Goal: Task Accomplishment & Management: Complete application form

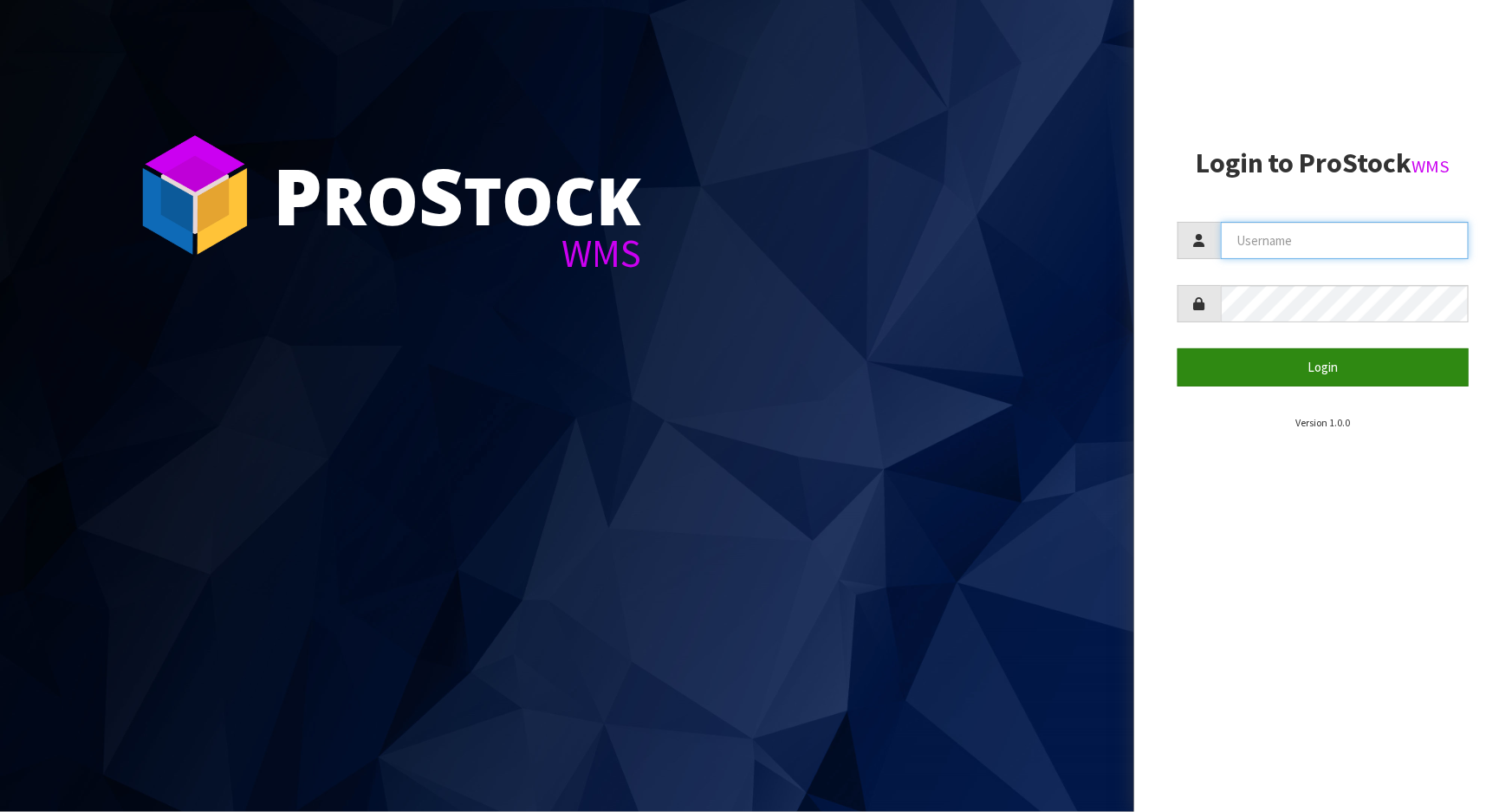
type input "Meena"
click at [1233, 376] on button "Login" at bounding box center [1323, 366] width 291 height 37
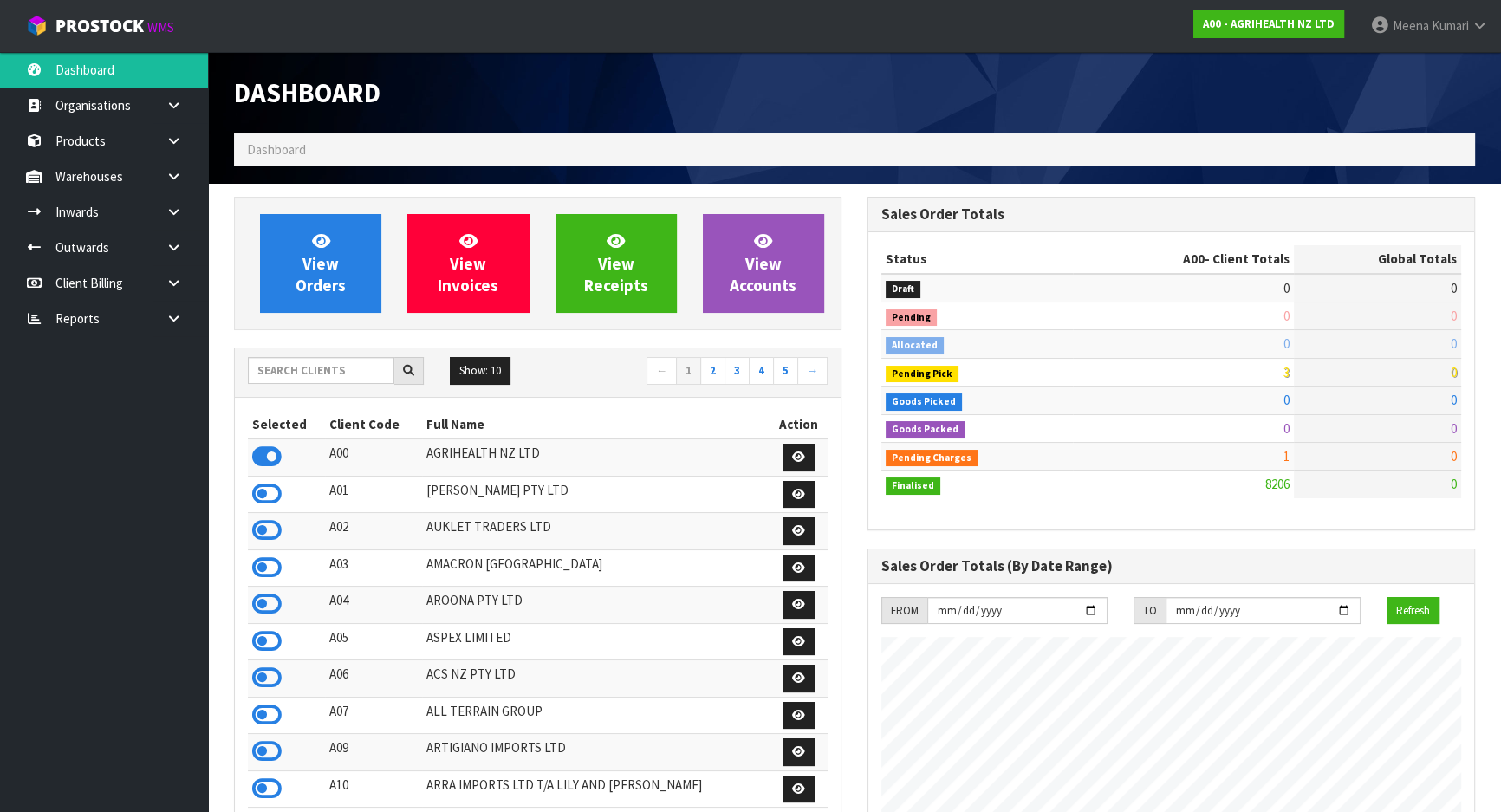
scroll to position [1310, 632]
click at [340, 364] on input "text" at bounding box center [321, 370] width 147 height 27
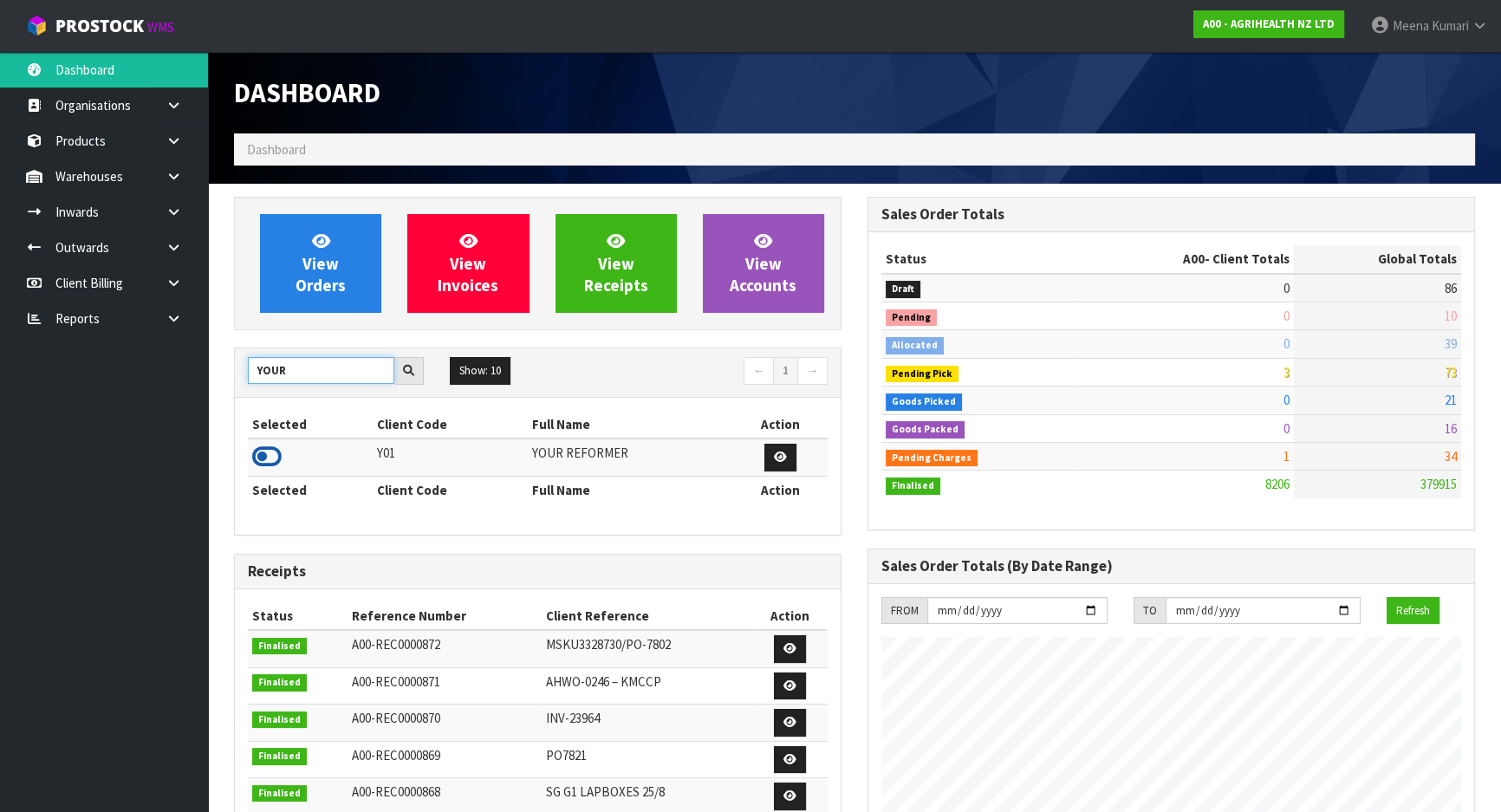
type input "YOUR"
click at [267, 456] on icon at bounding box center [266, 456] width 30 height 26
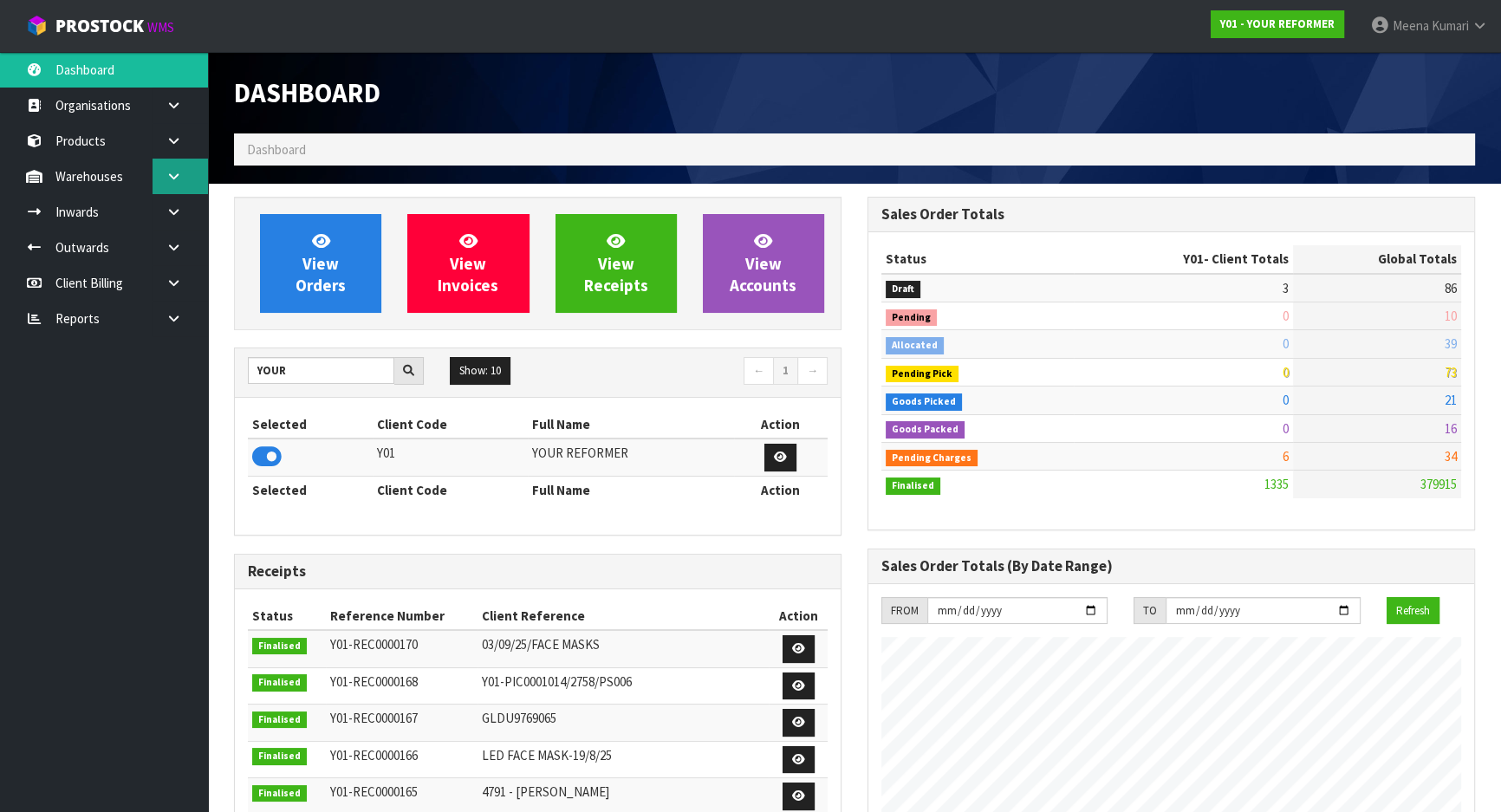
click at [169, 173] on icon at bounding box center [174, 176] width 16 height 13
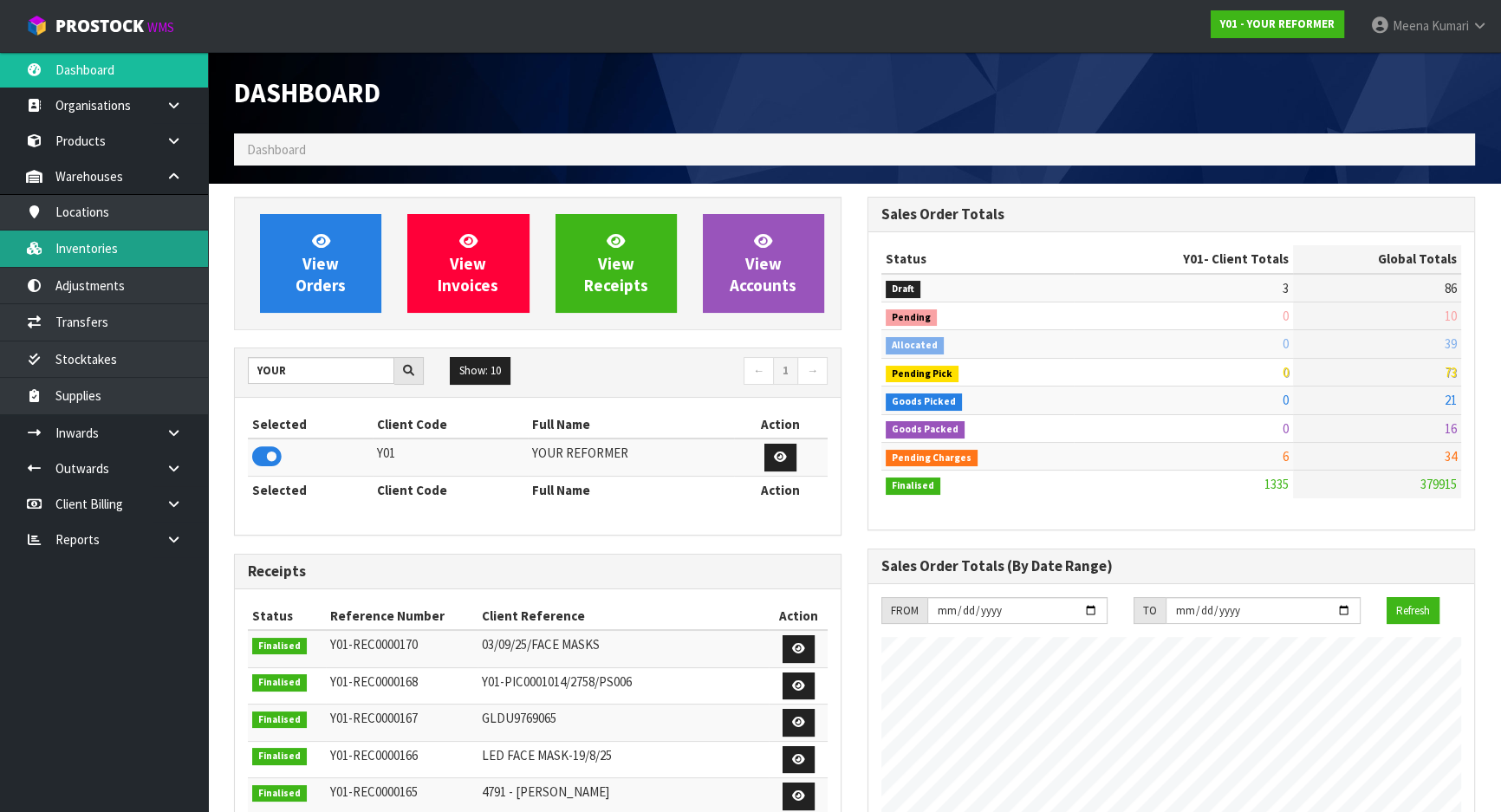
click at [147, 244] on link "Inventories" at bounding box center [103, 247] width 208 height 35
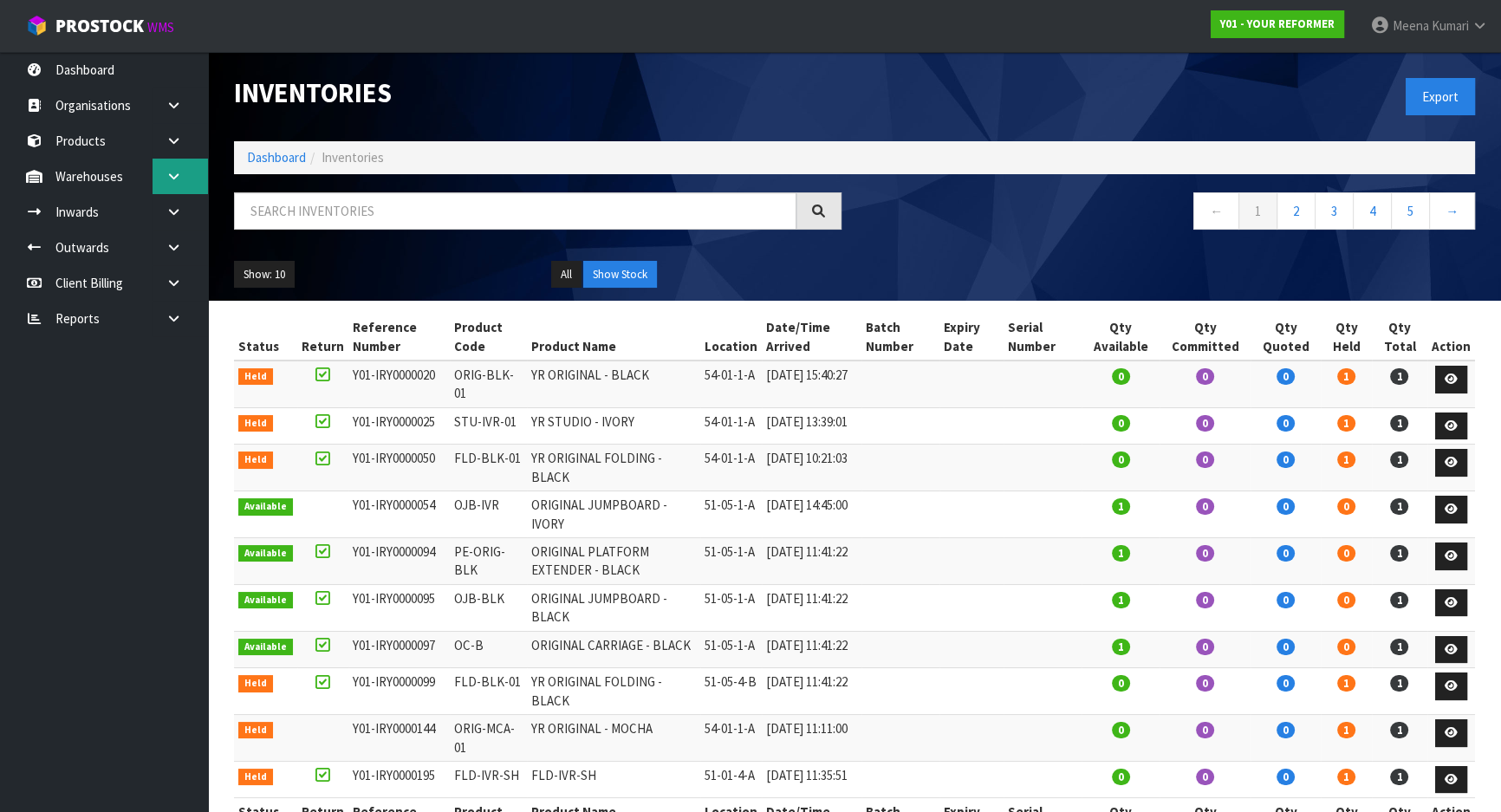
click at [201, 177] on link at bounding box center [181, 175] width 56 height 35
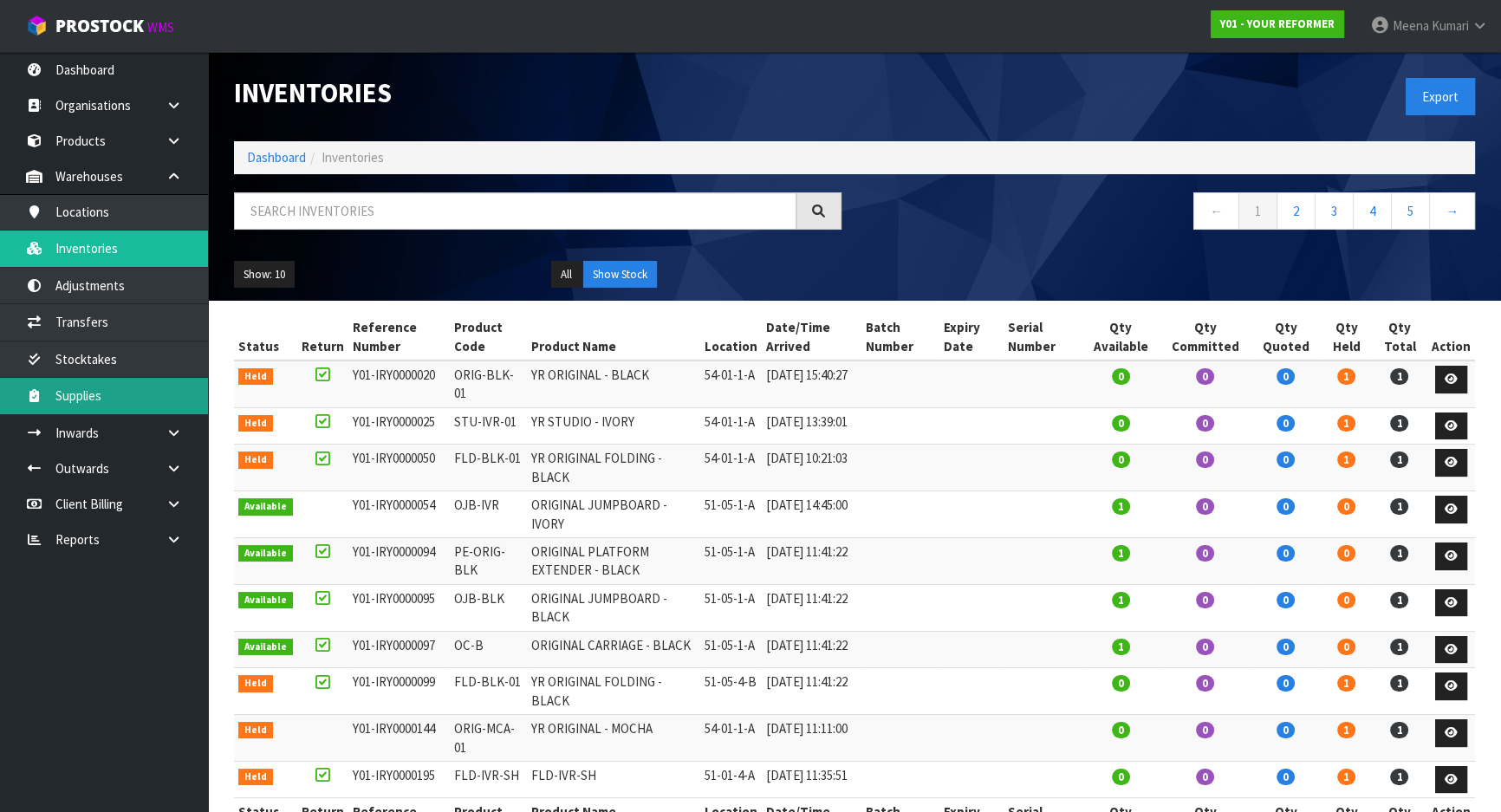
click at [147, 397] on link "Supplies" at bounding box center [103, 395] width 208 height 35
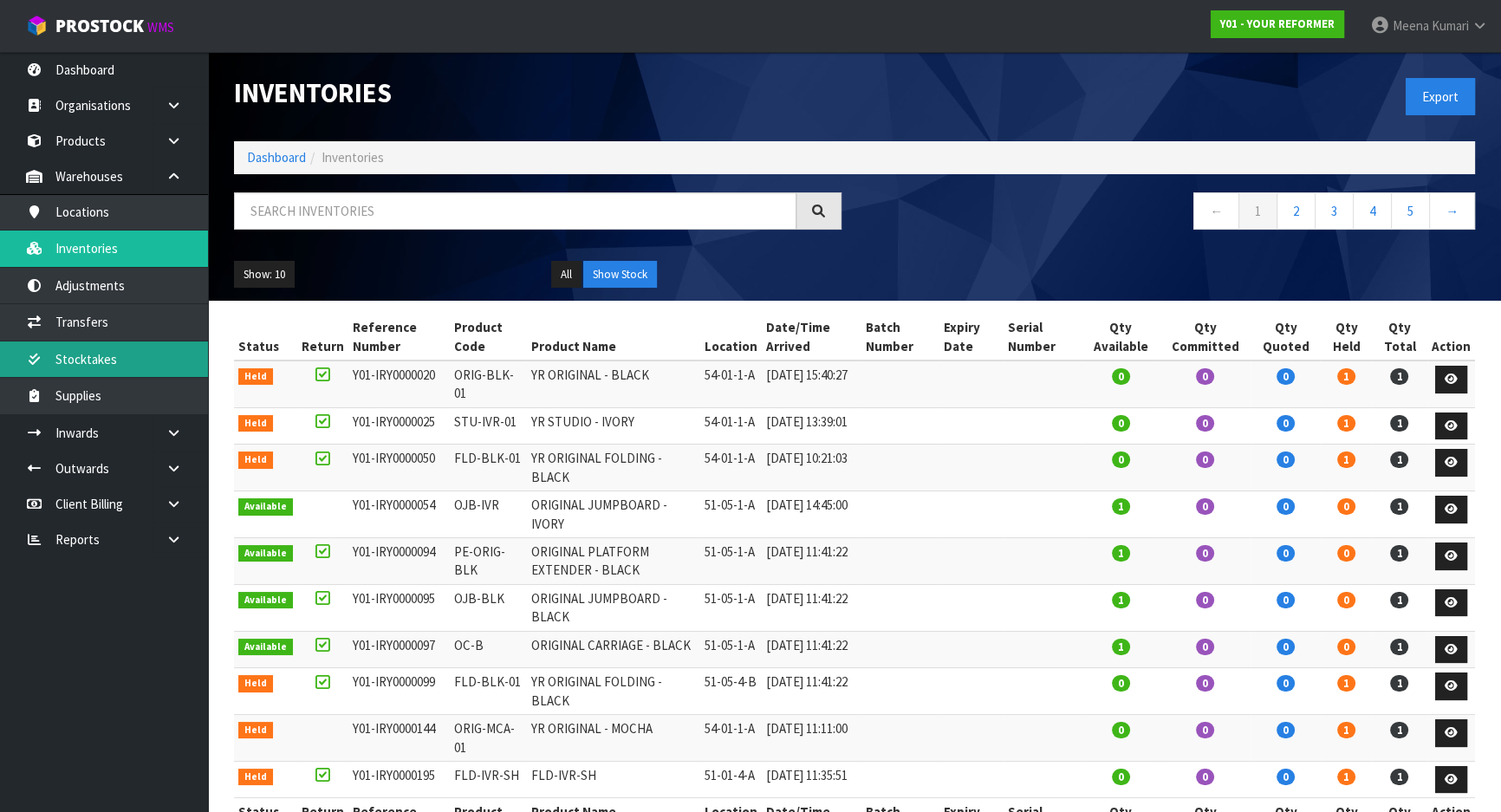
click at [147, 368] on link "Stocktakes" at bounding box center [103, 359] width 208 height 35
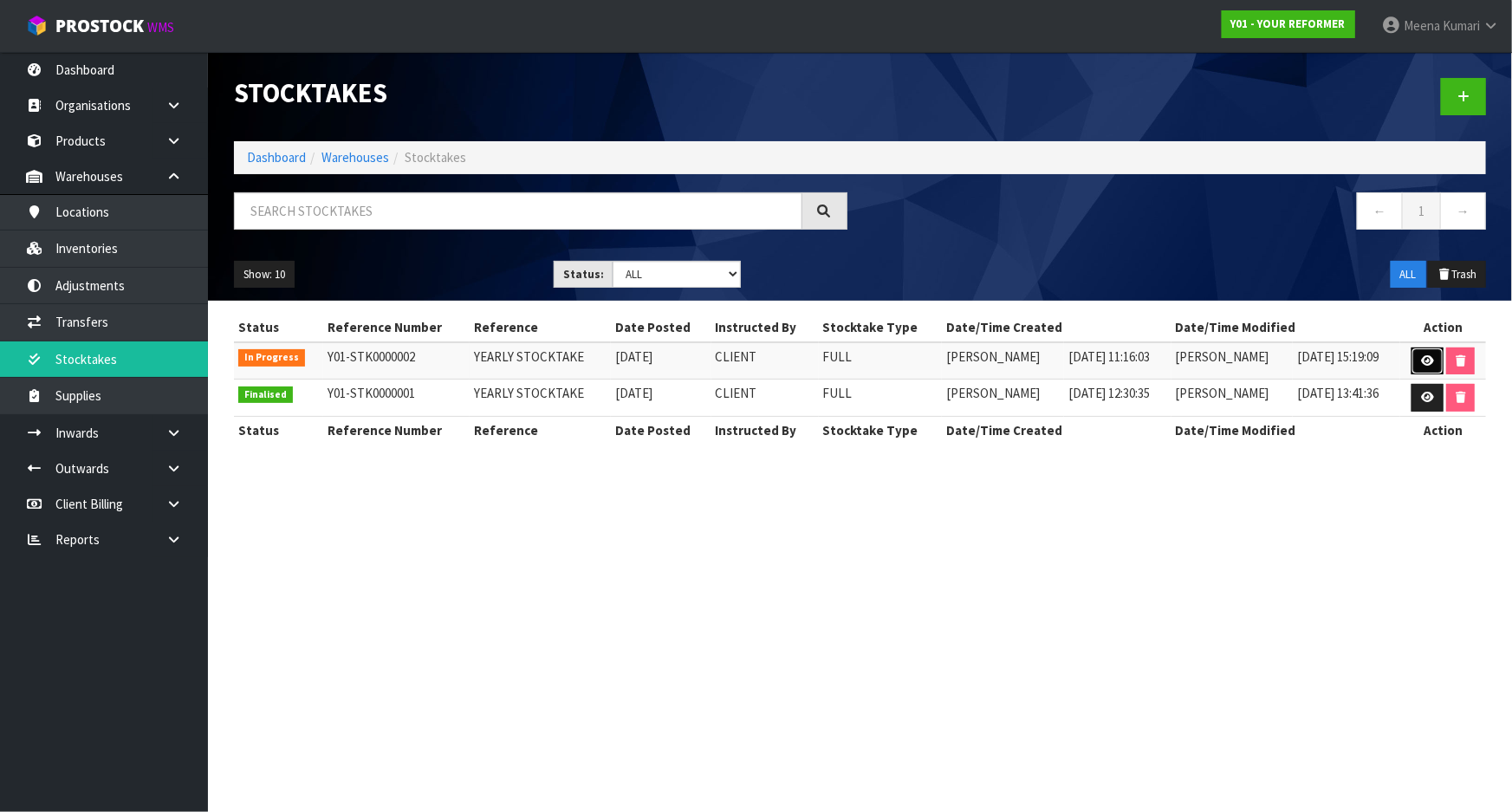
click at [1421, 355] on icon at bounding box center [1427, 361] width 13 height 12
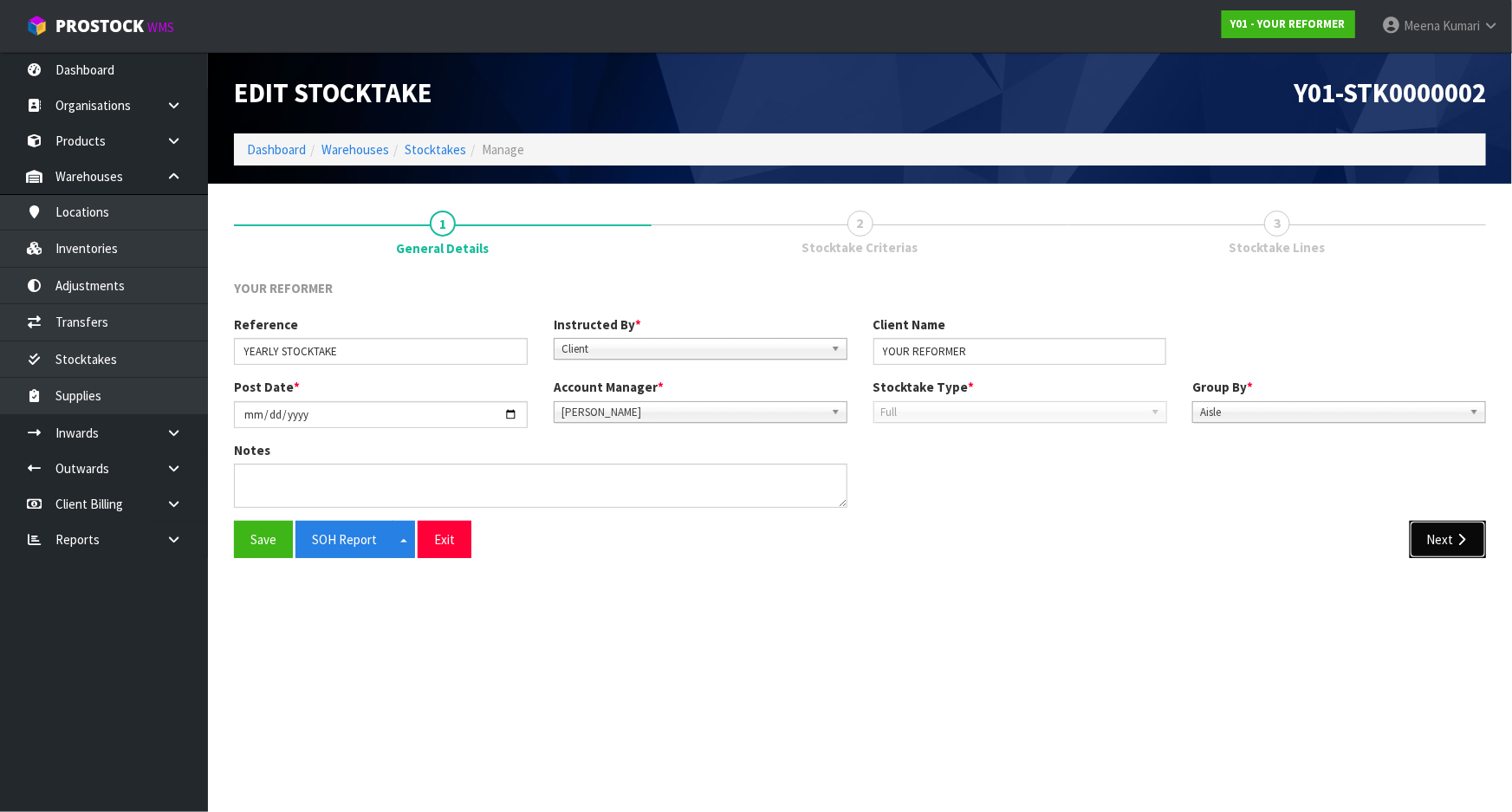
click at [1450, 540] on button "Next" at bounding box center [1447, 539] width 76 height 37
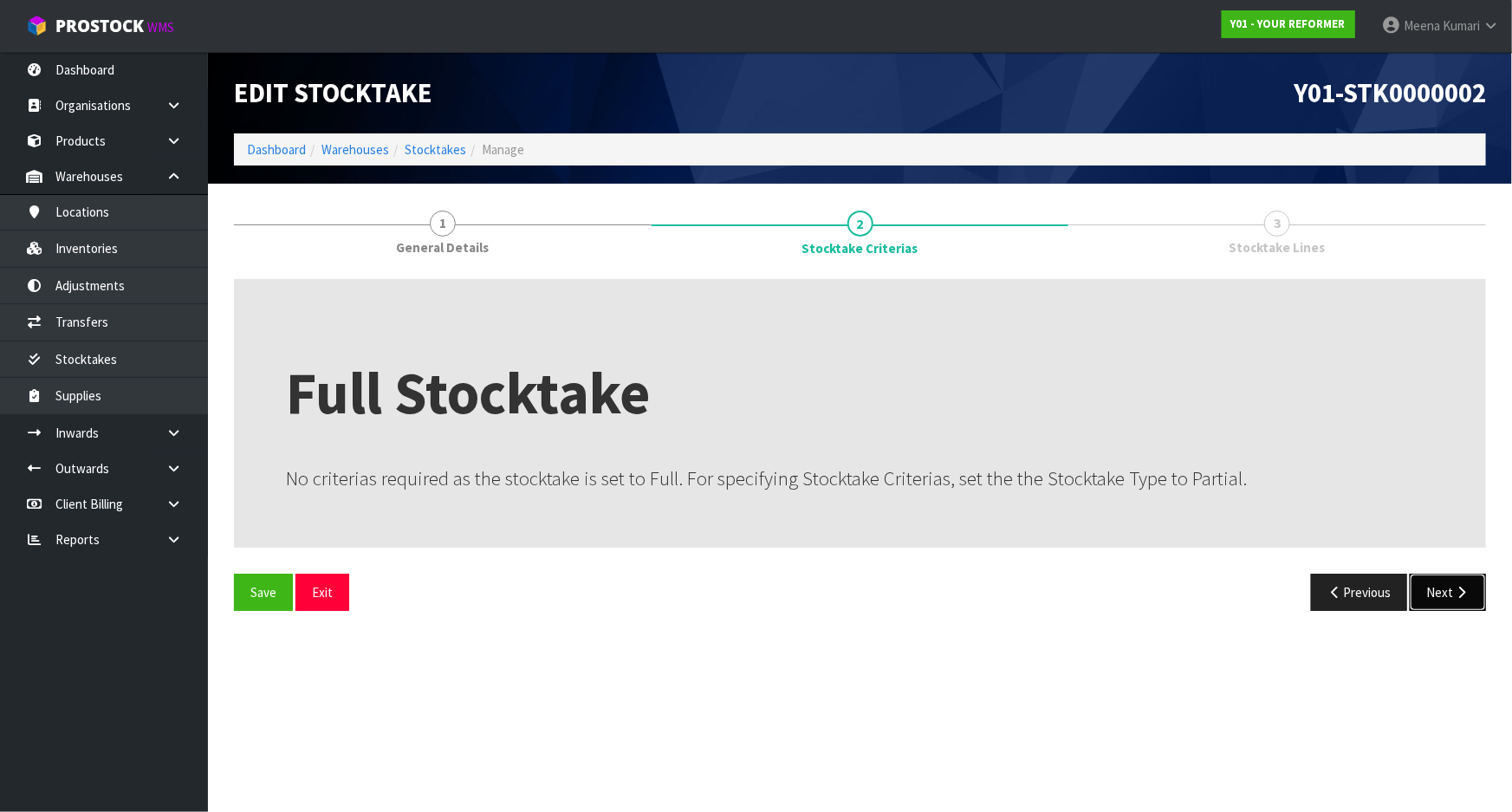
click at [1446, 580] on button "Next" at bounding box center [1447, 592] width 76 height 37
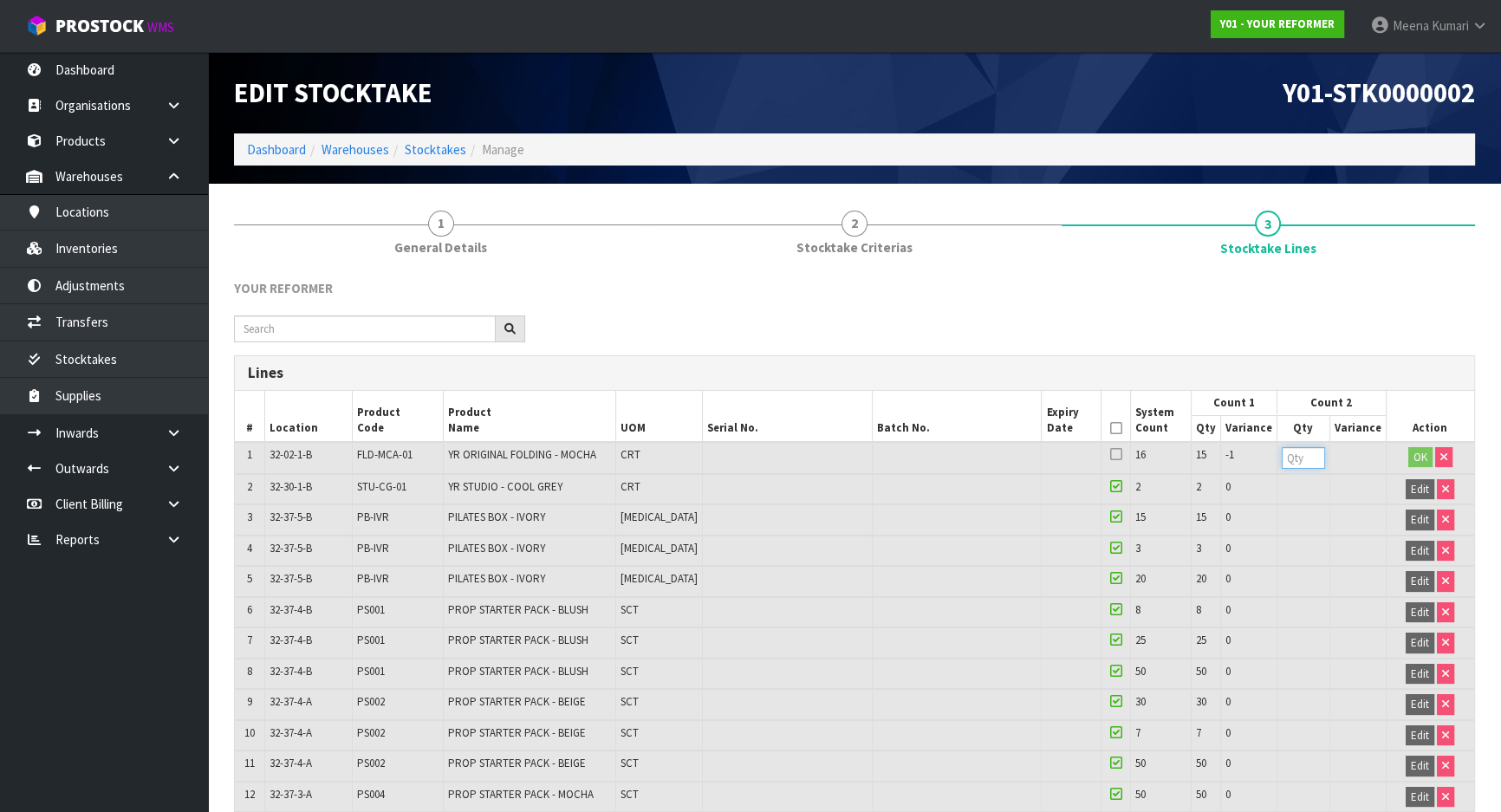
click at [1286, 463] on input "number" at bounding box center [1303, 458] width 43 height 22
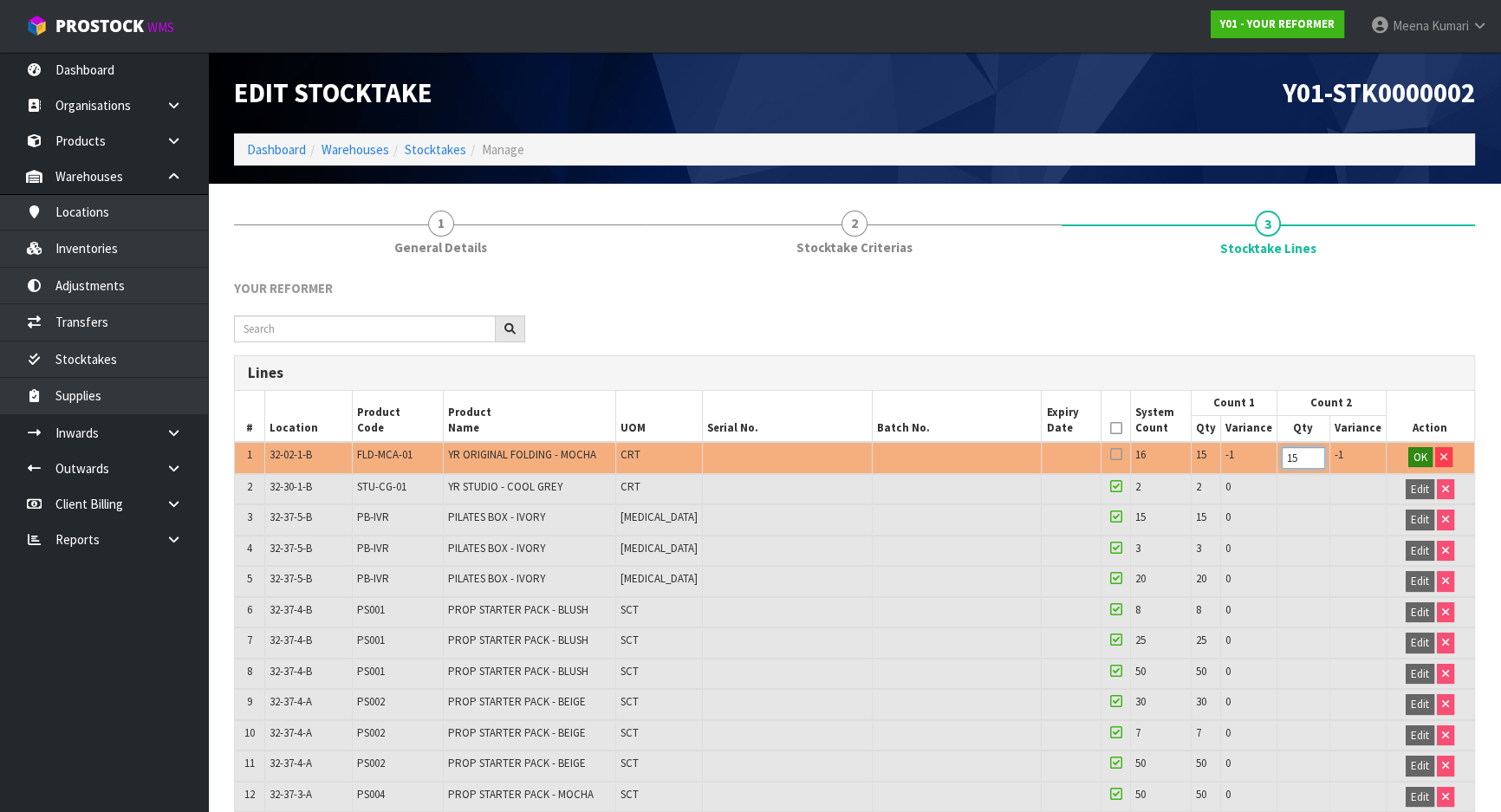
type input "15"
click at [1416, 457] on span "OK" at bounding box center [1419, 457] width 13 height 14
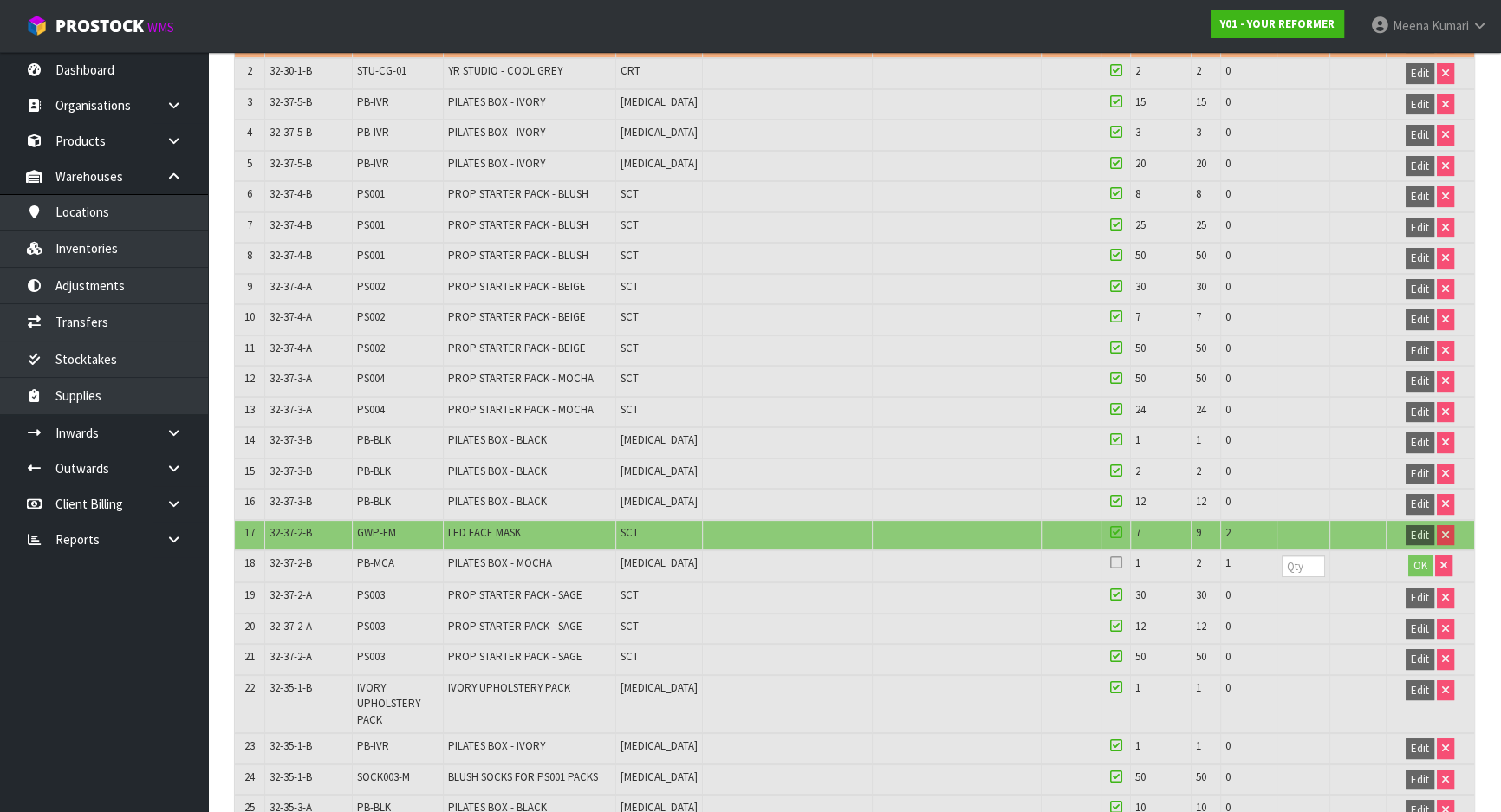
scroll to position [472, 0]
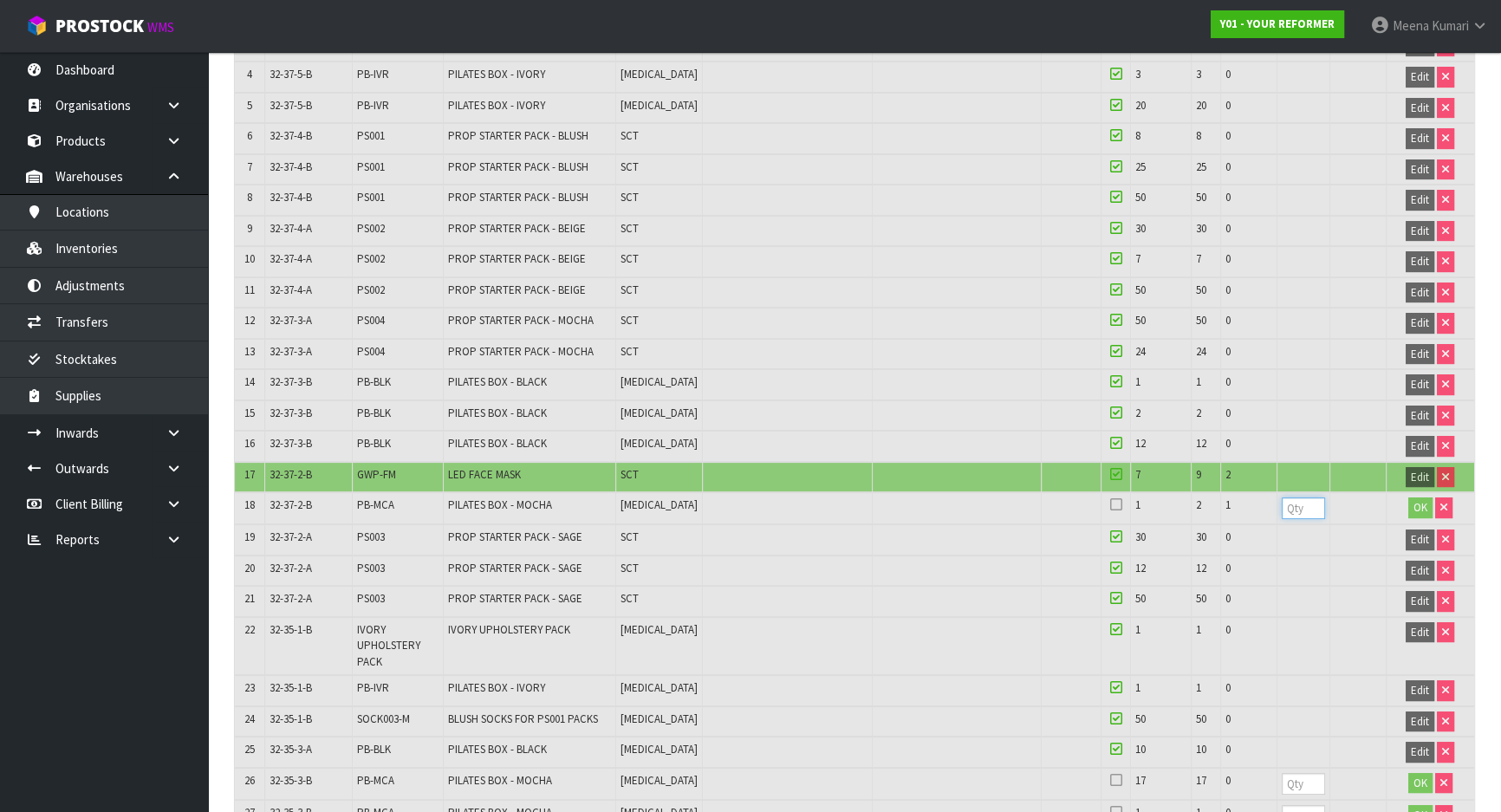
click at [1298, 503] on input "number" at bounding box center [1303, 508] width 43 height 22
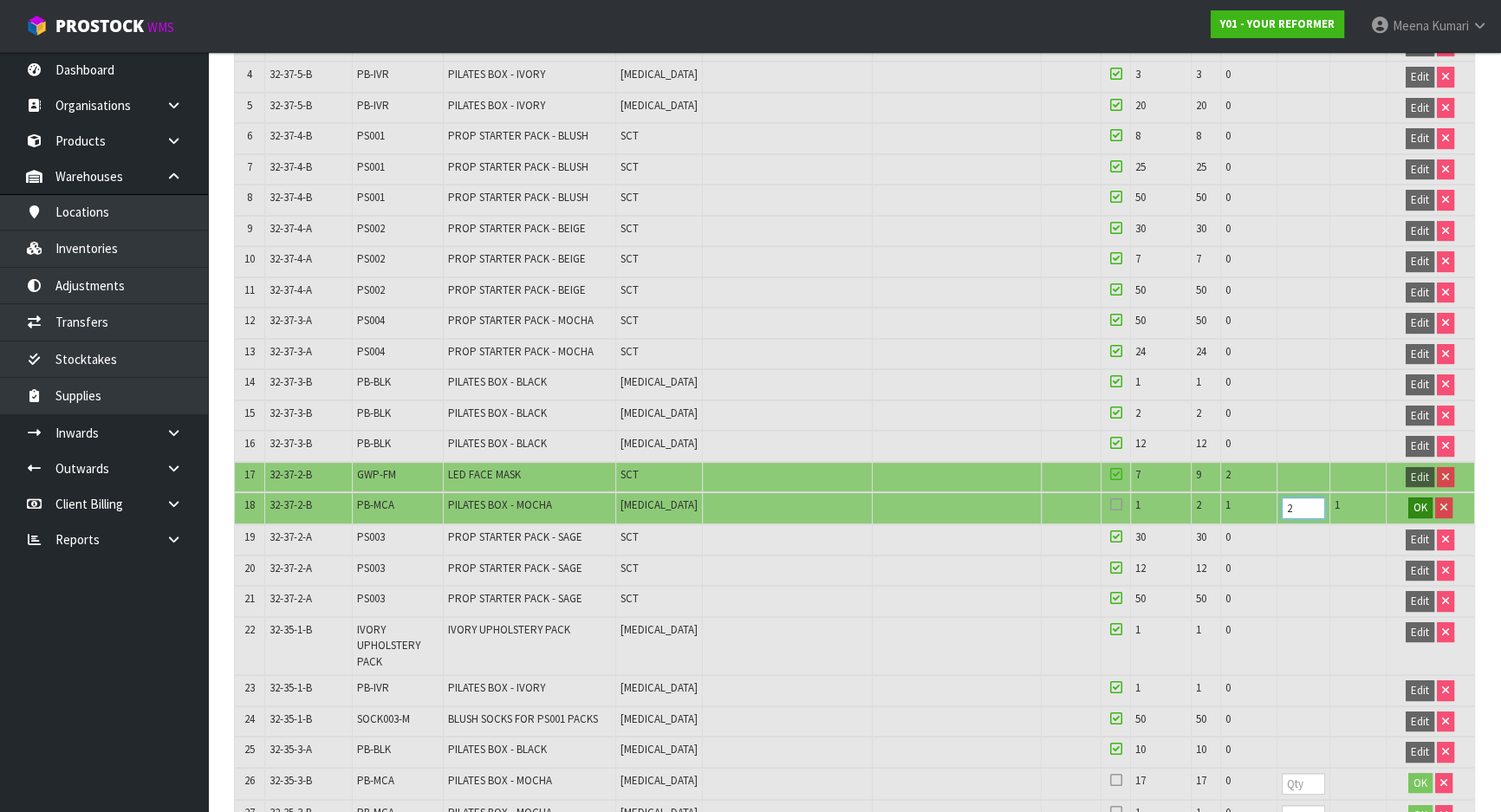
type input "2"
click at [1413, 500] on span "OK" at bounding box center [1419, 507] width 13 height 14
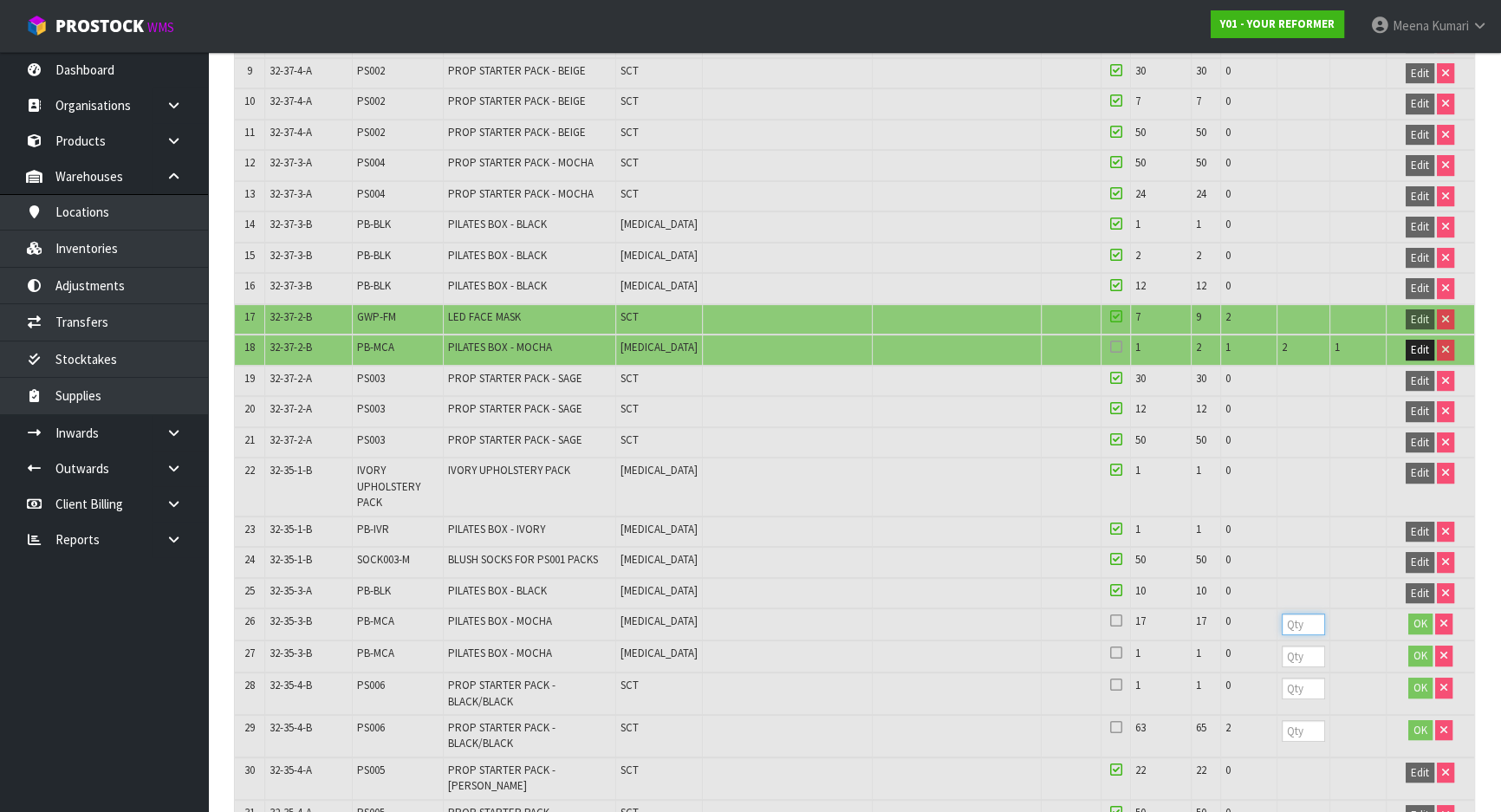
click at [1283, 621] on input "number" at bounding box center [1303, 624] width 43 height 22
type input "17"
click at [1295, 649] on input "number" at bounding box center [1303, 656] width 43 height 22
type input "1"
click at [1294, 678] on input "number" at bounding box center [1303, 688] width 43 height 22
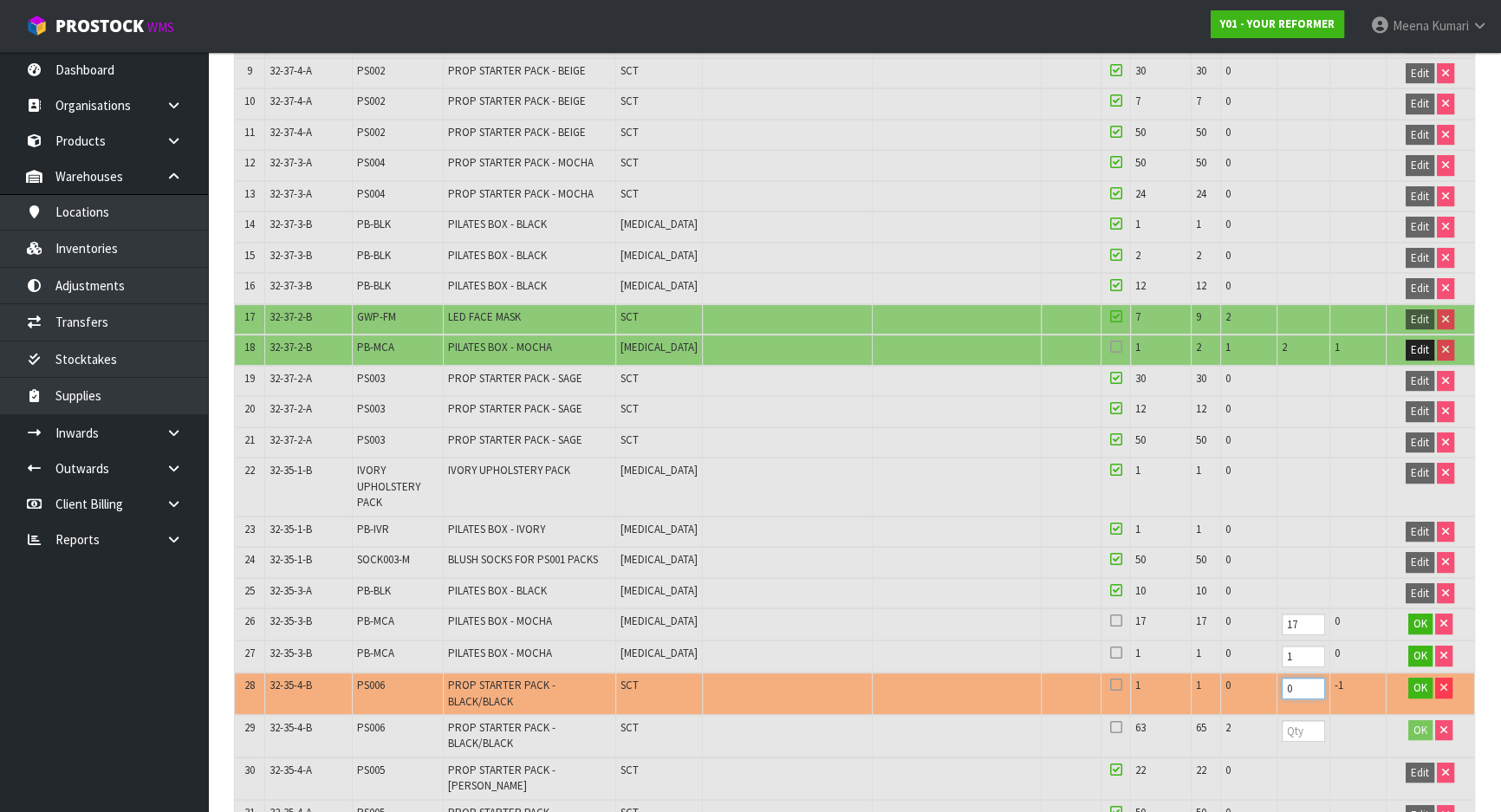
type input "0"
click at [1297, 720] on input "number" at bounding box center [1303, 731] width 43 height 22
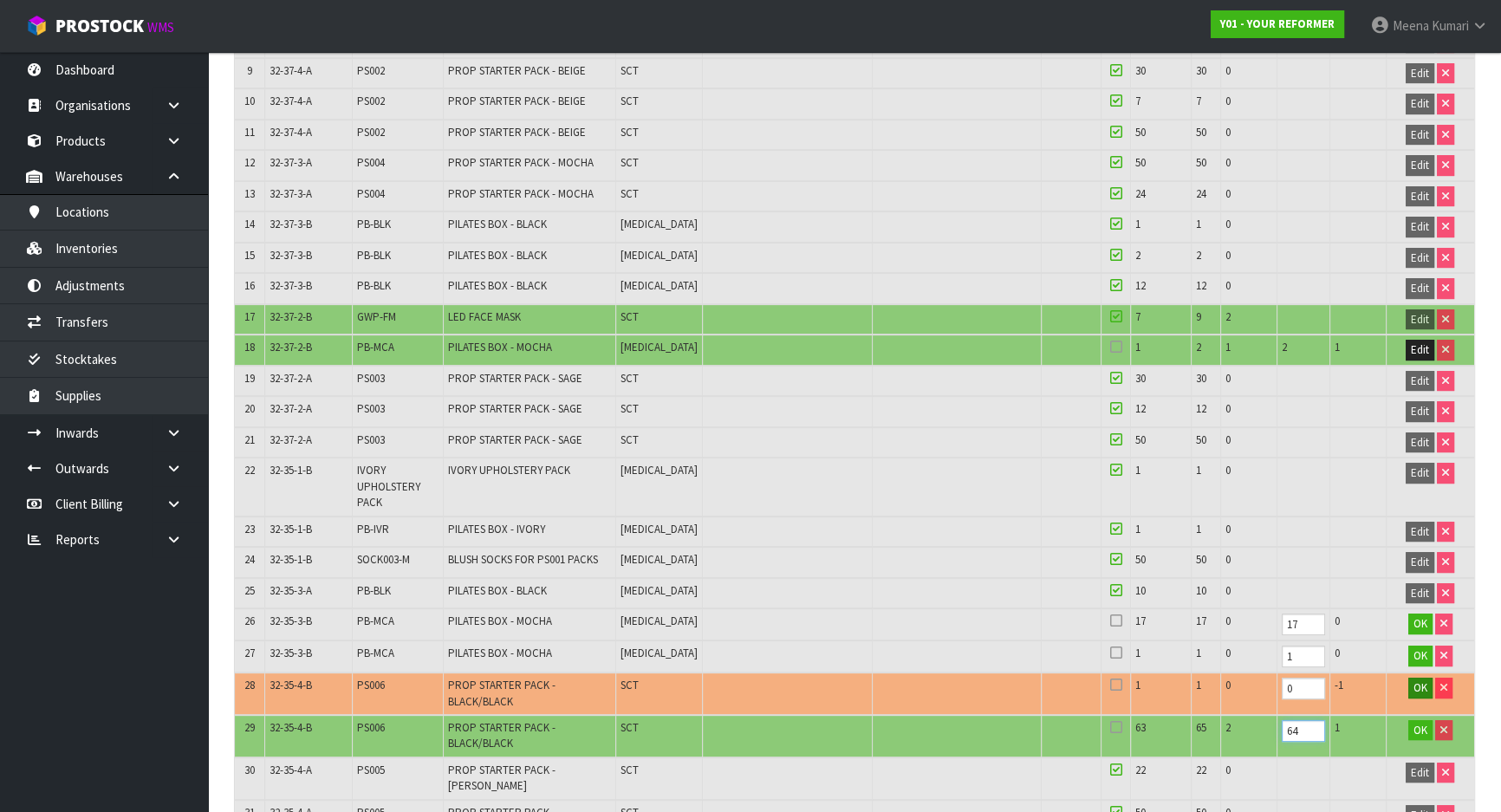
type input "64"
click at [1416, 683] on span "OK" at bounding box center [1419, 687] width 13 height 14
click at [1408, 720] on button "OK" at bounding box center [1420, 730] width 24 height 21
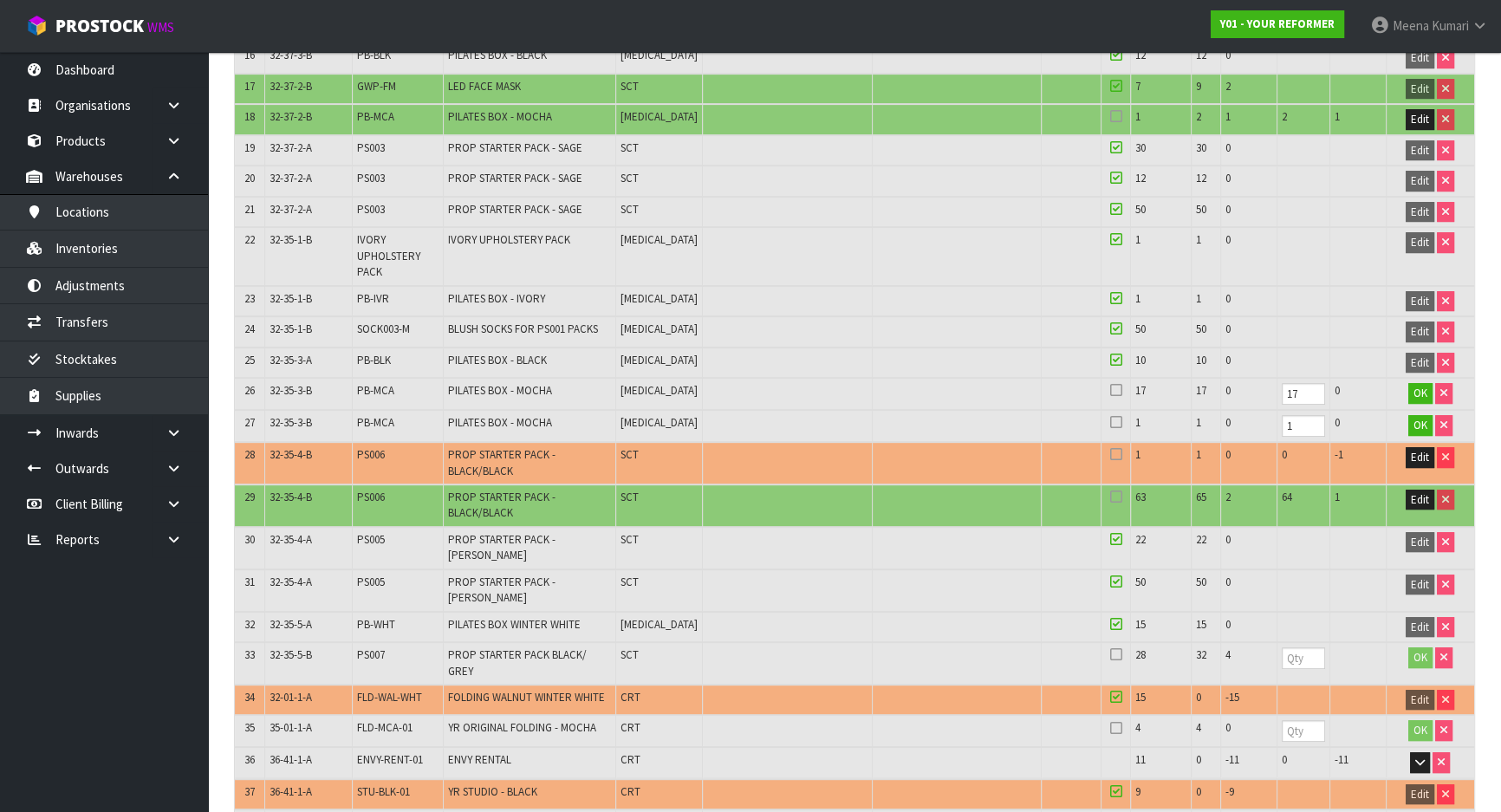
scroll to position [1023, 0]
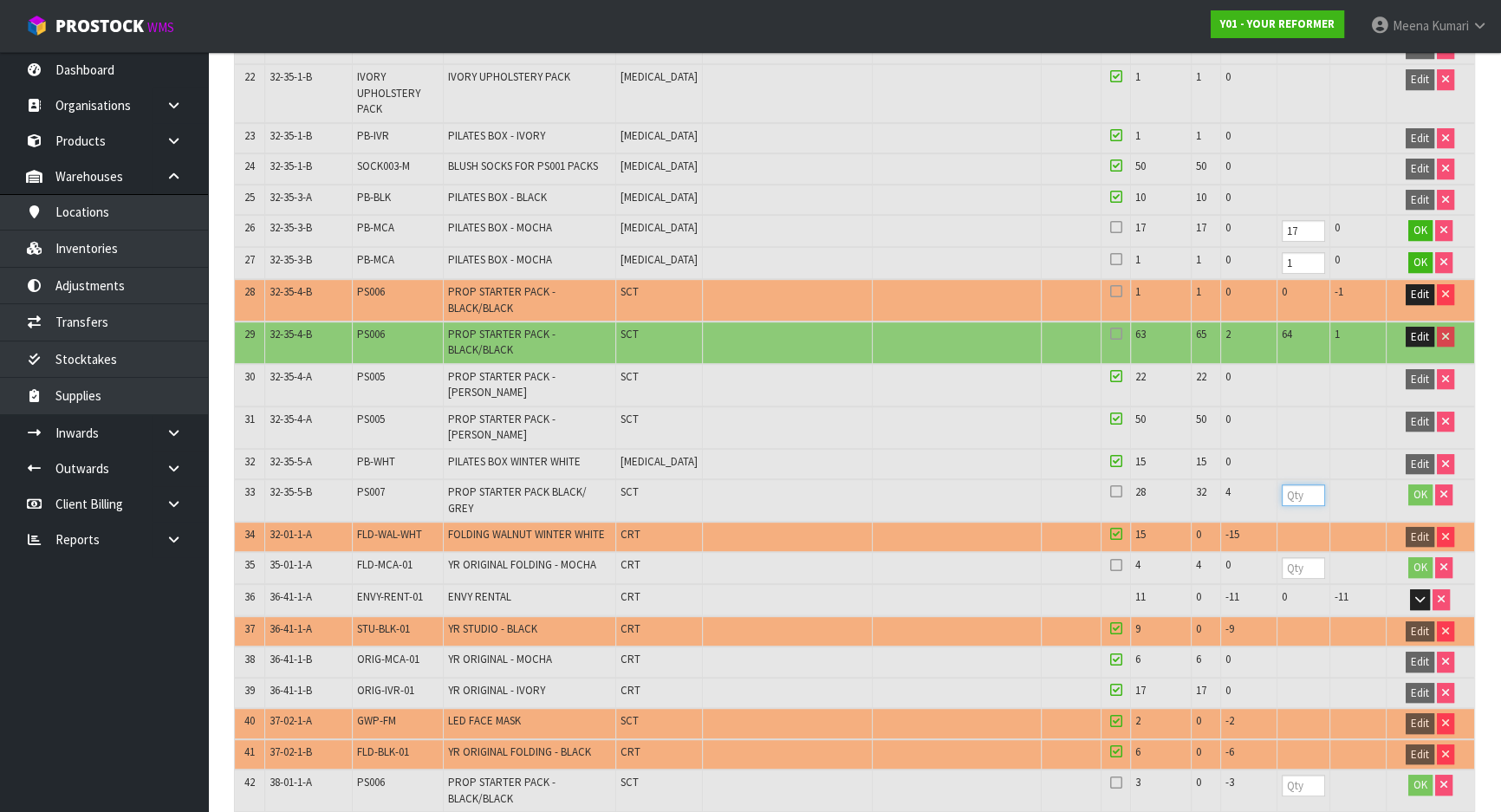
click at [1291, 485] on input "number" at bounding box center [1303, 495] width 43 height 22
type input "28"
click at [1282, 557] on input "number" at bounding box center [1303, 567] width 43 height 22
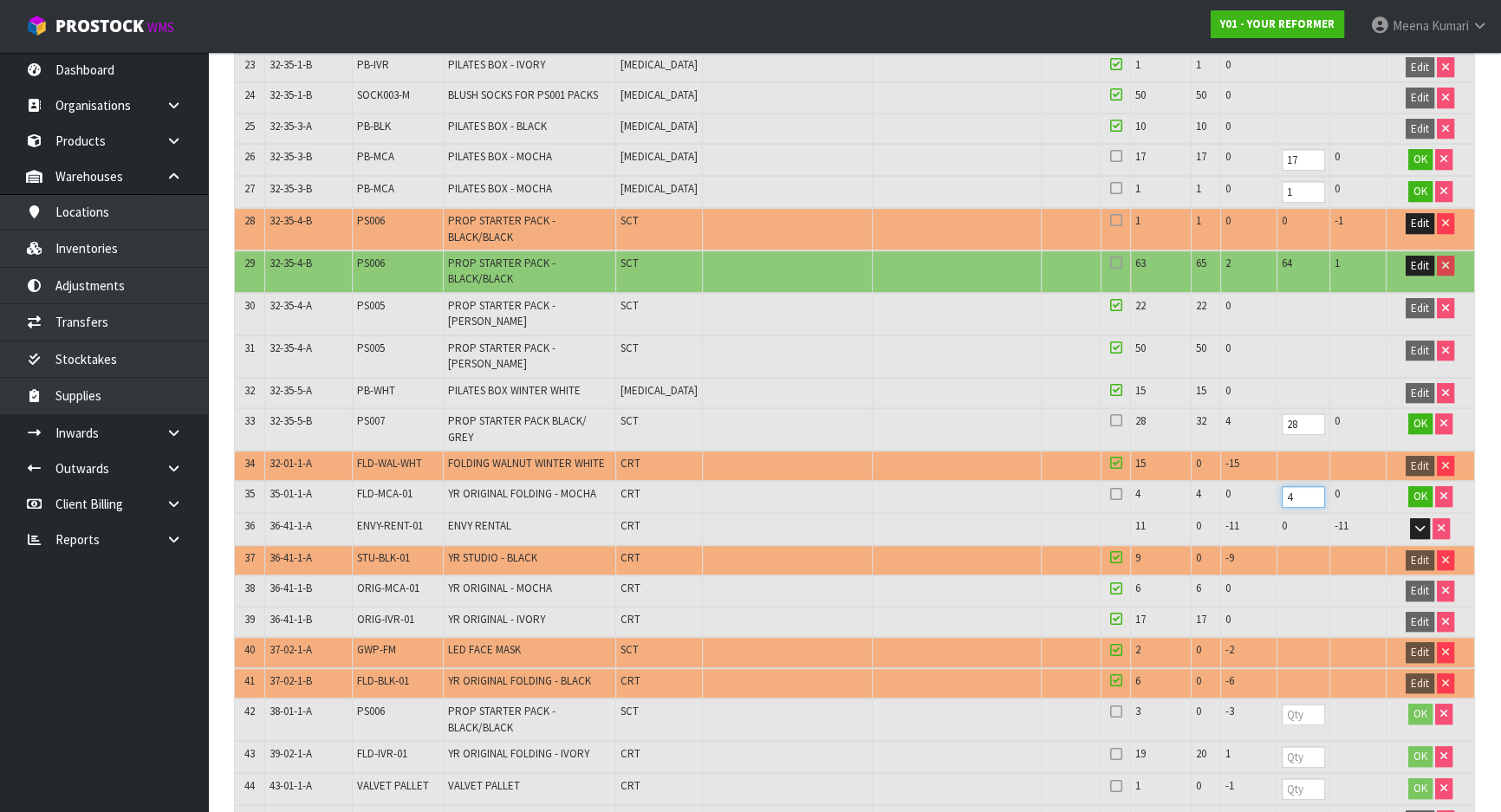
scroll to position [1338, 0]
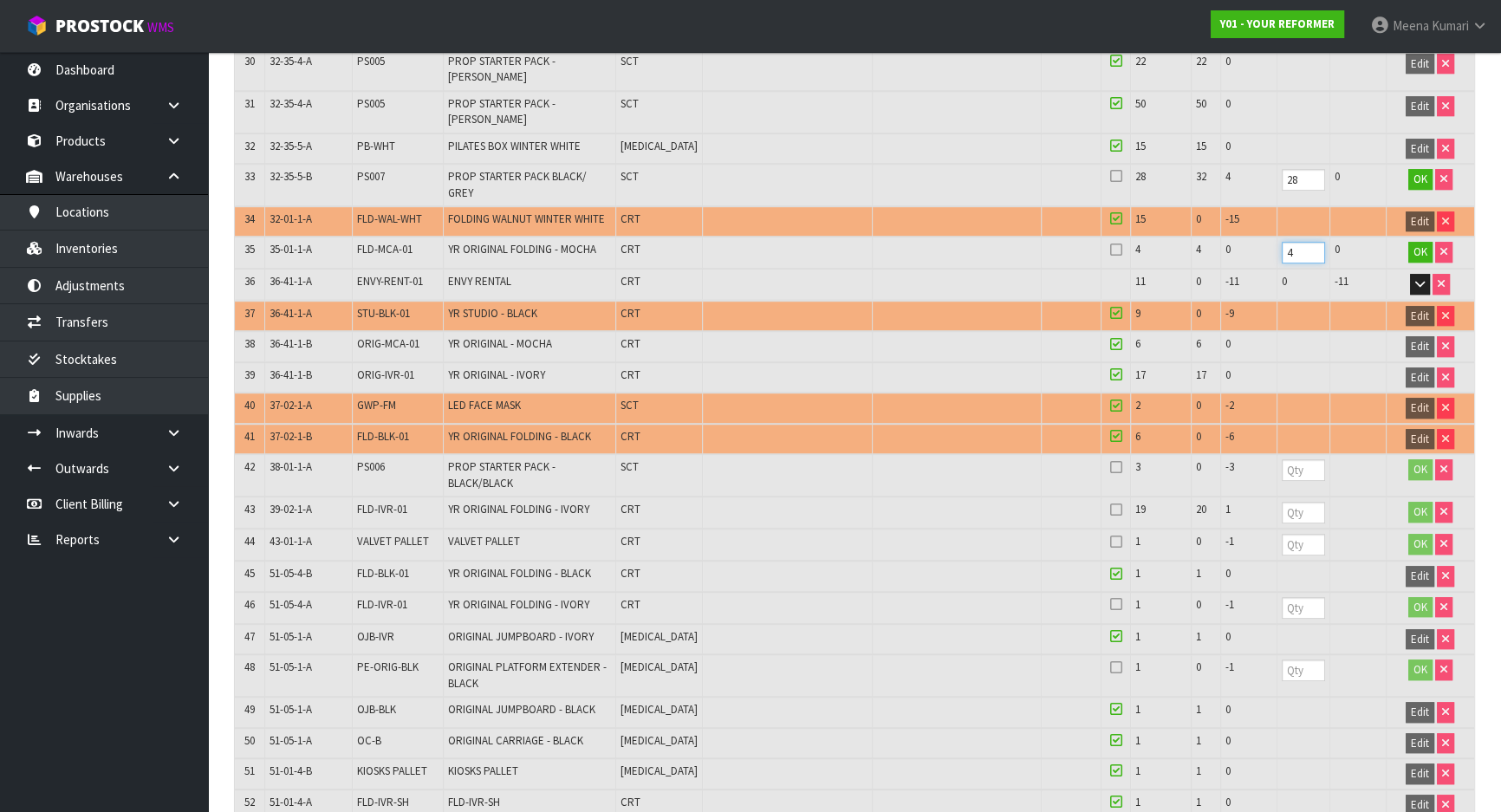
type input "4"
click at [1291, 460] on input "number" at bounding box center [1303, 470] width 43 height 22
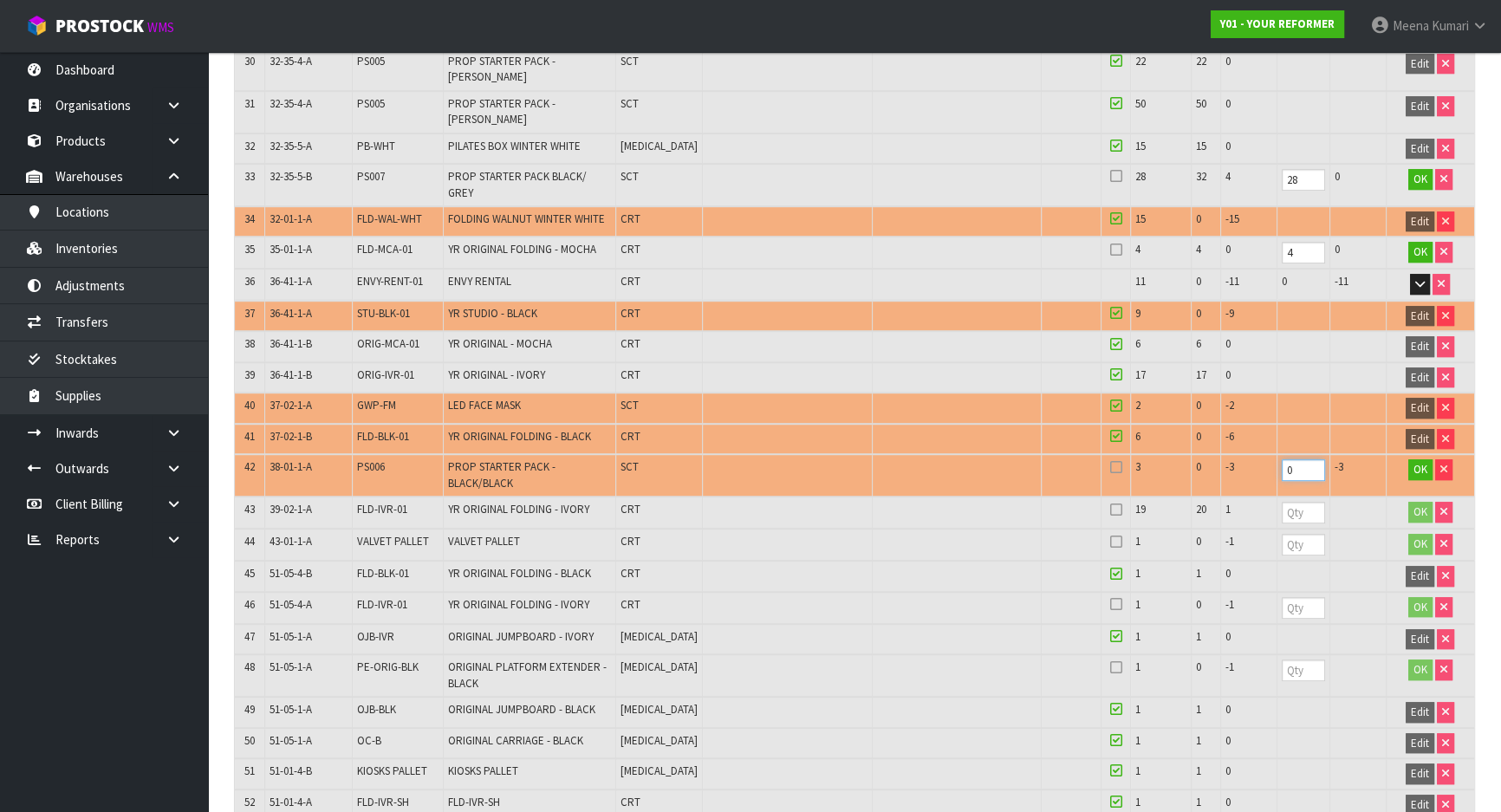
type input "0"
click at [1292, 502] on input "number" at bounding box center [1303, 513] width 43 height 22
type input "19"
click at [1408, 502] on button "OK" at bounding box center [1420, 512] width 24 height 21
click at [1291, 532] on input "number" at bounding box center [1303, 543] width 43 height 22
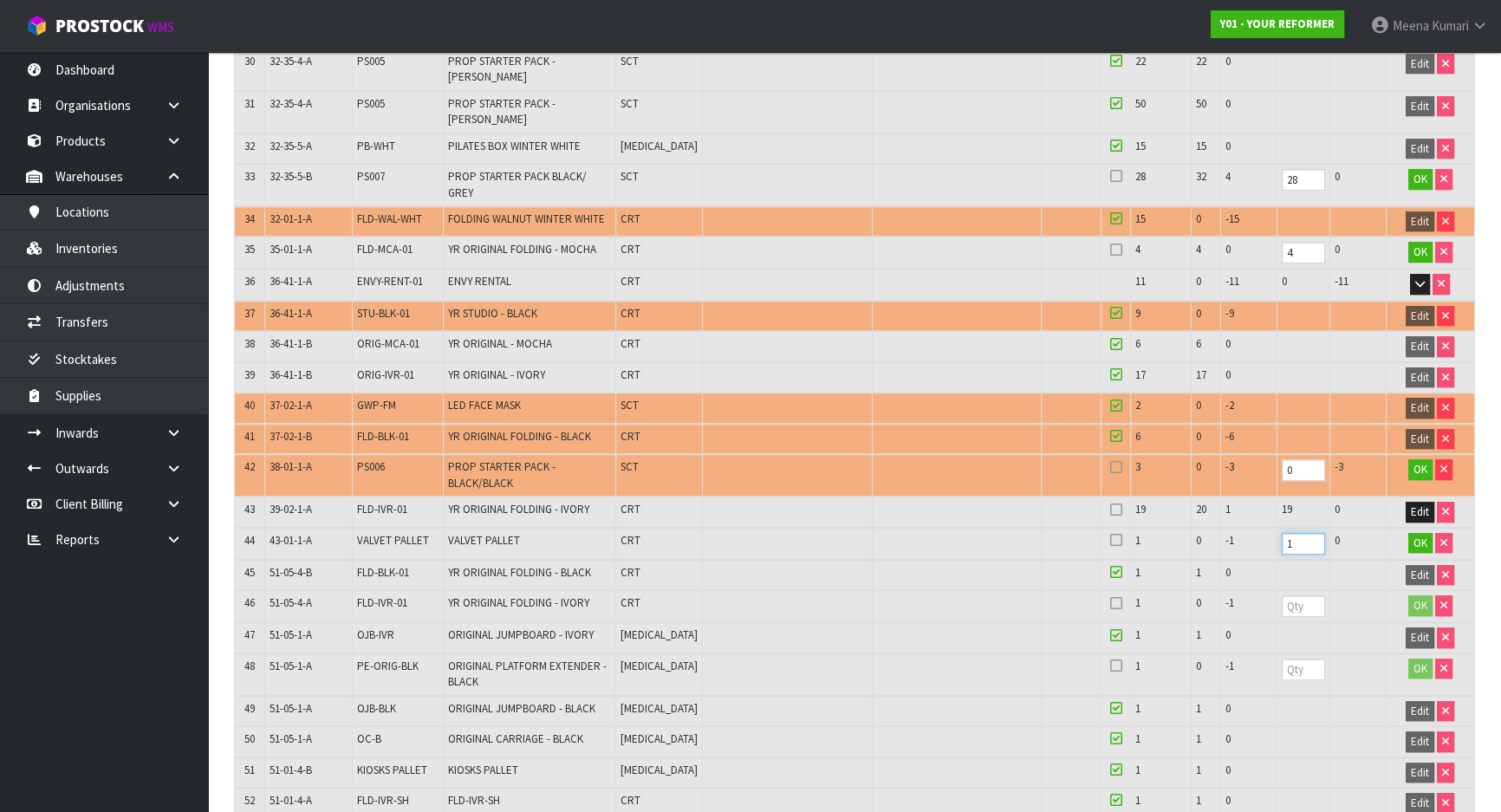
type input "1"
click at [1282, 595] on input "number" at bounding box center [1303, 606] width 43 height 22
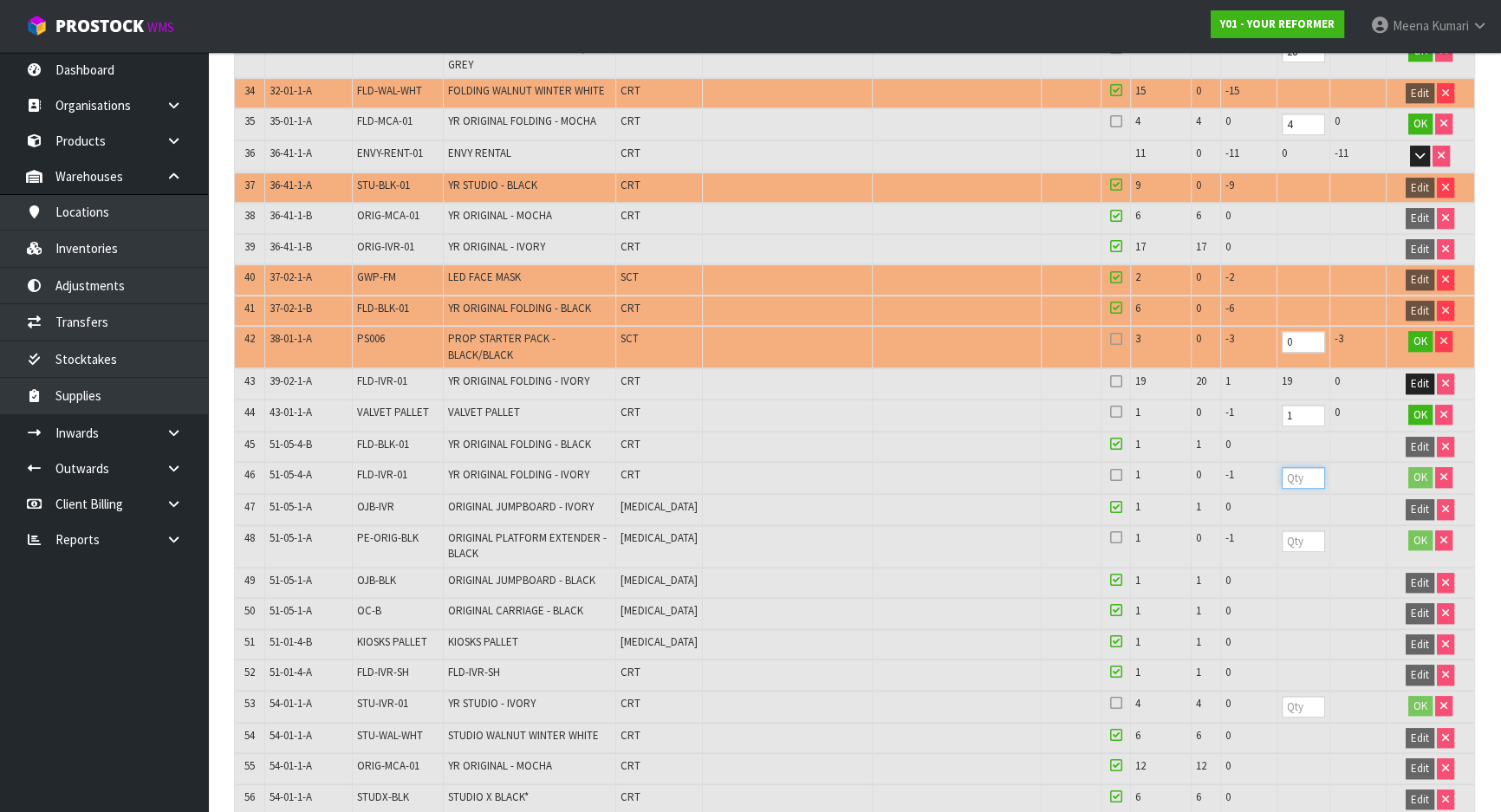
scroll to position [1450, 0]
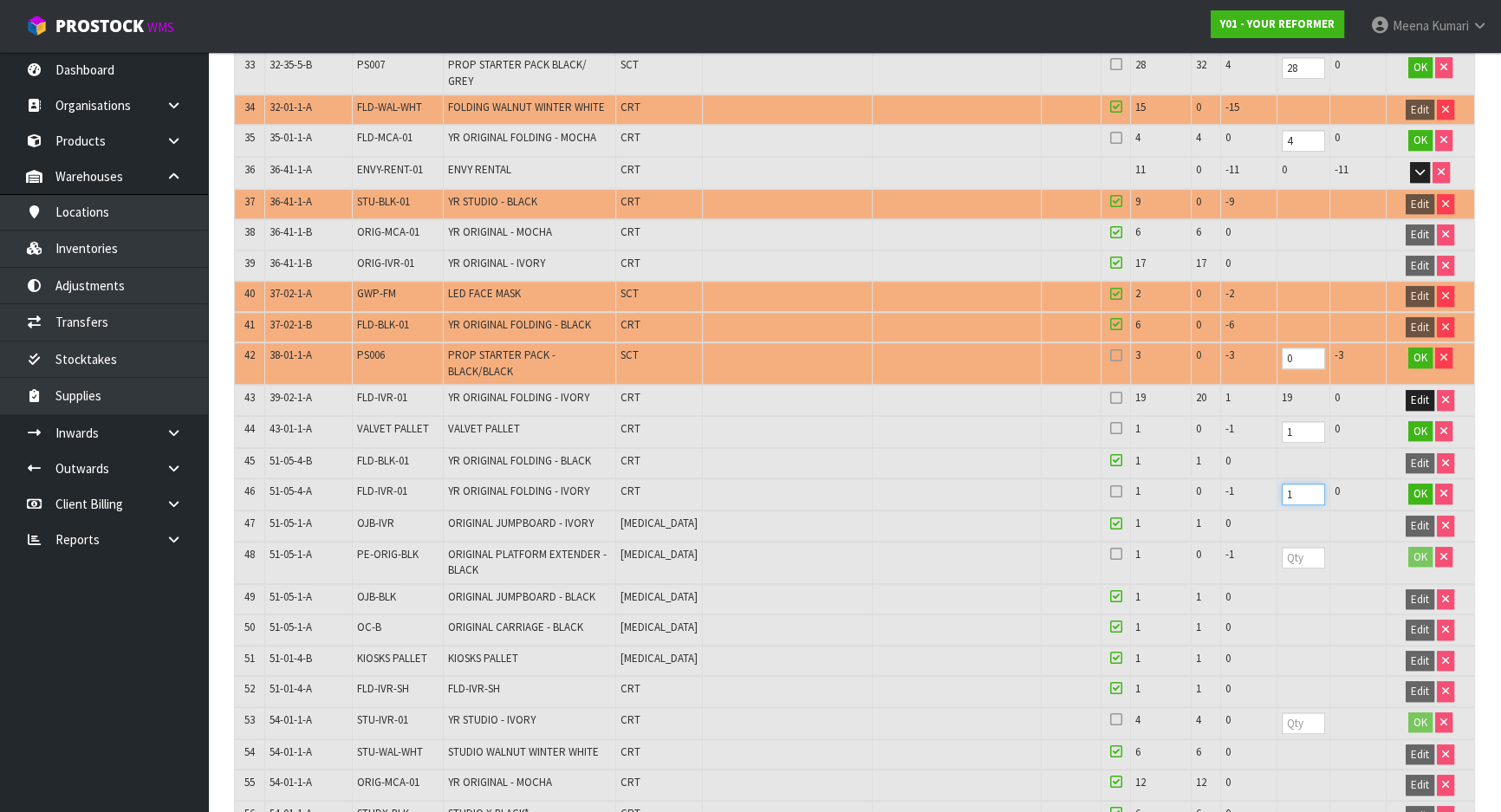
type input "1"
click at [1293, 547] on input "number" at bounding box center [1303, 558] width 43 height 22
type input "1"
click at [1295, 712] on input "number" at bounding box center [1303, 723] width 43 height 22
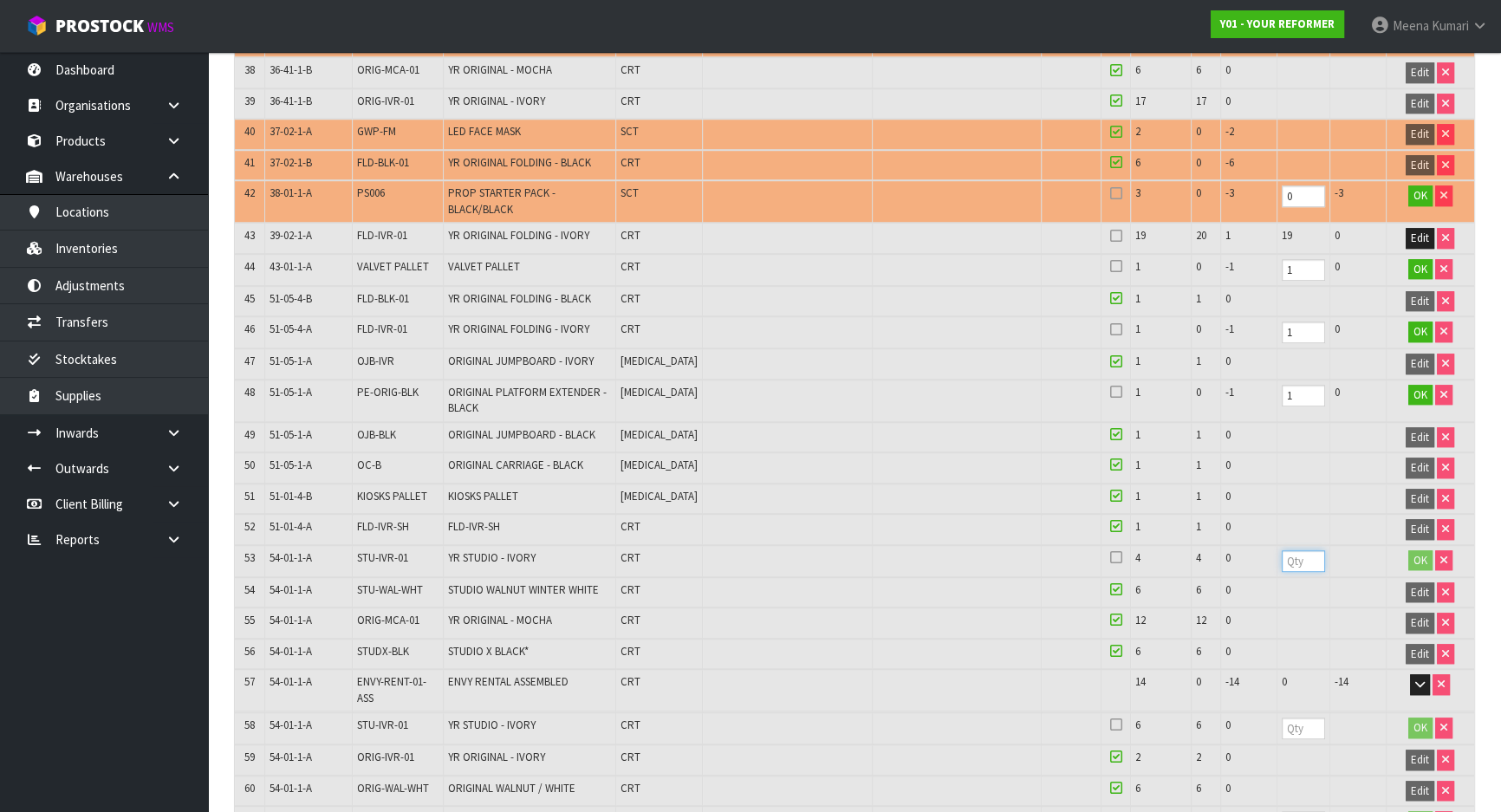
scroll to position [1608, 0]
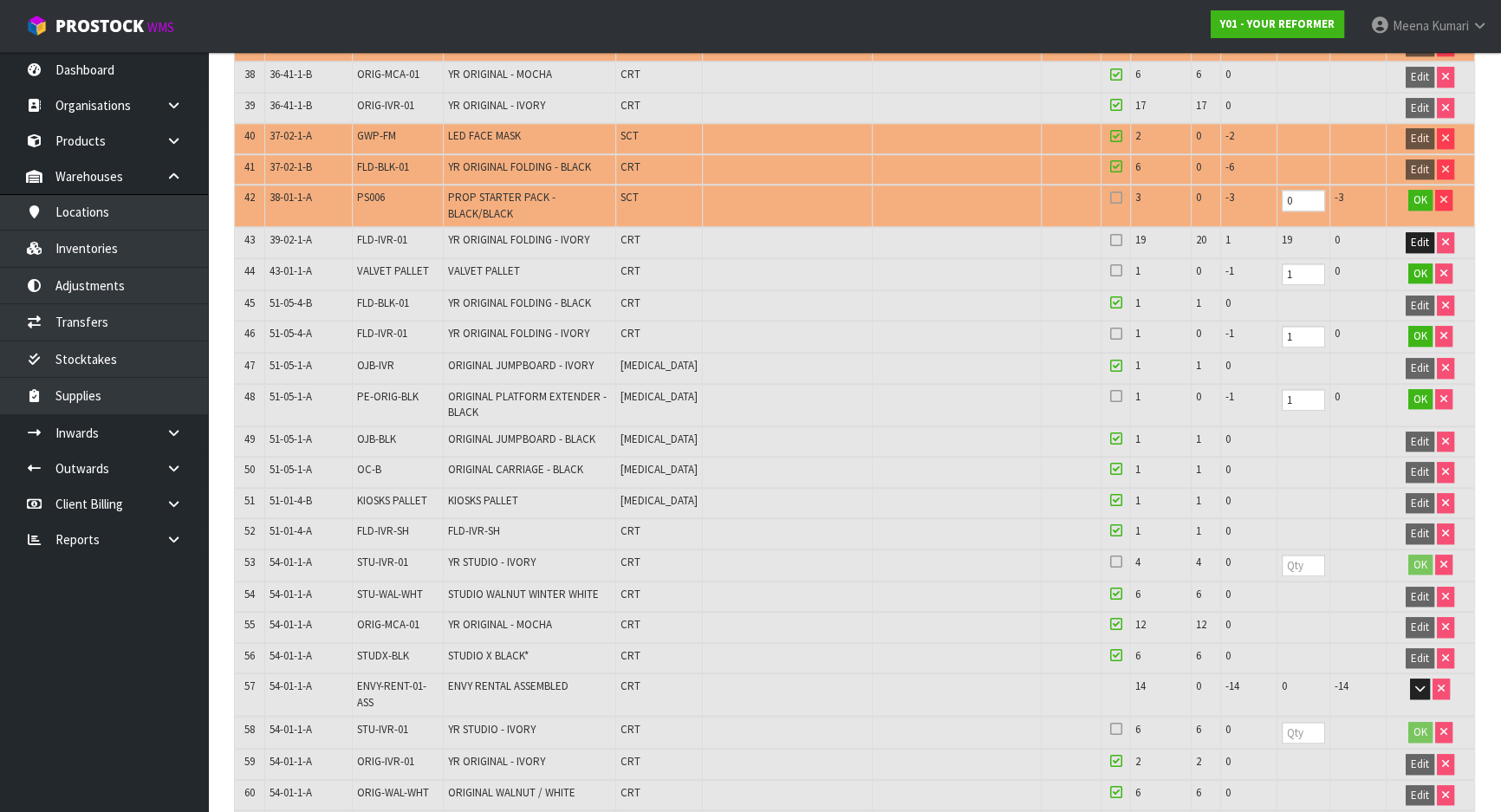
click at [381, 555] on span "STU-IVR-01" at bounding box center [382, 562] width 51 height 14
copy tr "STU-IVR-01"
click at [1291, 555] on input "number" at bounding box center [1303, 566] width 43 height 22
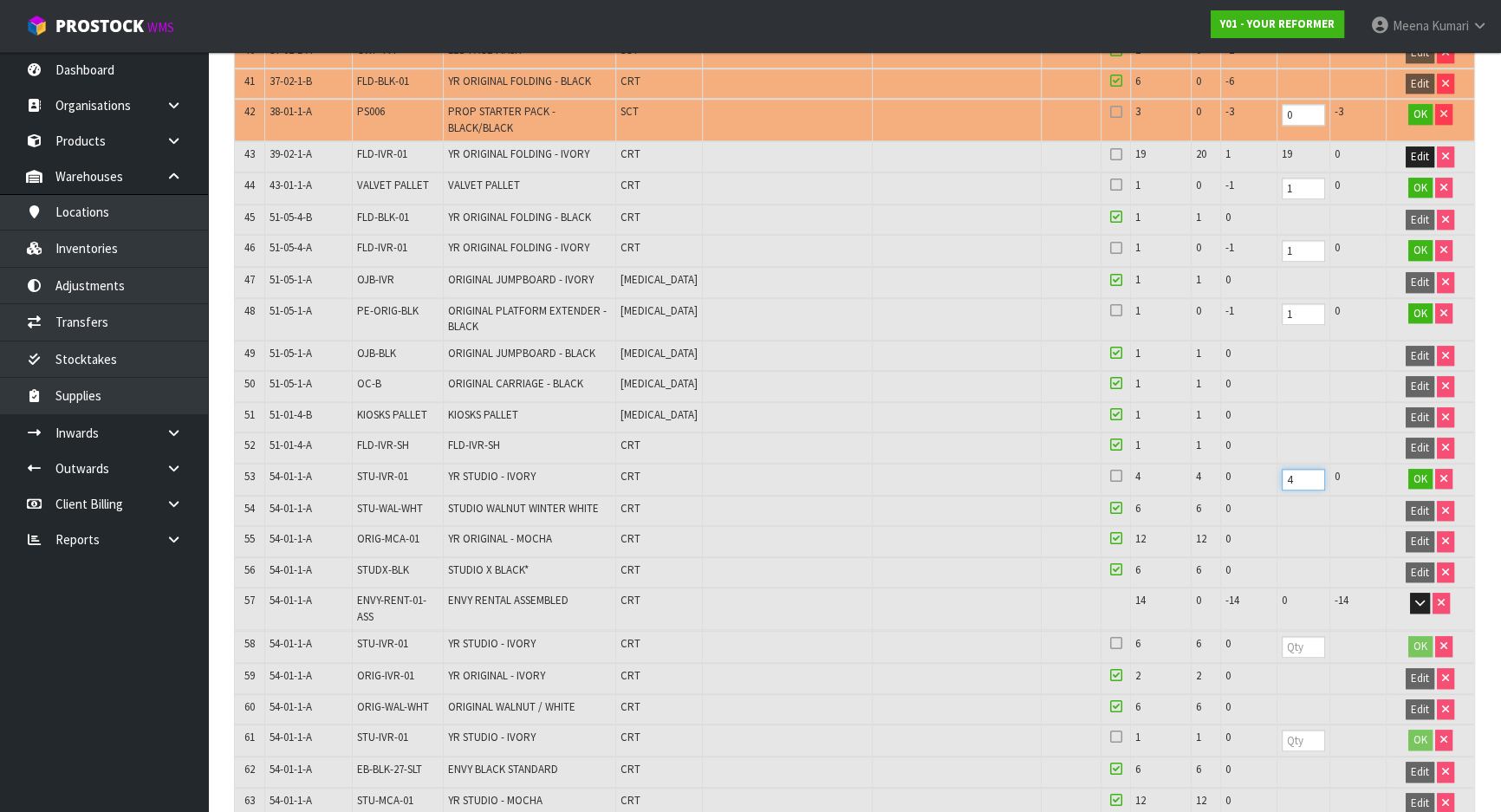
scroll to position [1844, 0]
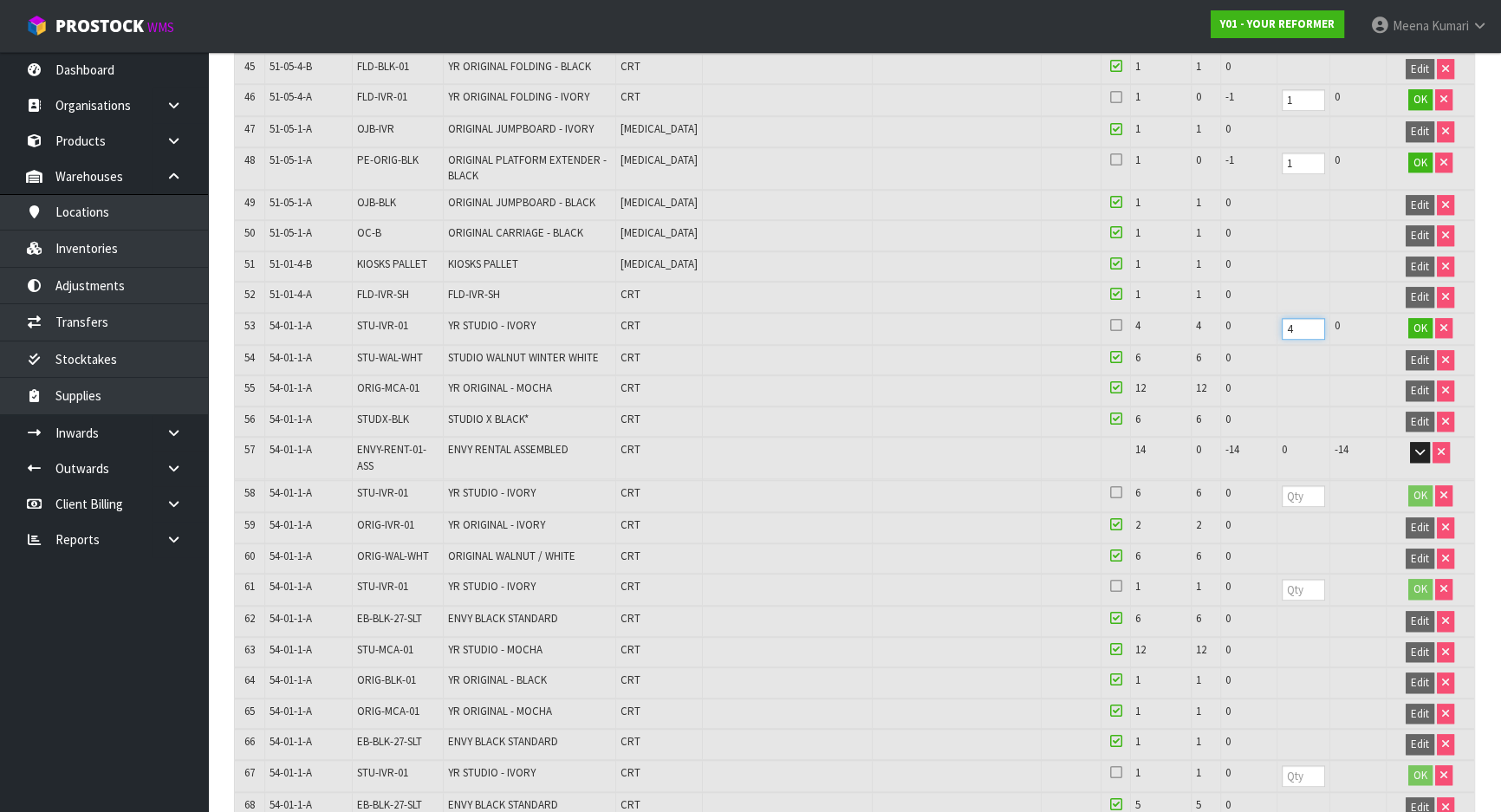
type input "4"
click at [1289, 486] on input "number" at bounding box center [1303, 496] width 43 height 22
type input "6"
click at [1284, 579] on input "number" at bounding box center [1303, 590] width 43 height 22
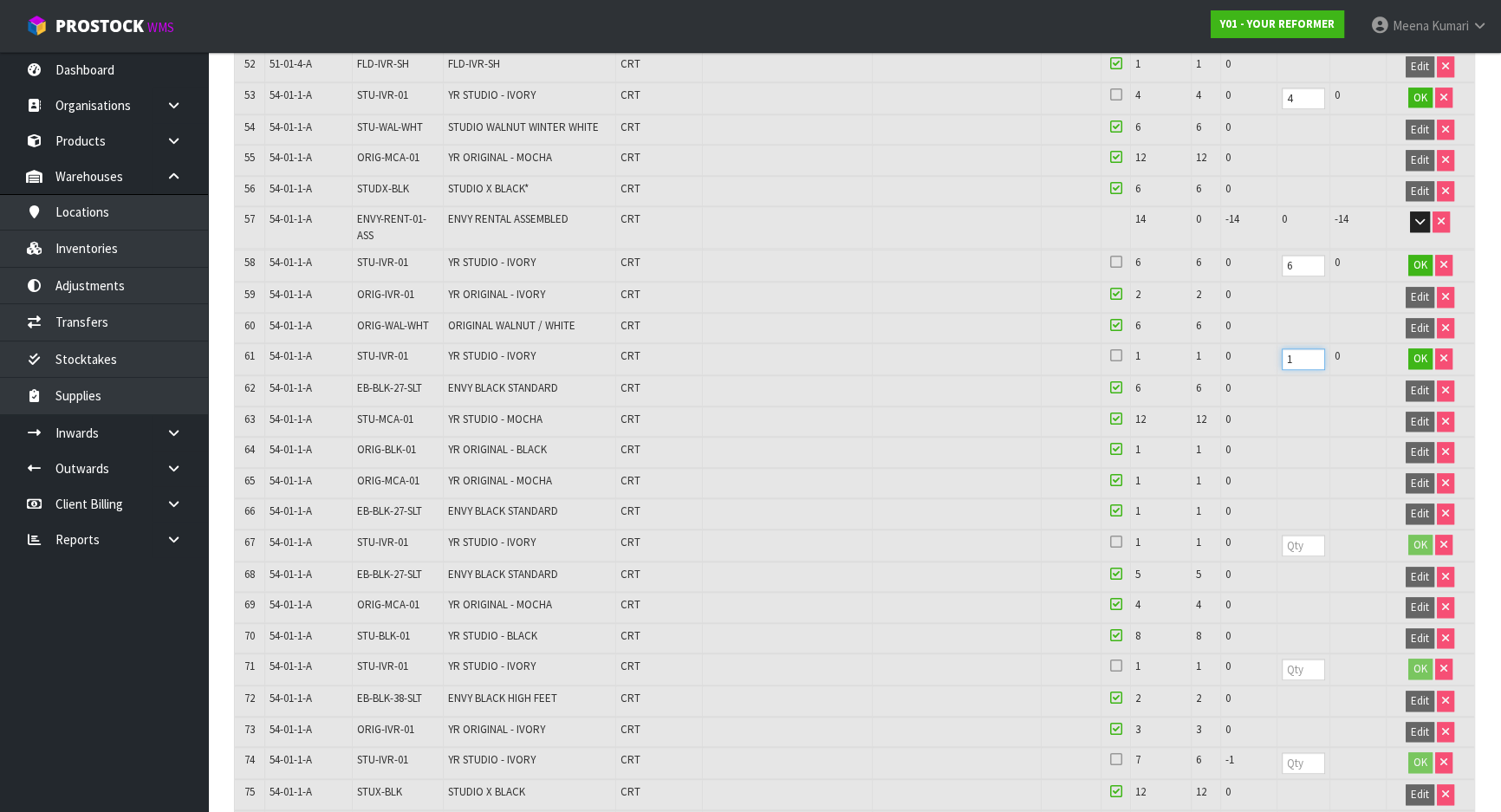
scroll to position [2080, 0]
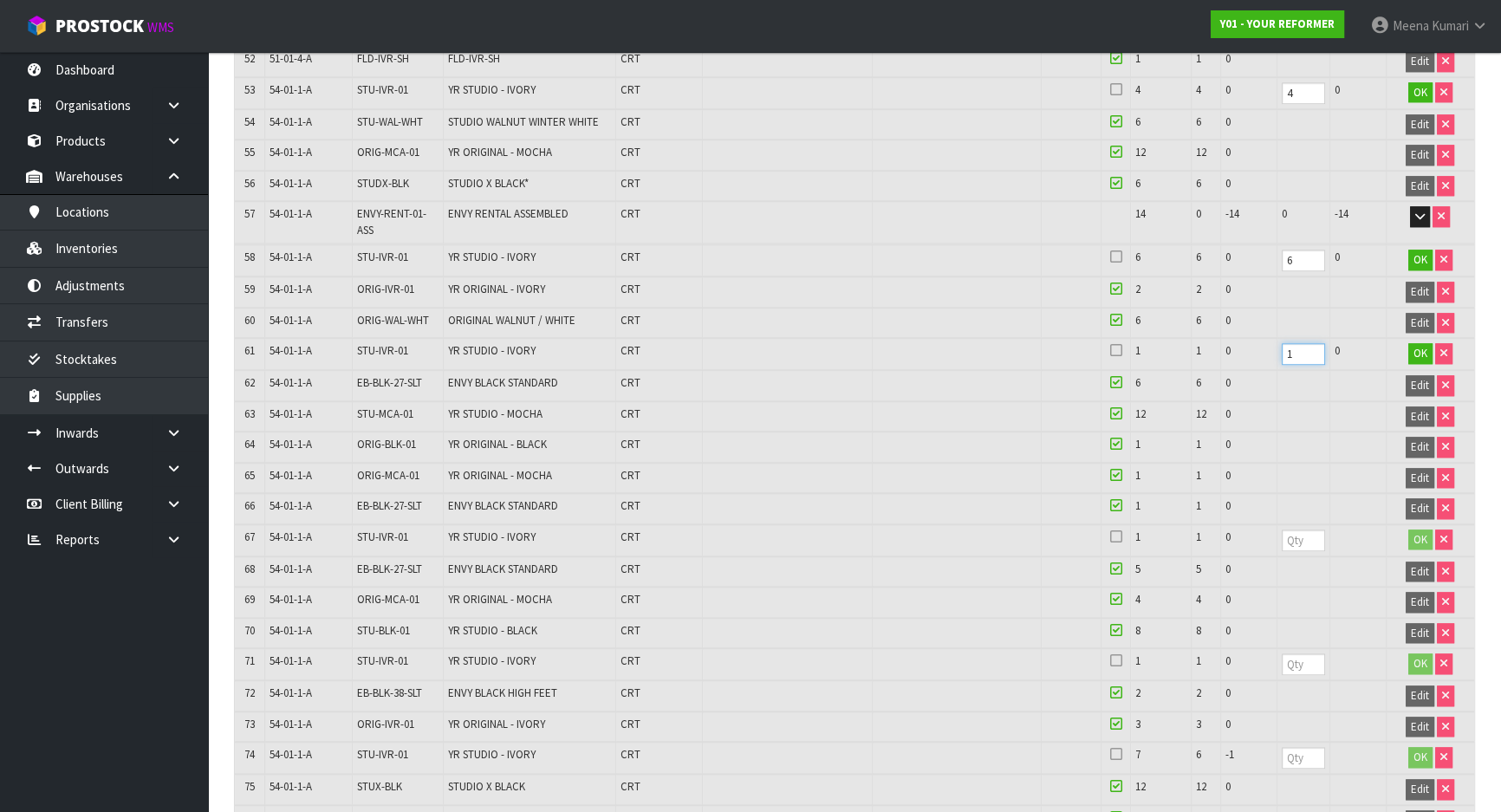
type input "1"
click at [1287, 530] on input "number" at bounding box center [1303, 540] width 43 height 22
type input "1"
click at [1285, 653] on input "number" at bounding box center [1303, 664] width 43 height 22
type input "1"
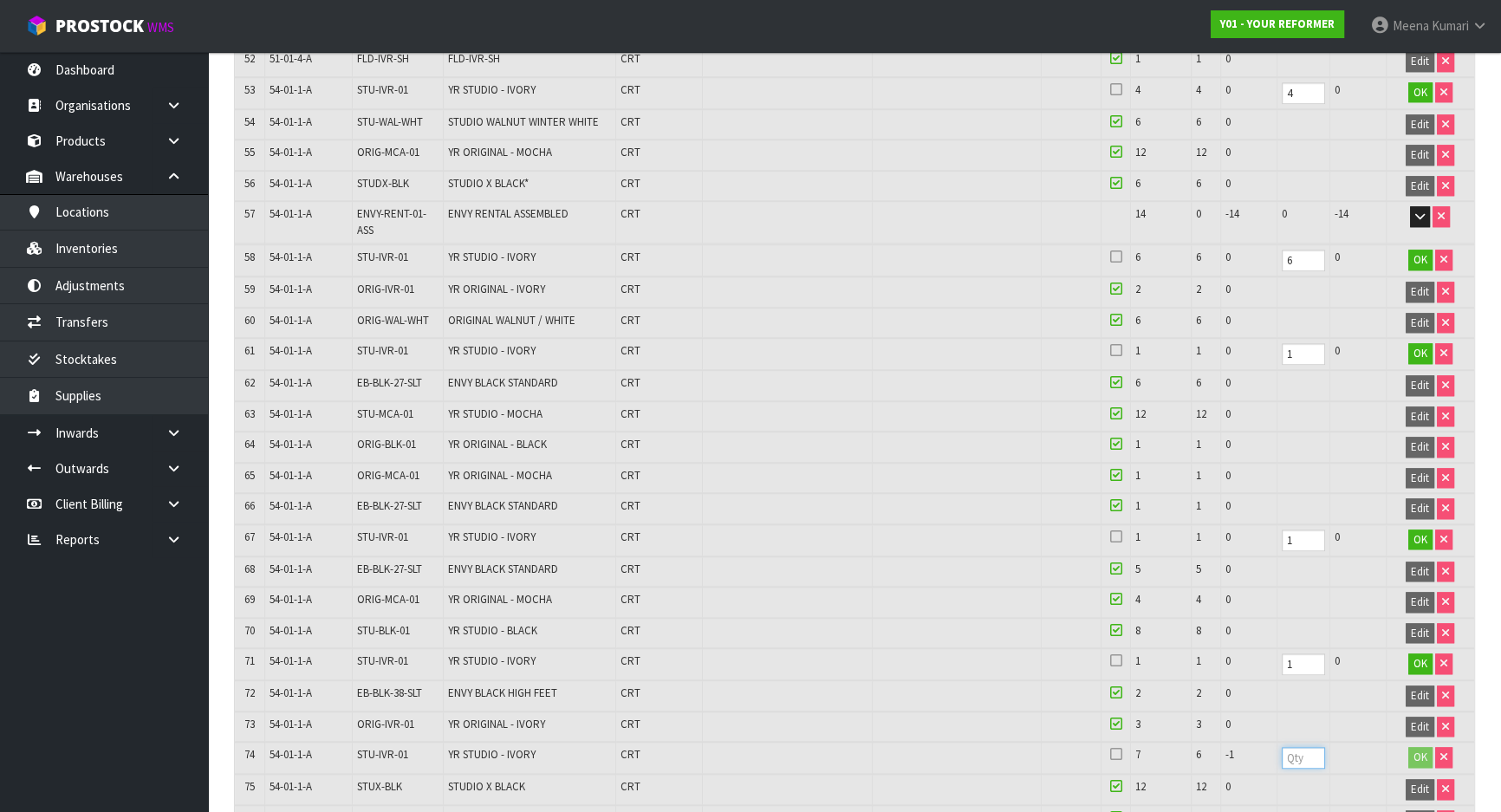
click at [1291, 746] on input "number" at bounding box center [1303, 757] width 43 height 22
type input "5"
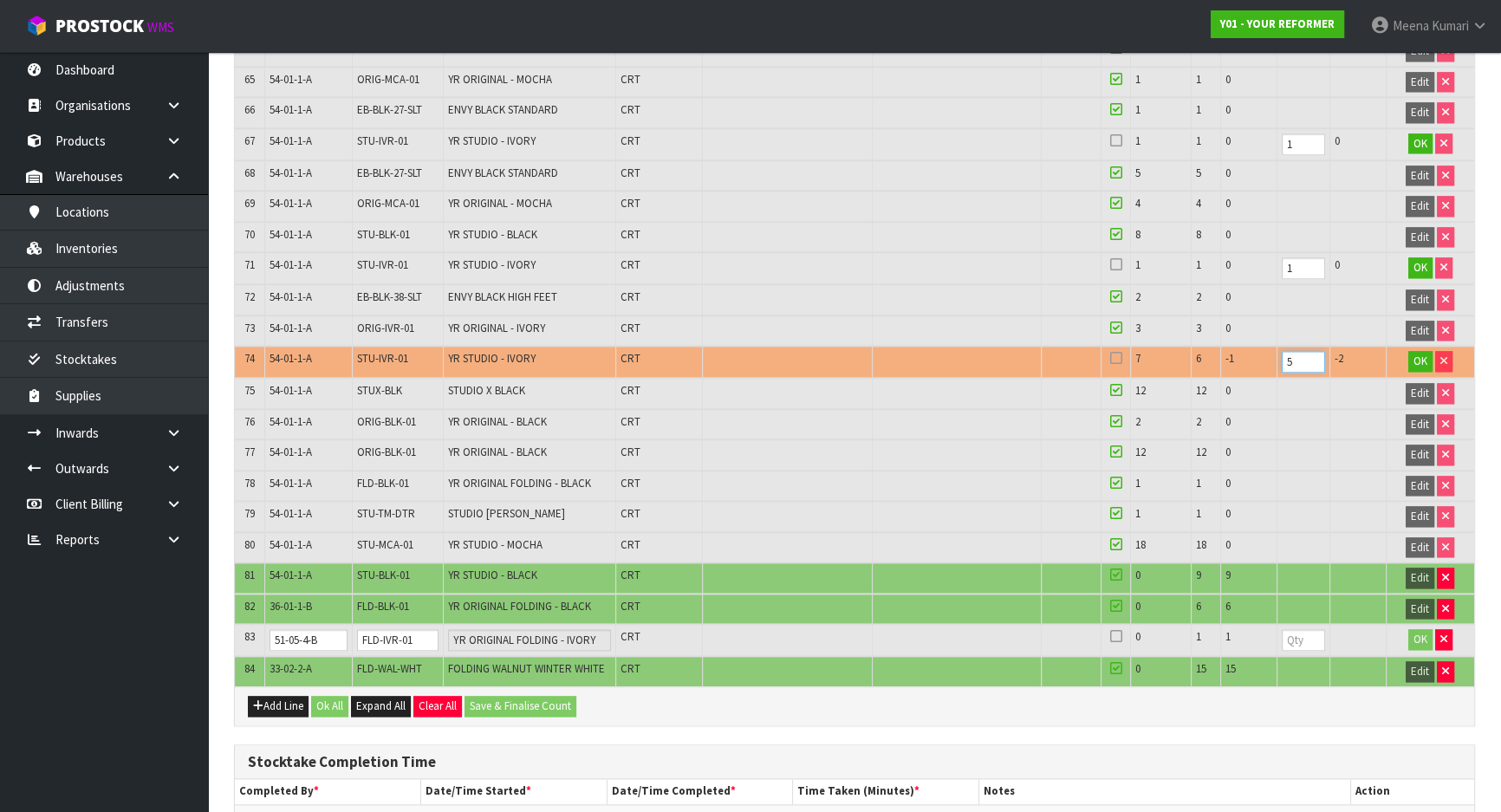
scroll to position [2553, 0]
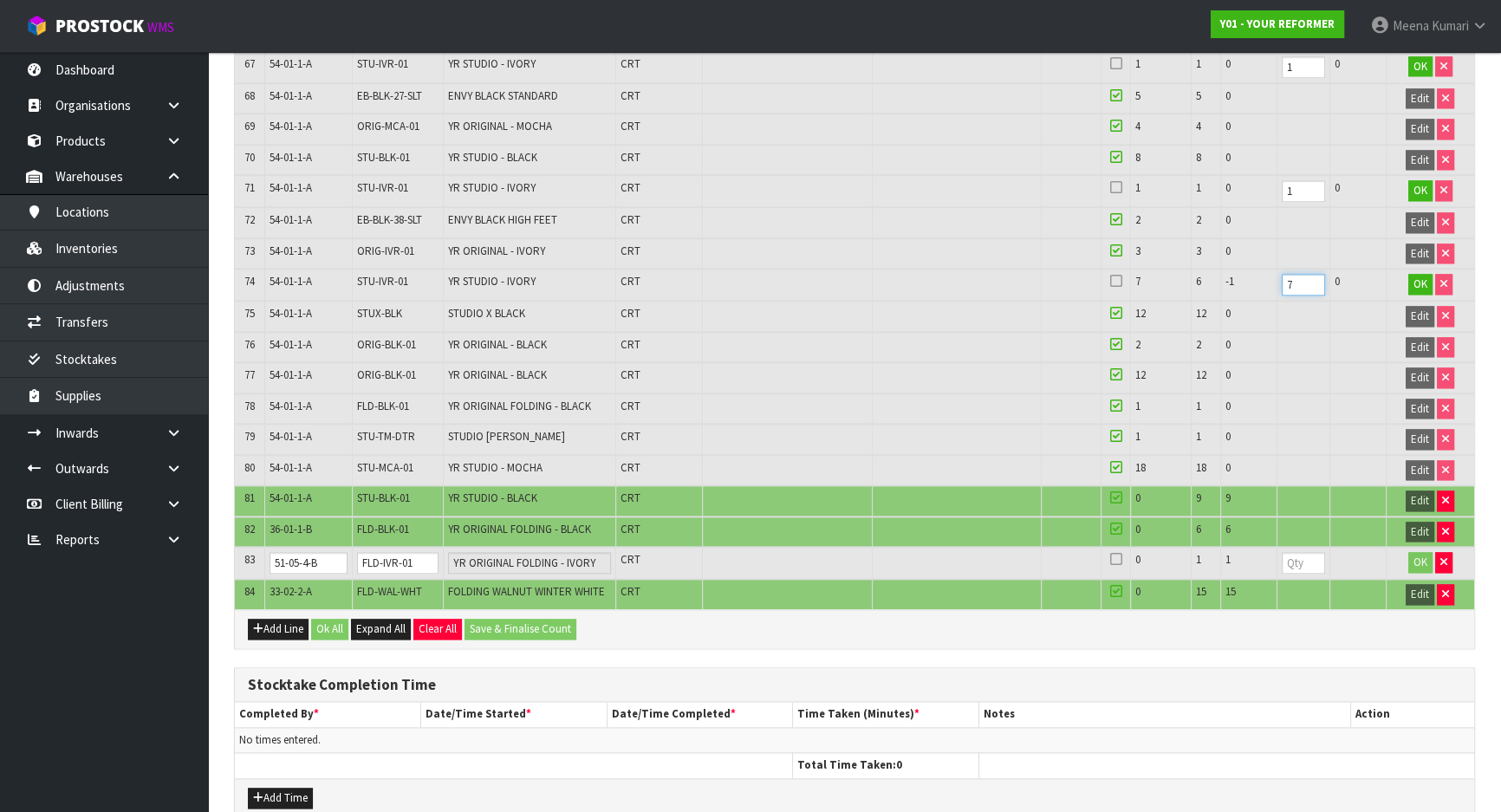
type input "7"
click at [304, 552] on input "51-05-4-B" at bounding box center [309, 563] width 79 height 22
click at [393, 552] on input "FLD-IVR-01" at bounding box center [398, 563] width 81 height 22
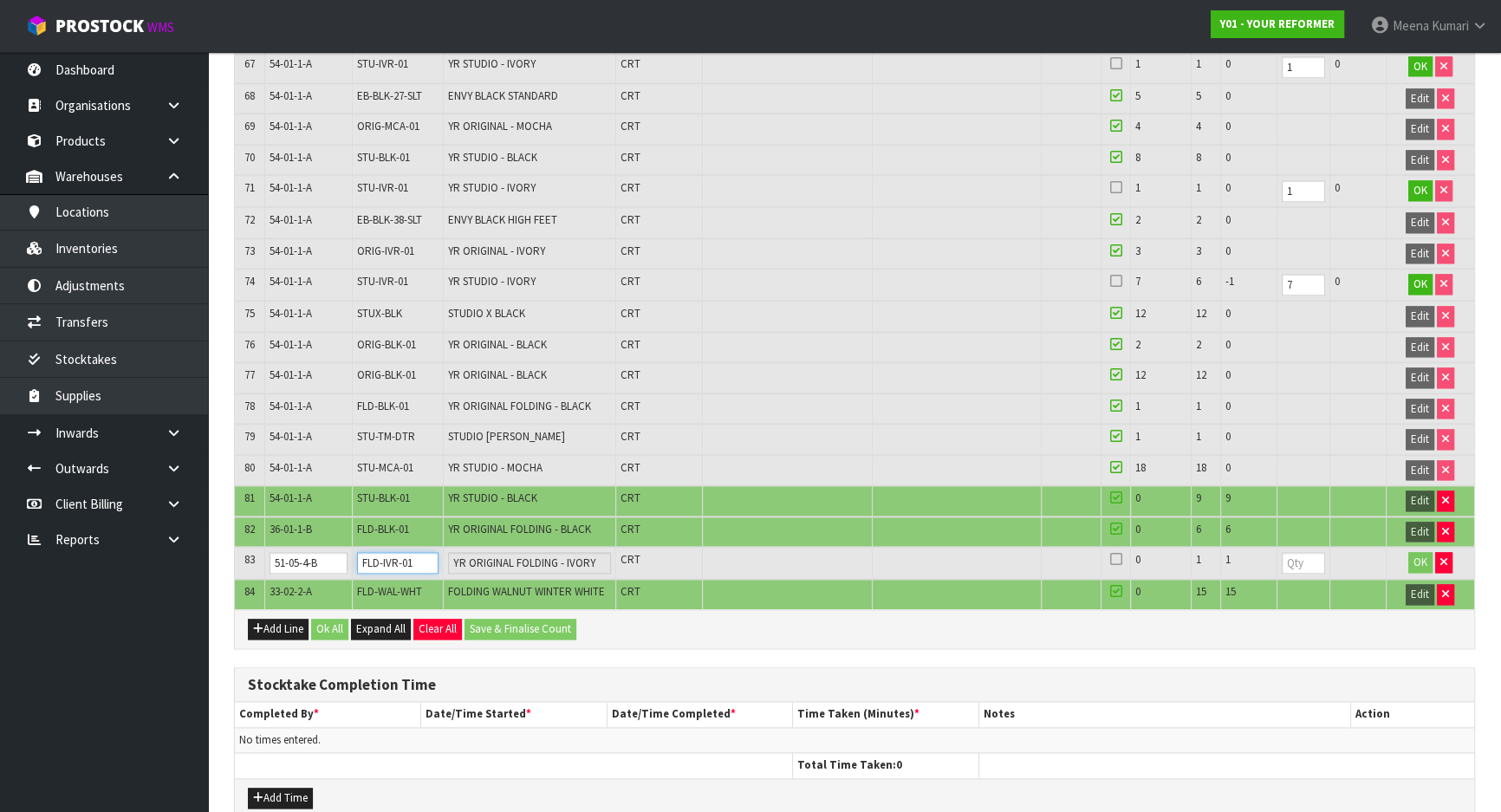
click at [393, 552] on input "FLD-IVR-01" at bounding box center [398, 563] width 81 height 22
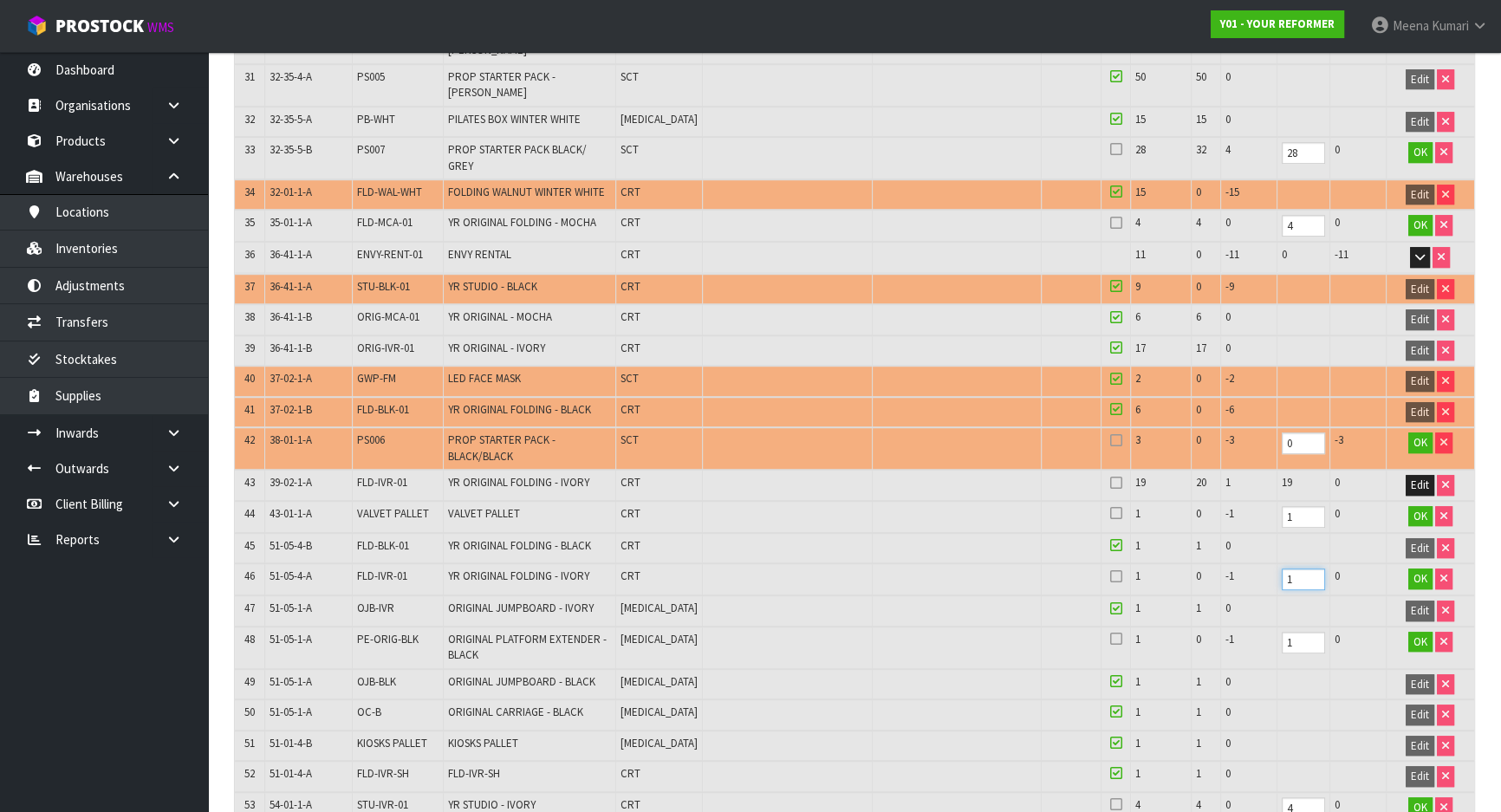
drag, startPoint x: 1300, startPoint y: 508, endPoint x: 1216, endPoint y: 515, distance: 84.3
click at [1216, 563] on tr "46 51-05-4-A FLD-IVR-01 YR ORIGINAL FOLDING - IVORY CRT 1 0 -1 1 0 OK" at bounding box center [854, 579] width 1239 height 32
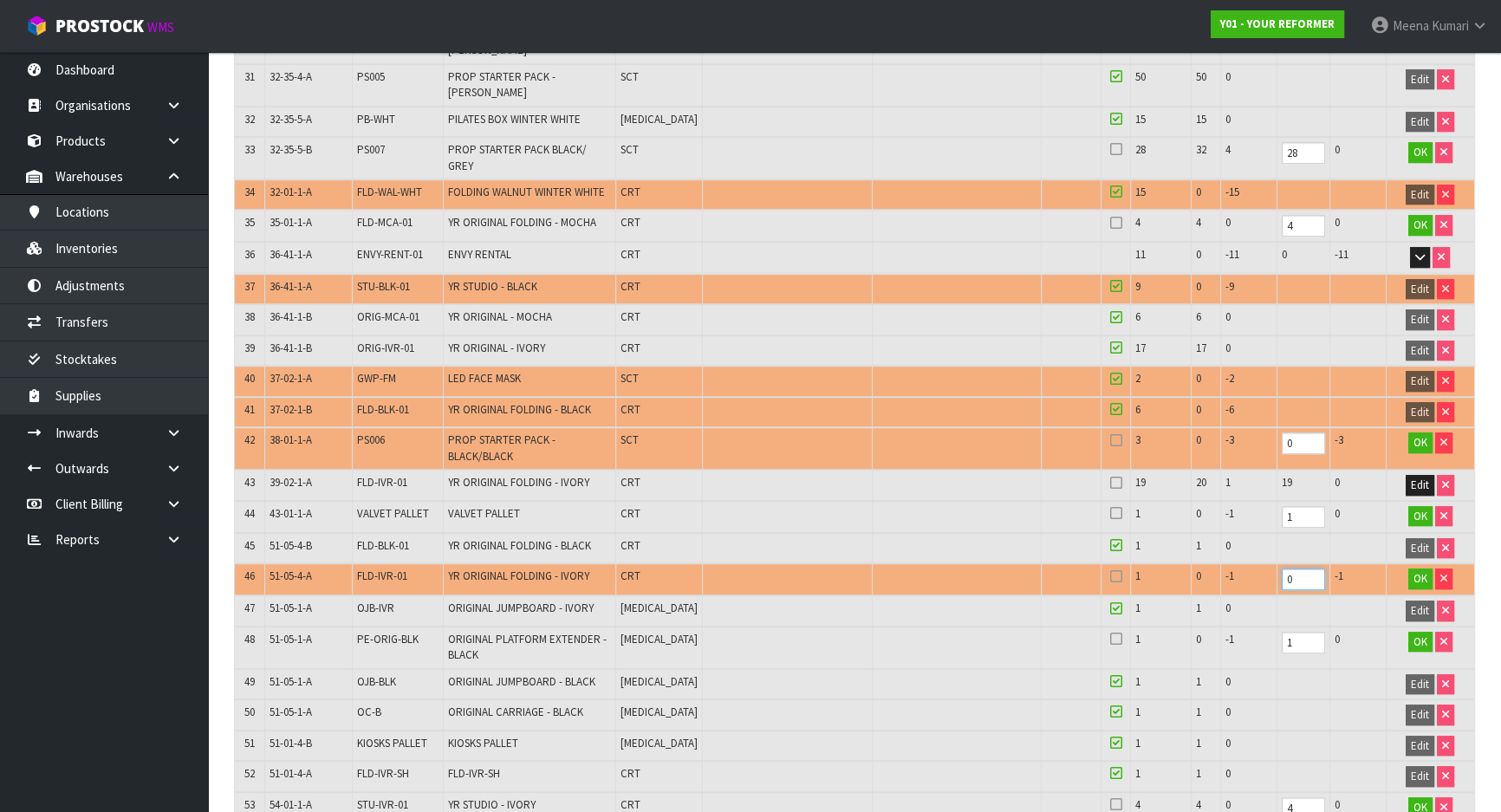
type input "0"
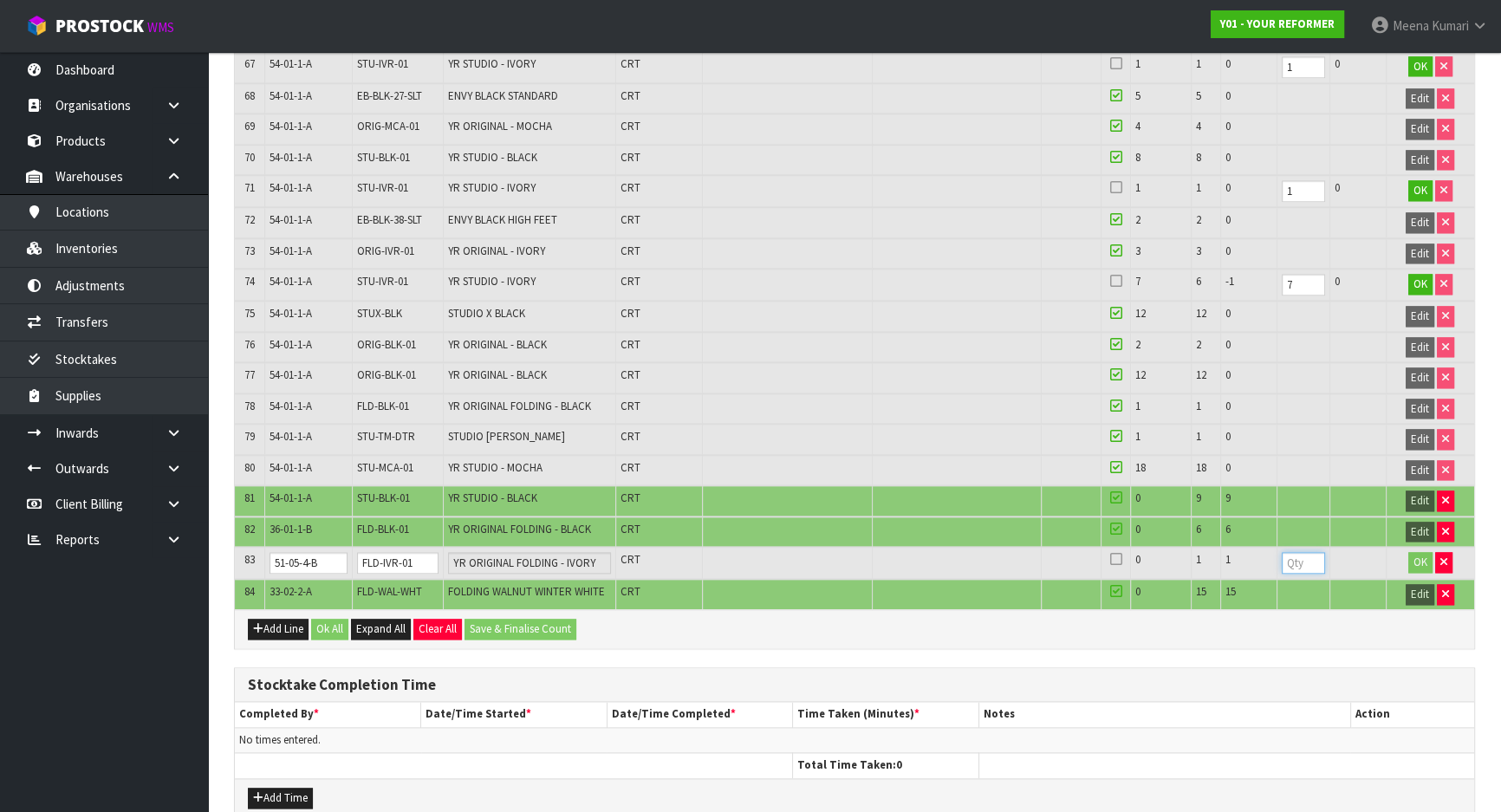
click at [1292, 552] on input "number" at bounding box center [1303, 563] width 43 height 22
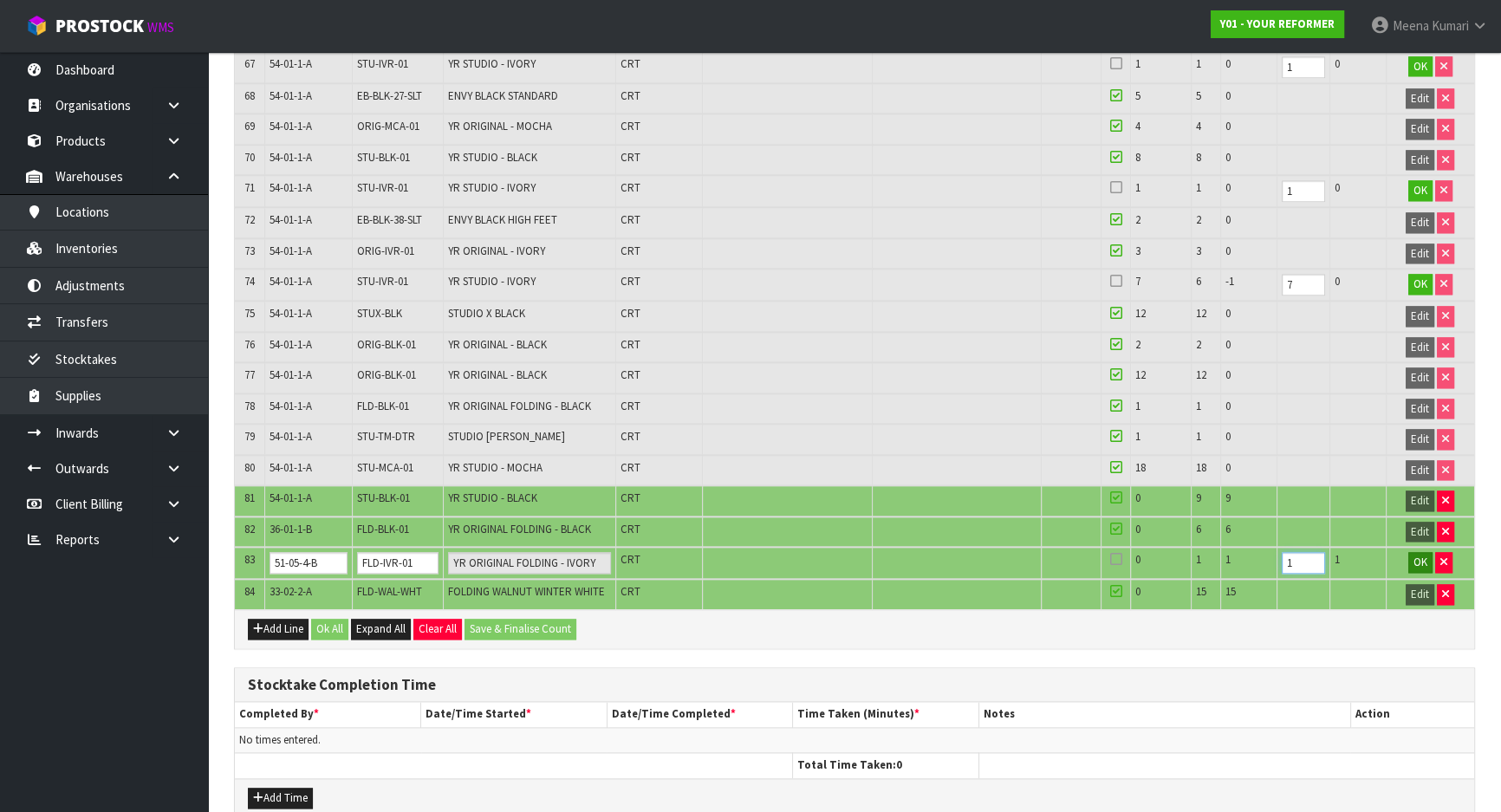
type input "1"
click at [1413, 555] on span "OK" at bounding box center [1419, 562] width 13 height 14
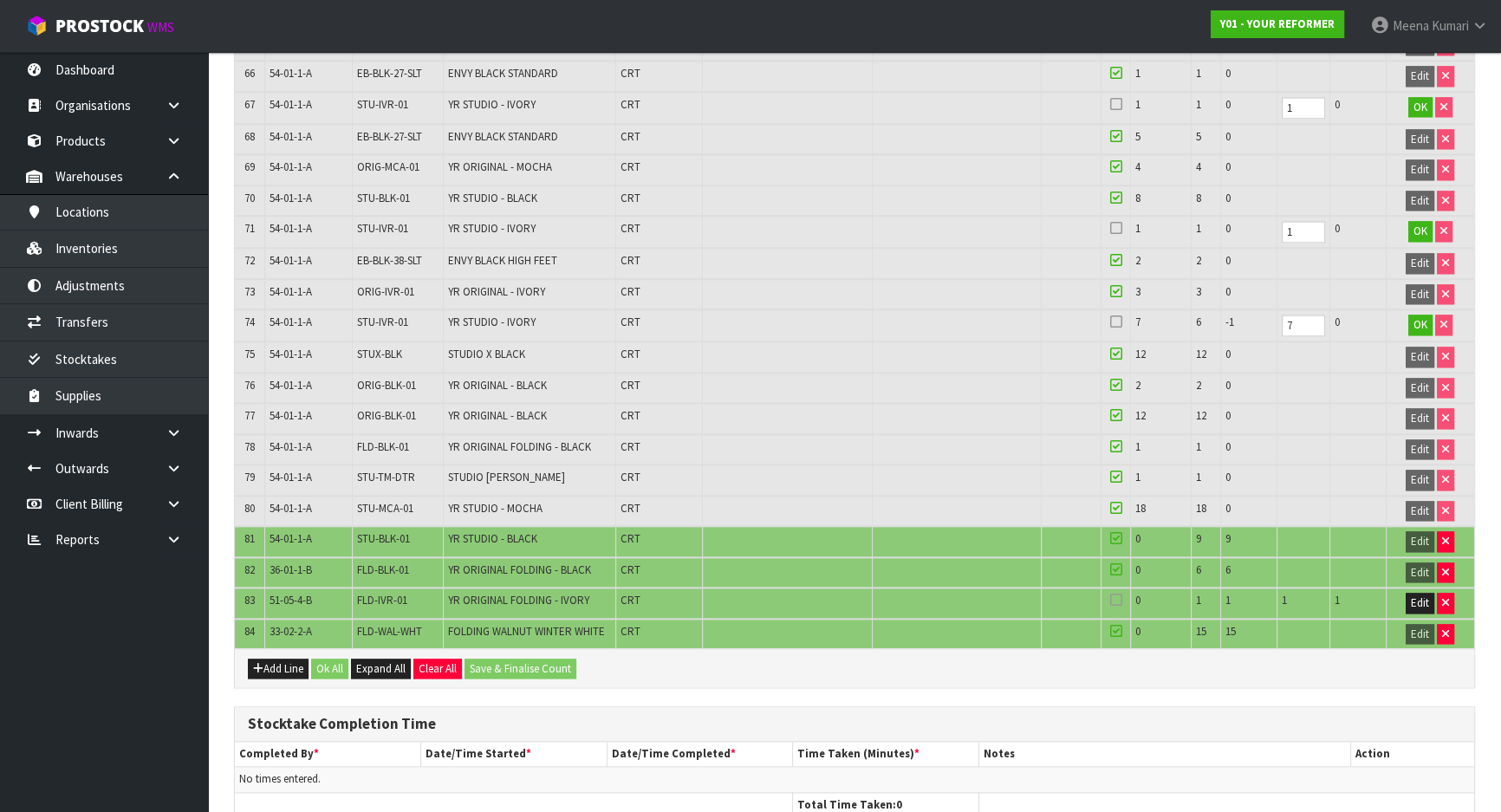
scroll to position [2551, 0]
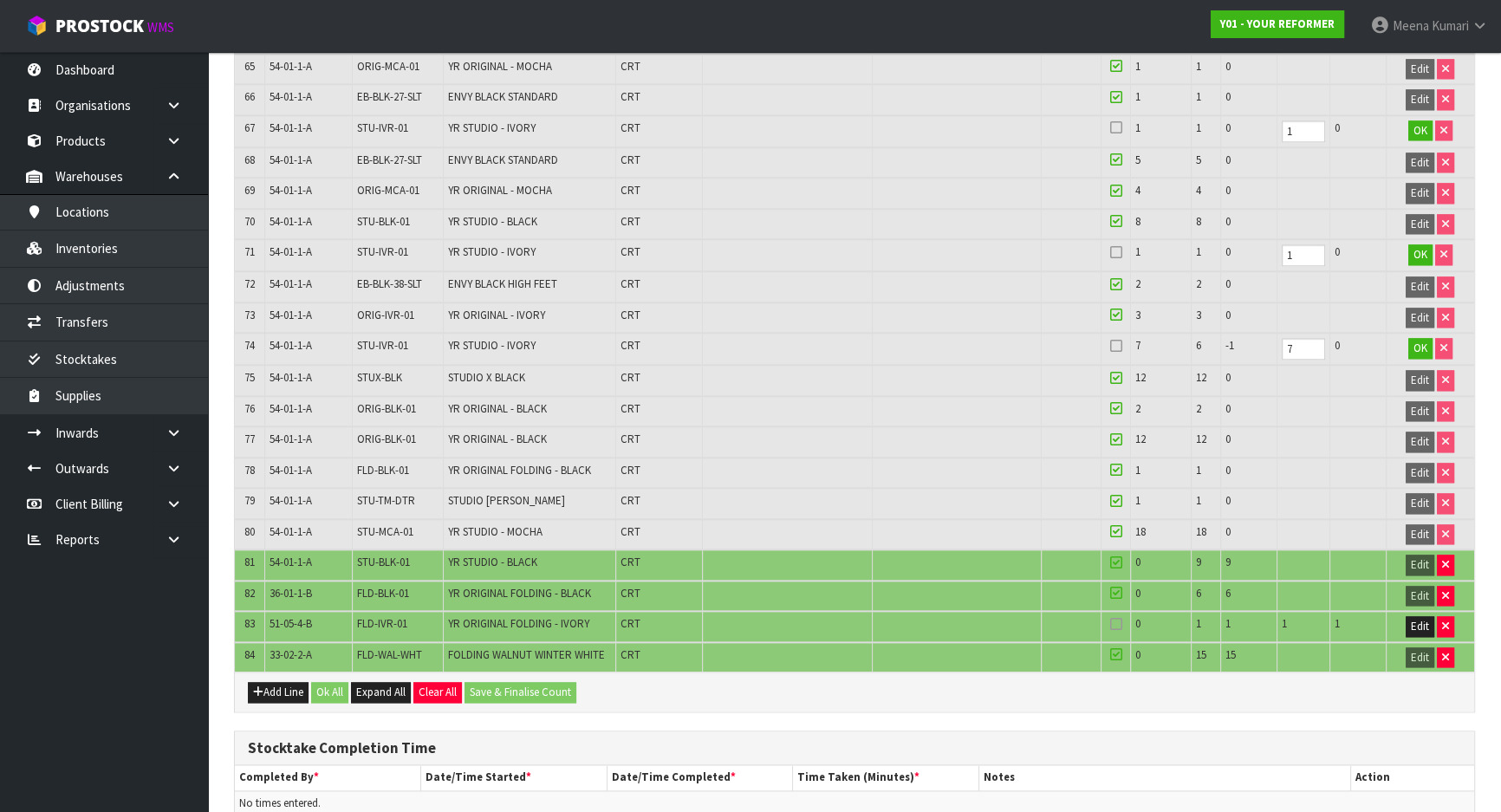
scroll to position [0, 0]
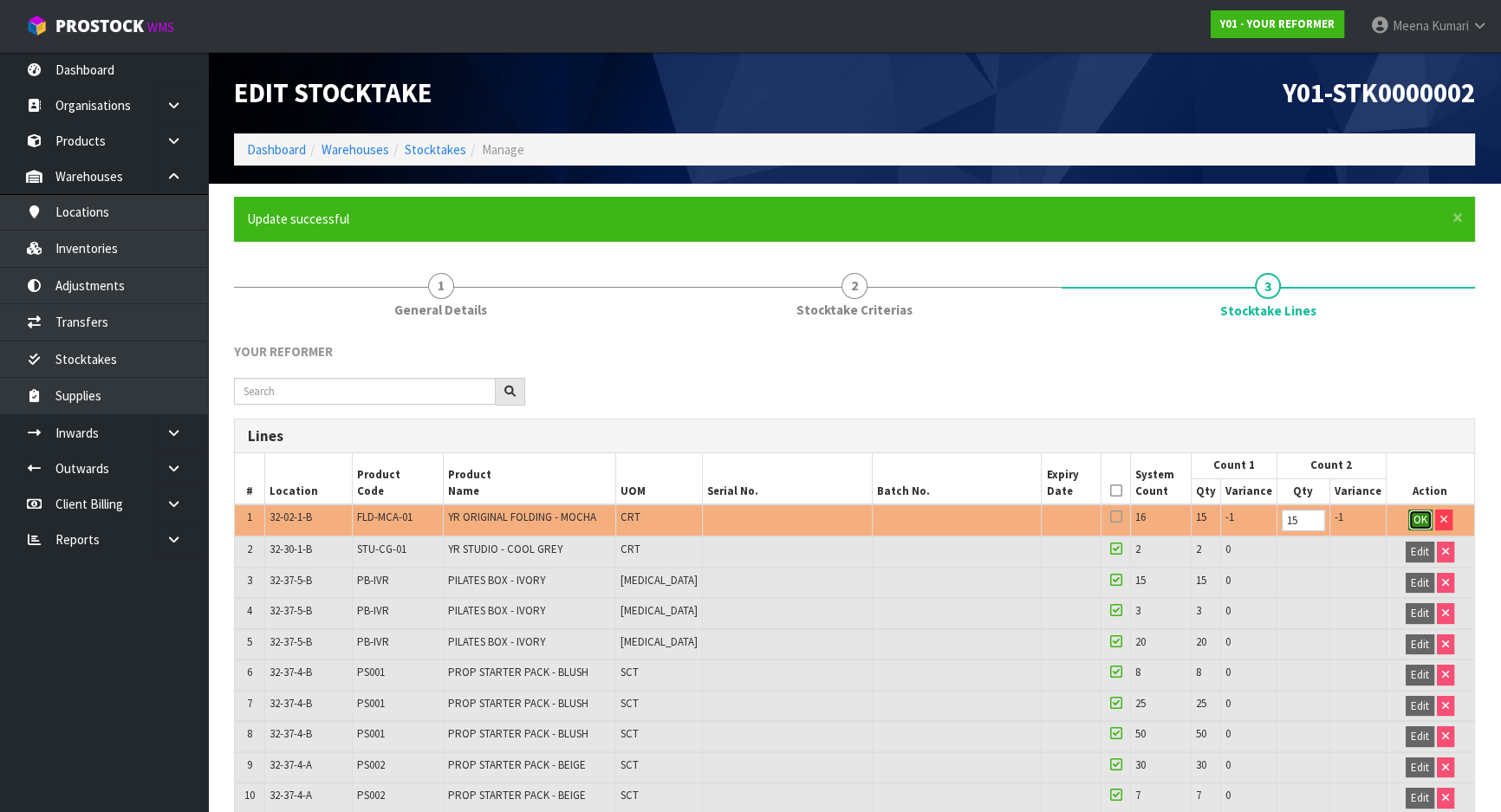
click at [1421, 518] on span "OK" at bounding box center [1419, 519] width 13 height 14
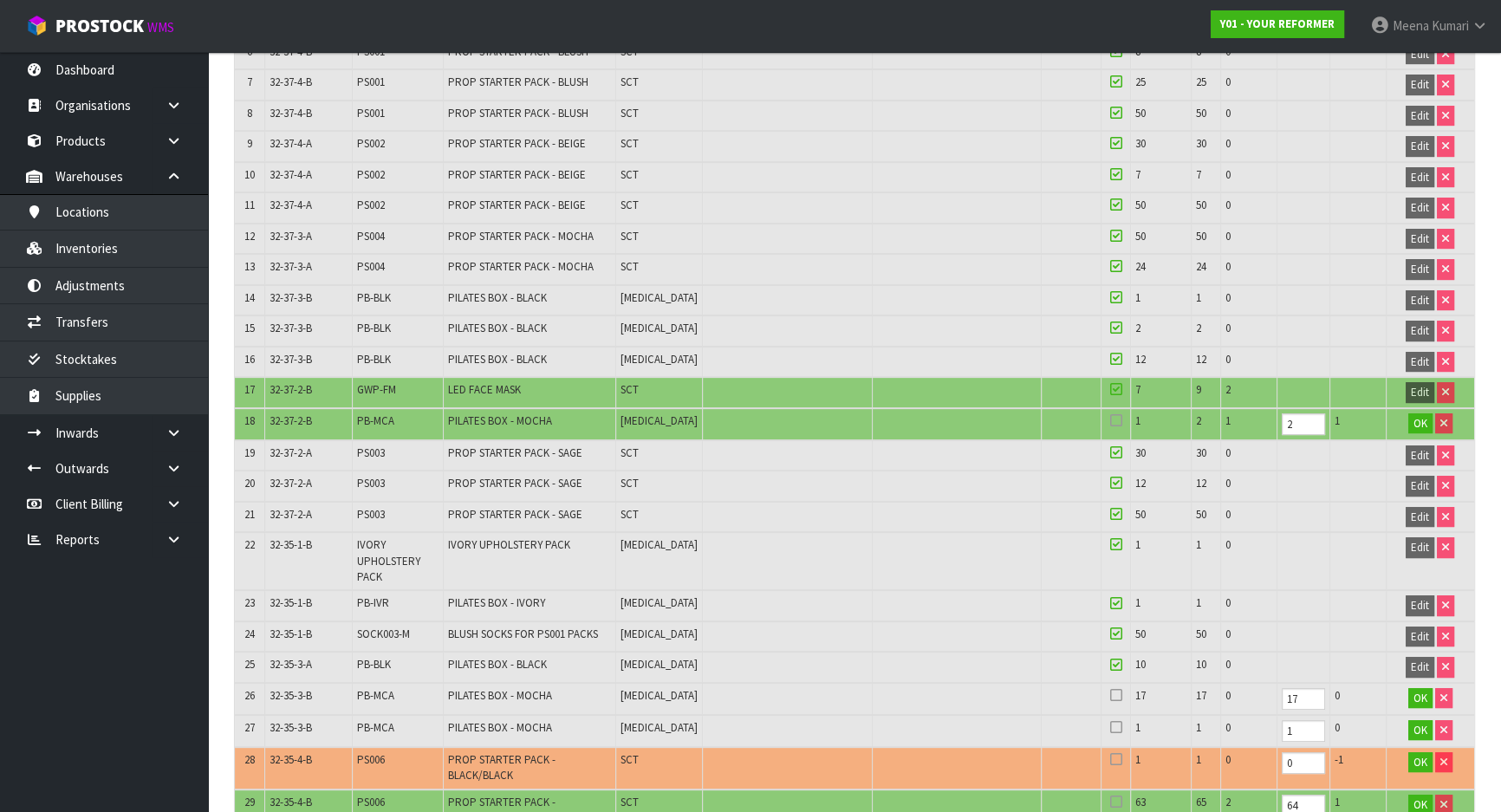
scroll to position [629, 0]
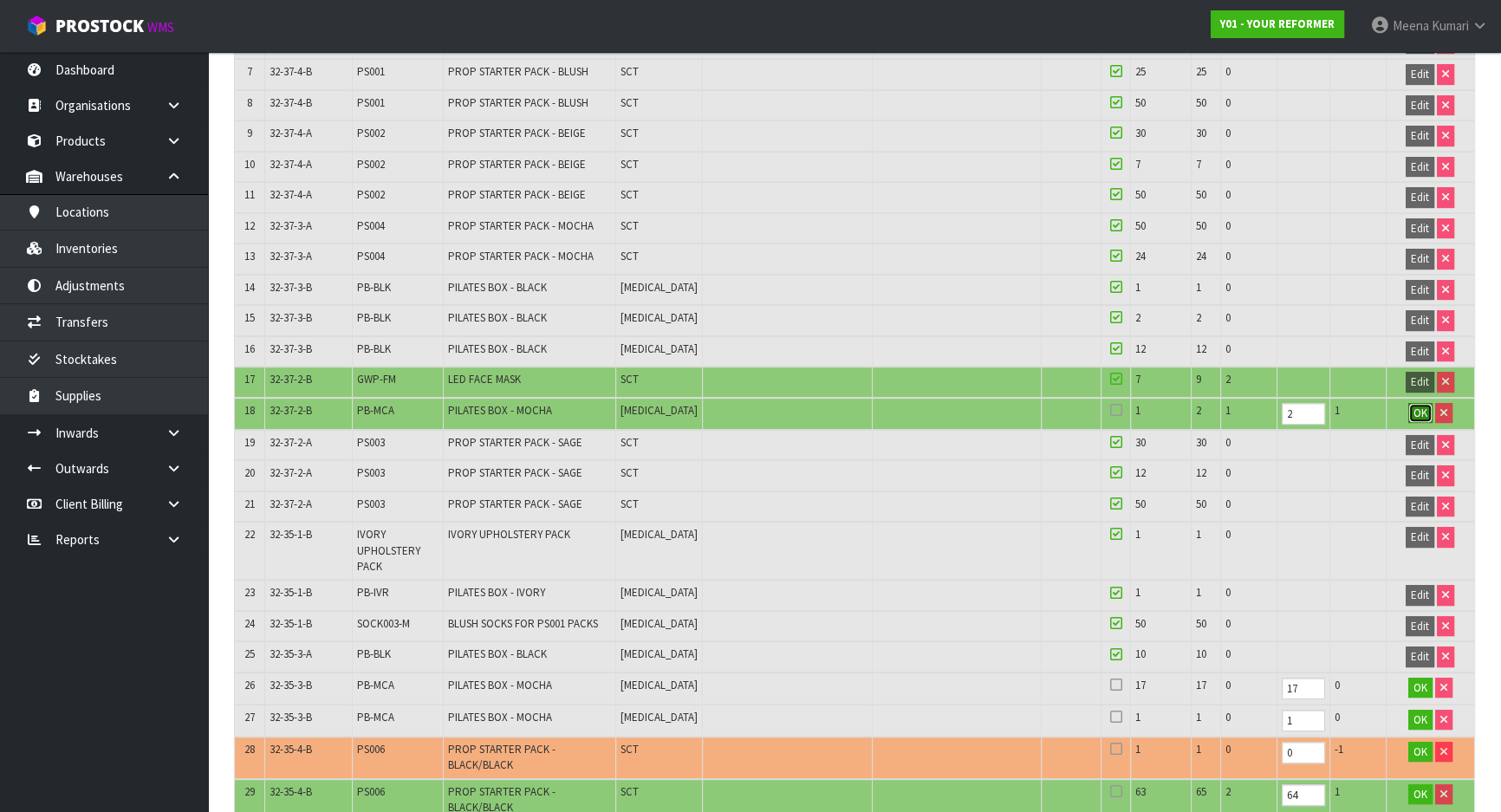
click at [1421, 406] on span "OK" at bounding box center [1419, 413] width 13 height 14
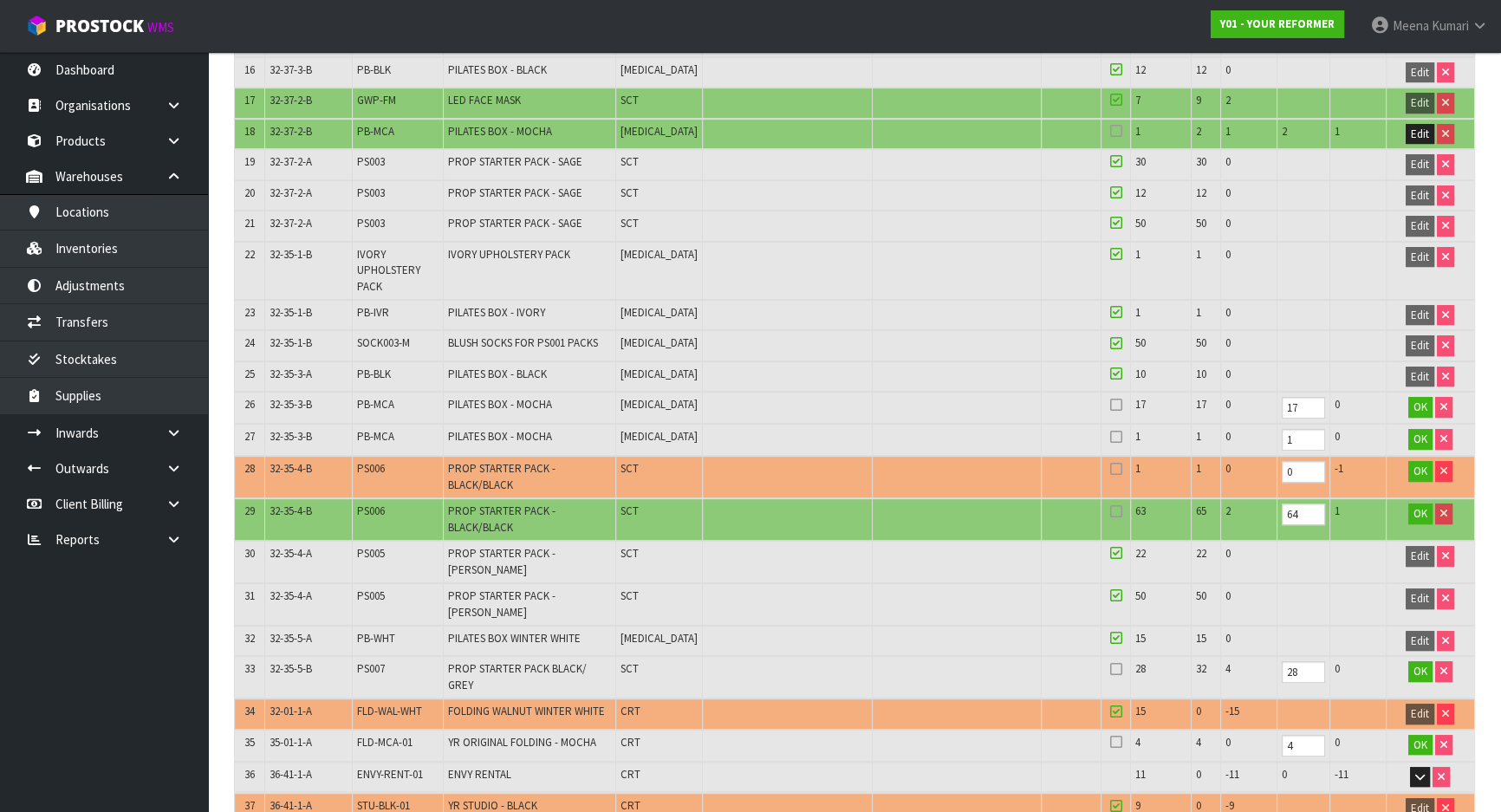
scroll to position [1102, 0]
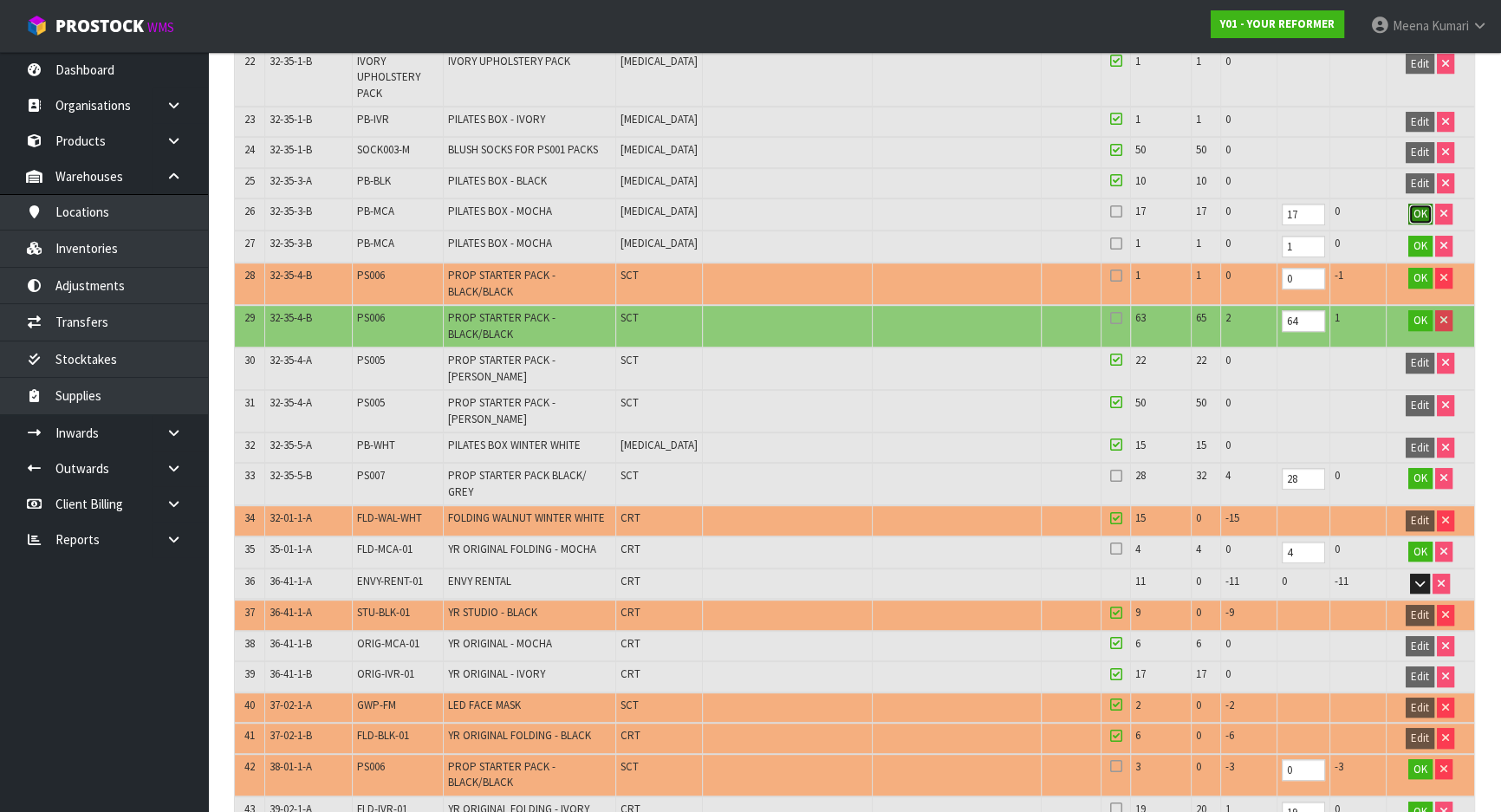
click at [1416, 206] on span "OK" at bounding box center [1419, 213] width 13 height 14
click at [1414, 239] on span "OK" at bounding box center [1419, 245] width 13 height 14
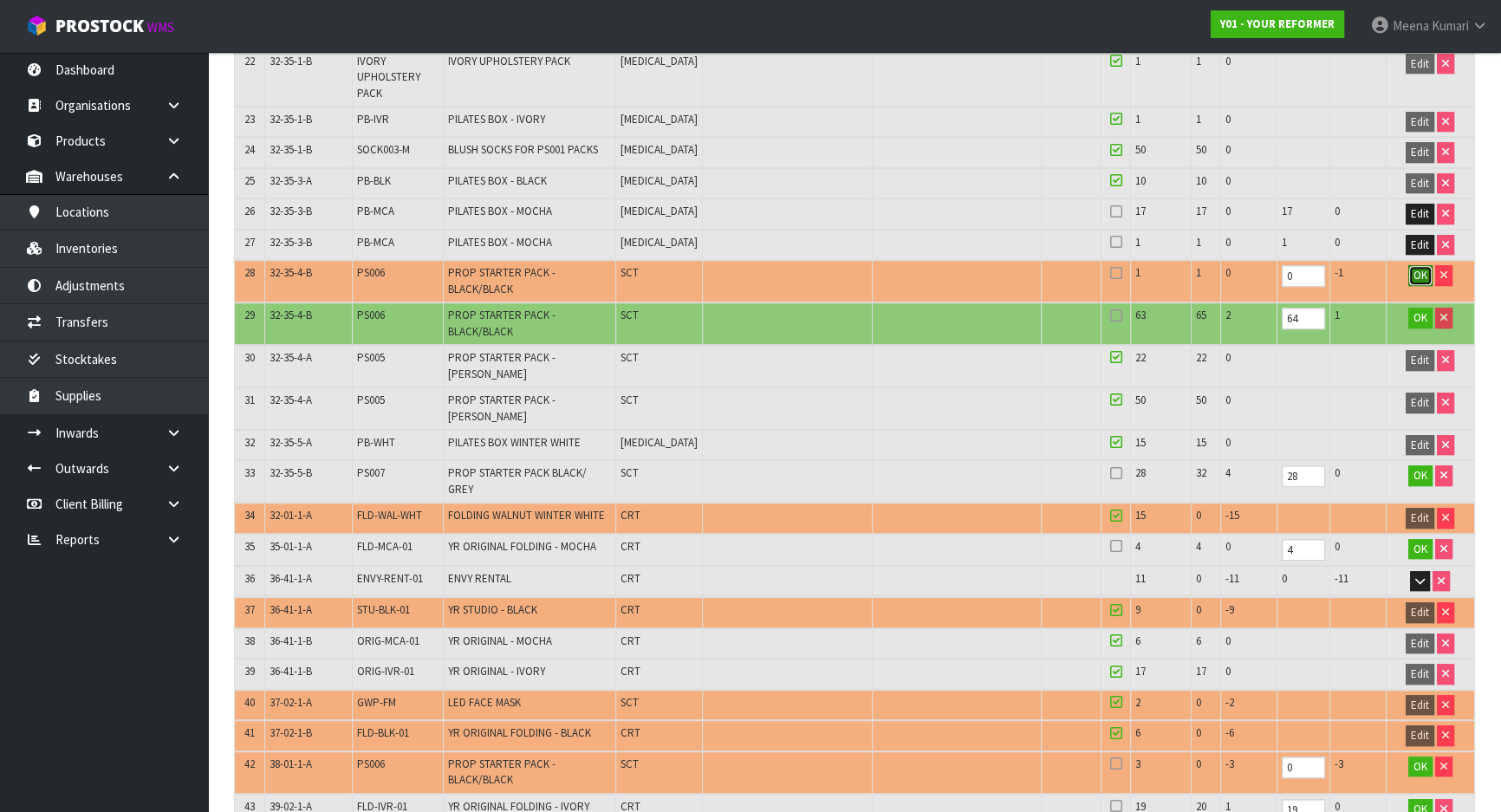
click at [1413, 268] on span "OK" at bounding box center [1419, 275] width 13 height 14
click at [1422, 281] on td "Edit" at bounding box center [1429, 281] width 88 height 42
click at [1416, 310] on span "OK" at bounding box center [1419, 317] width 13 height 14
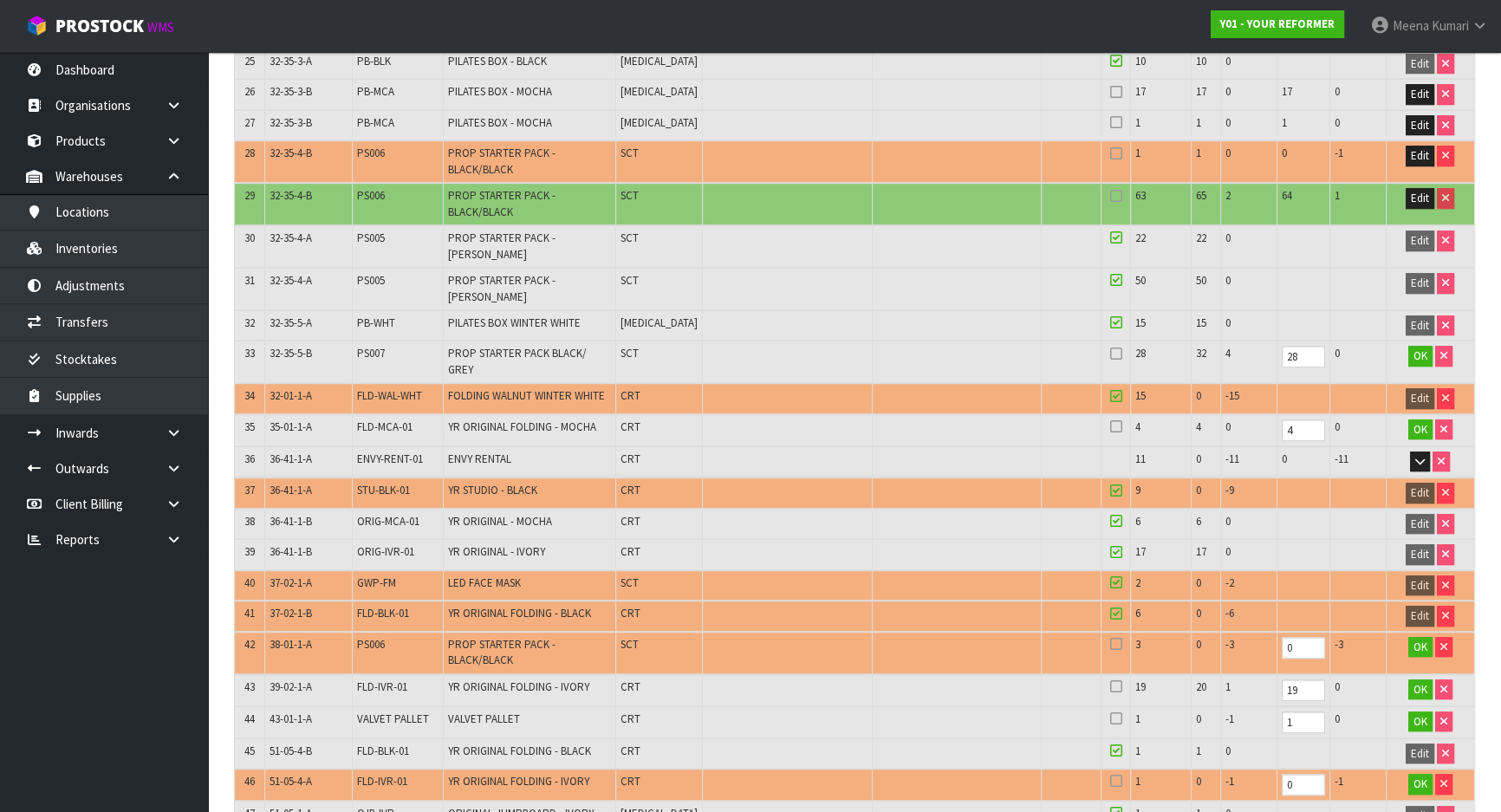
scroll to position [1417, 0]
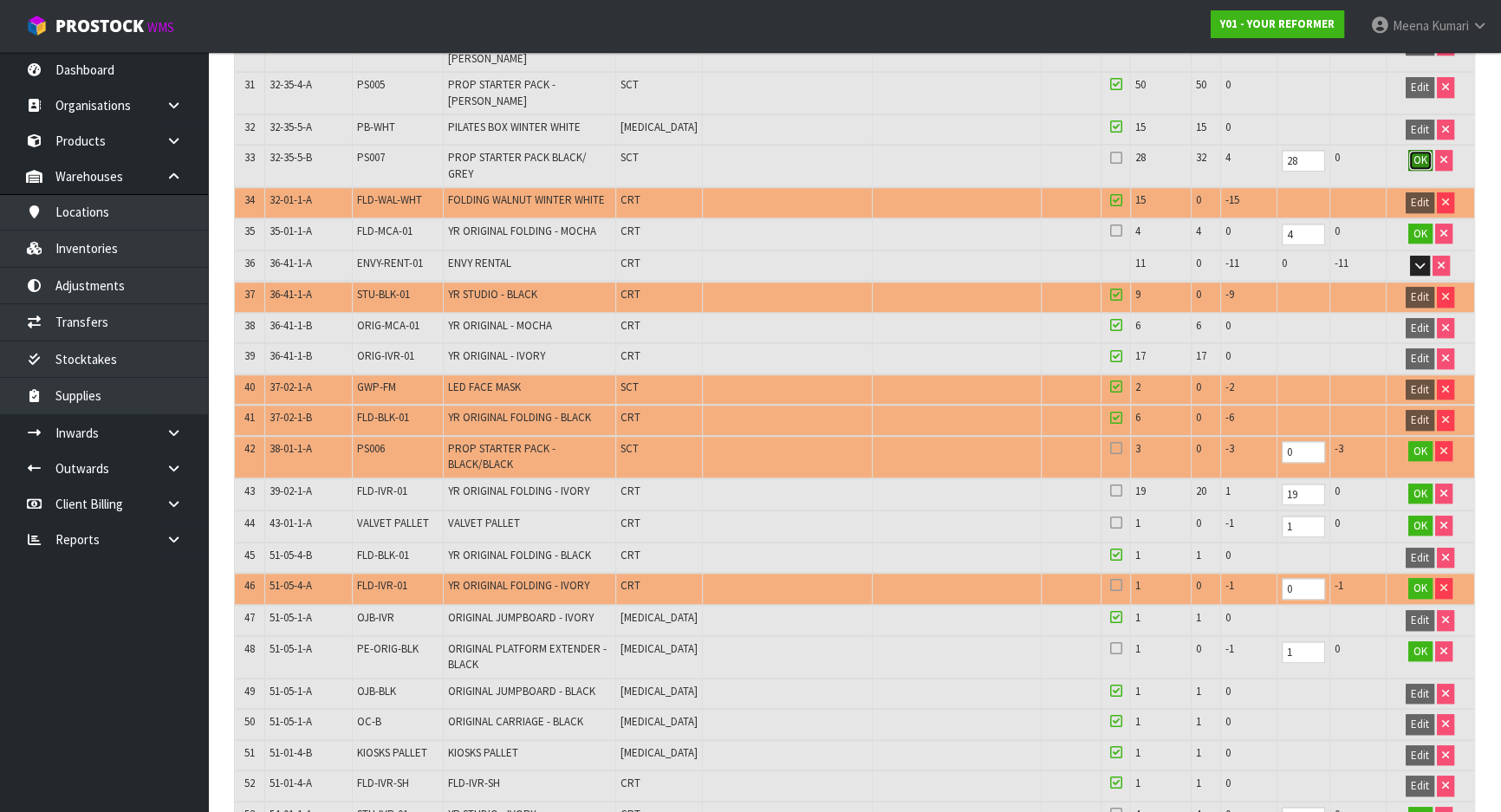
click at [1413, 153] on span "OK" at bounding box center [1419, 160] width 13 height 14
click at [1418, 226] on span "OK" at bounding box center [1419, 233] width 13 height 14
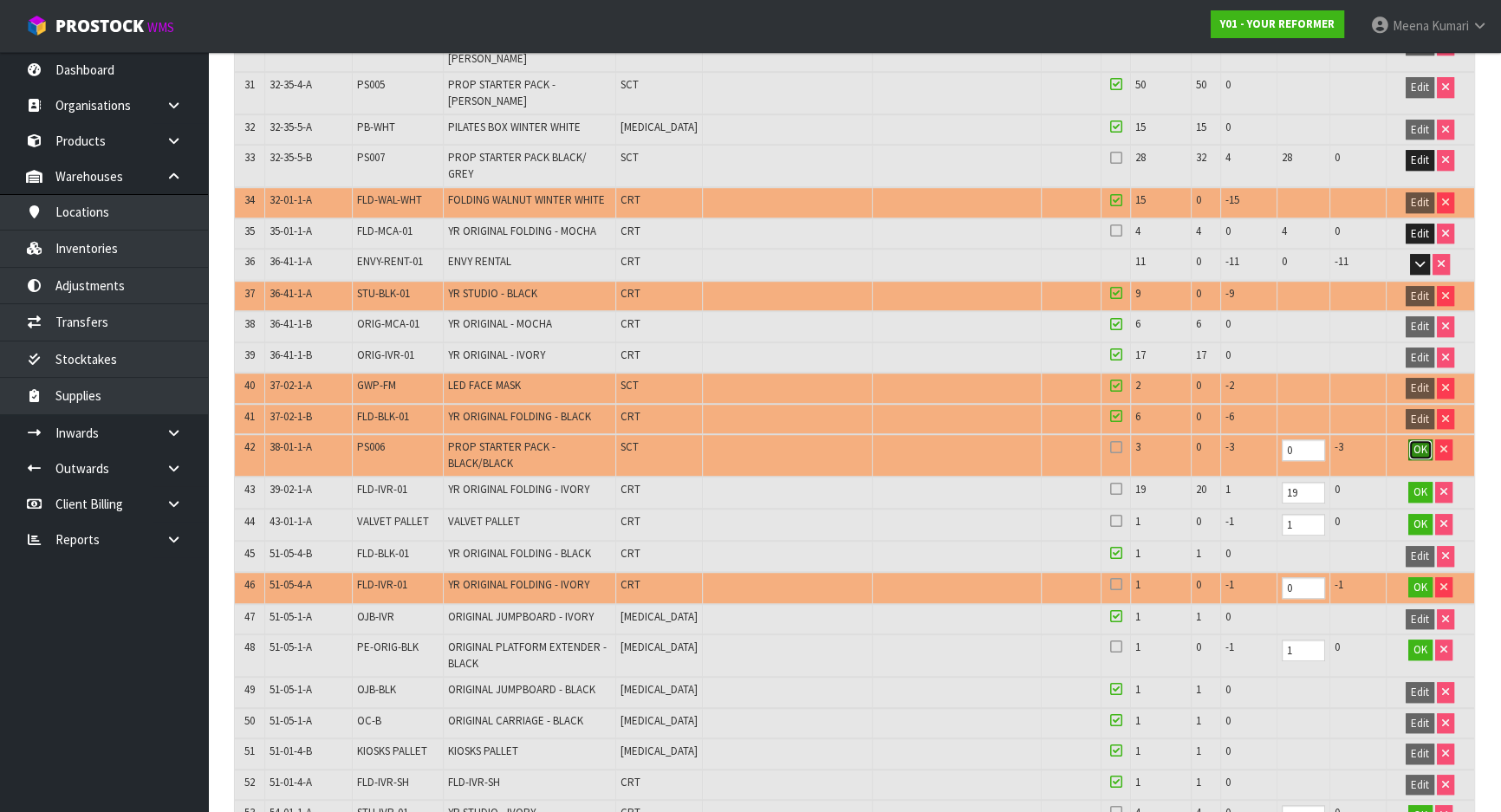
click at [1408, 439] on button "OK" at bounding box center [1420, 449] width 24 height 21
click at [1408, 482] on button "OK" at bounding box center [1420, 492] width 24 height 21
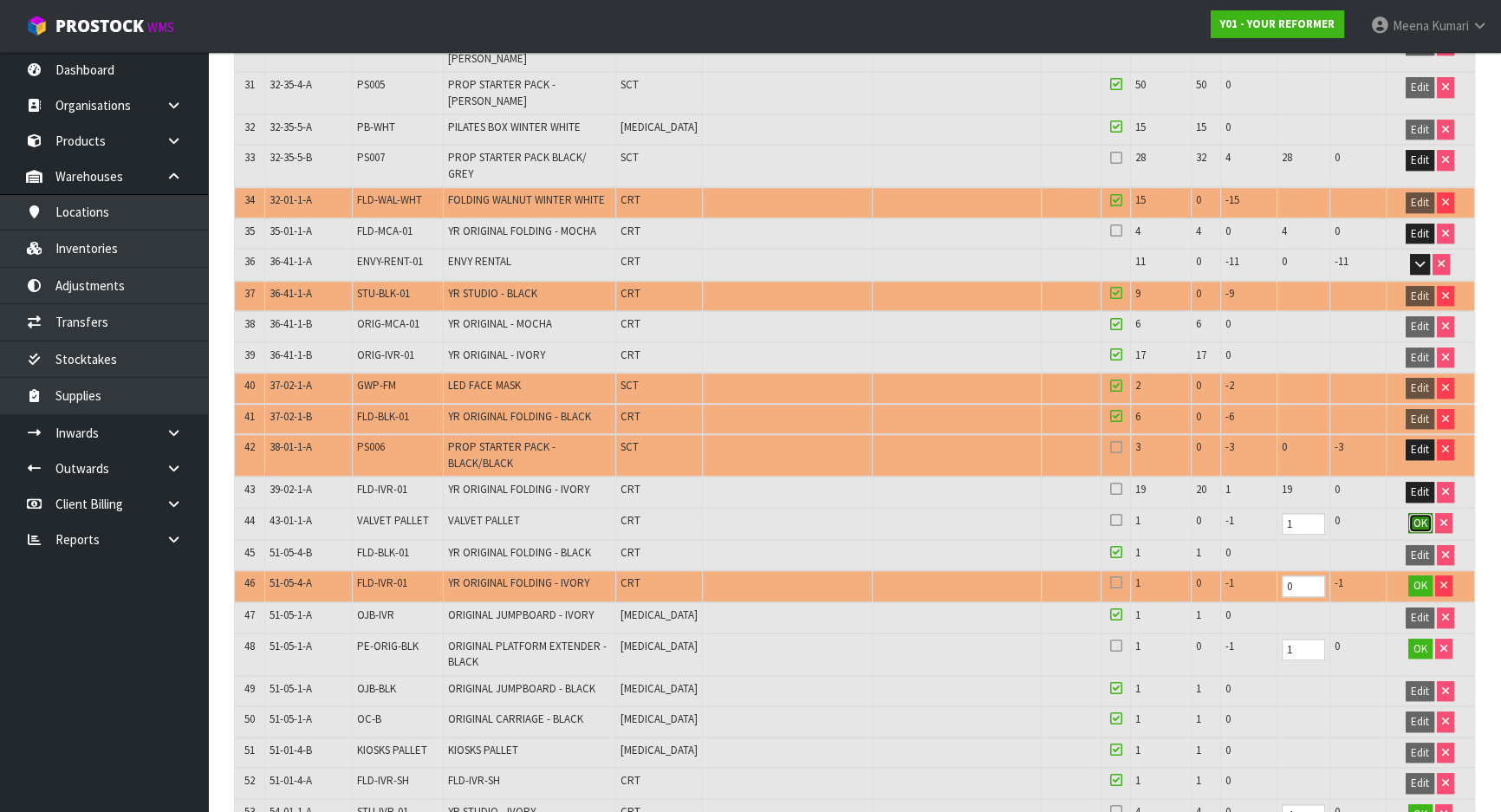
click at [1413, 515] on span "OK" at bounding box center [1419, 522] width 13 height 14
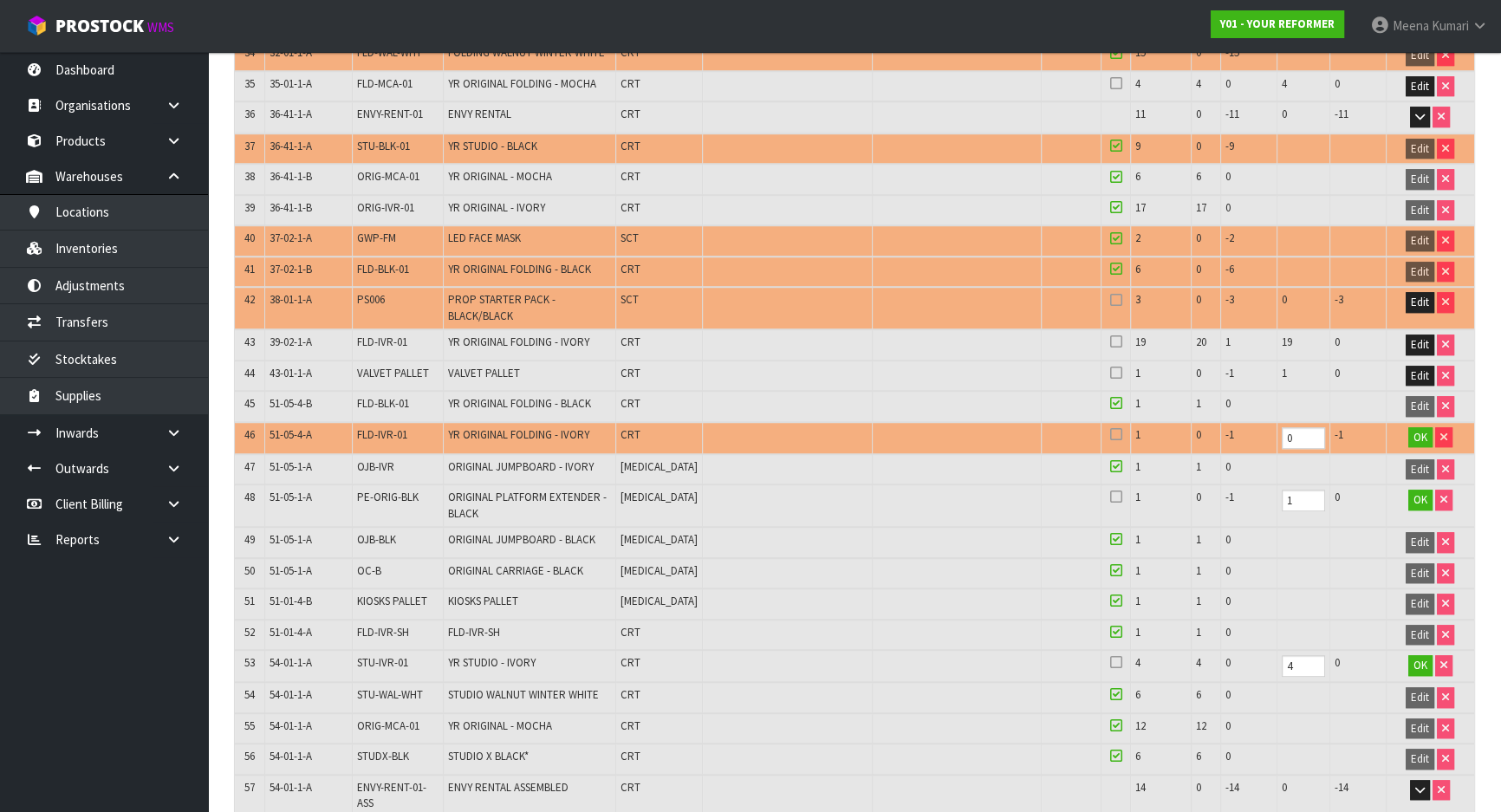
scroll to position [1575, 0]
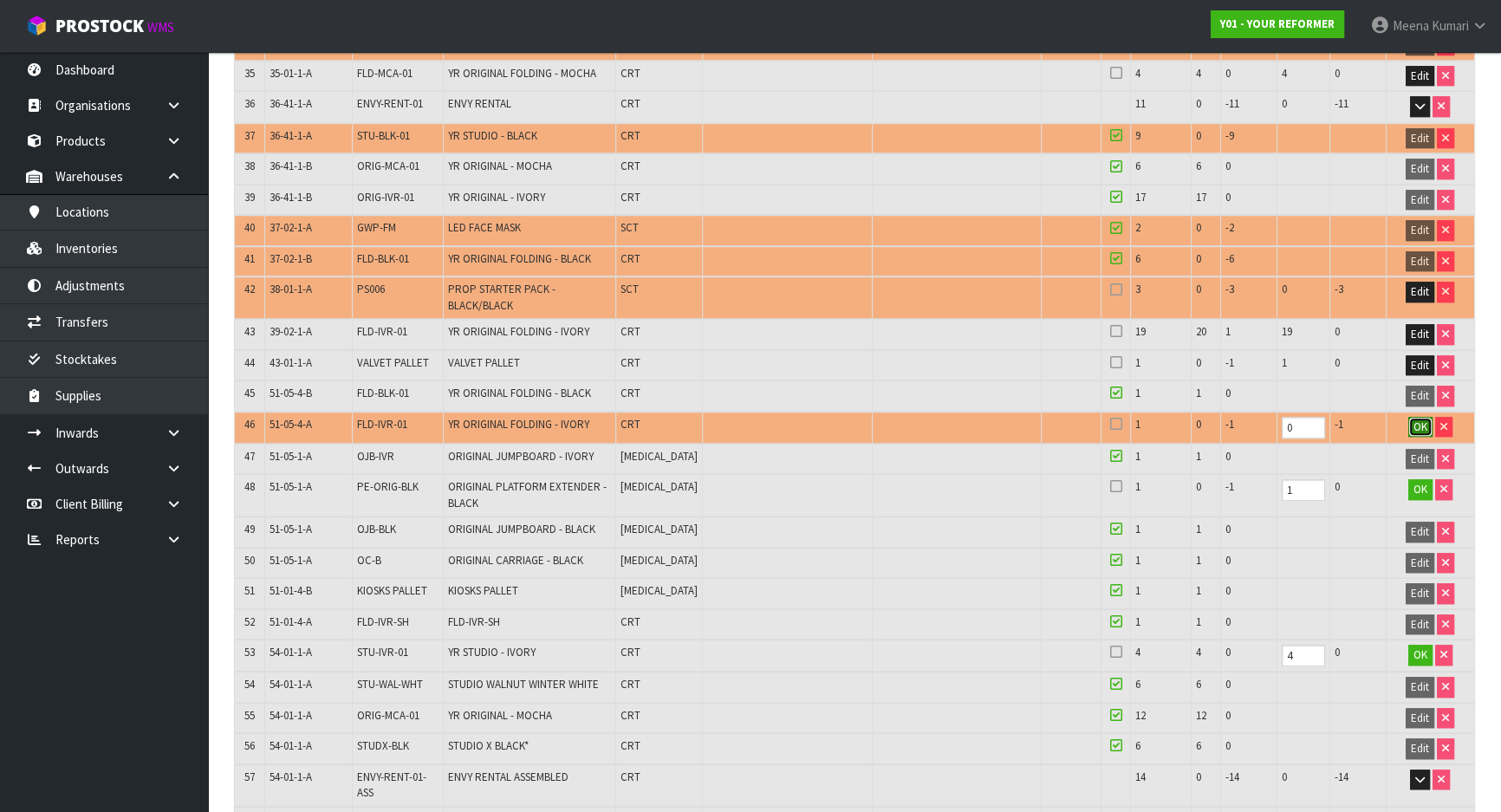
click at [1414, 419] on span "OK" at bounding box center [1419, 426] width 13 height 14
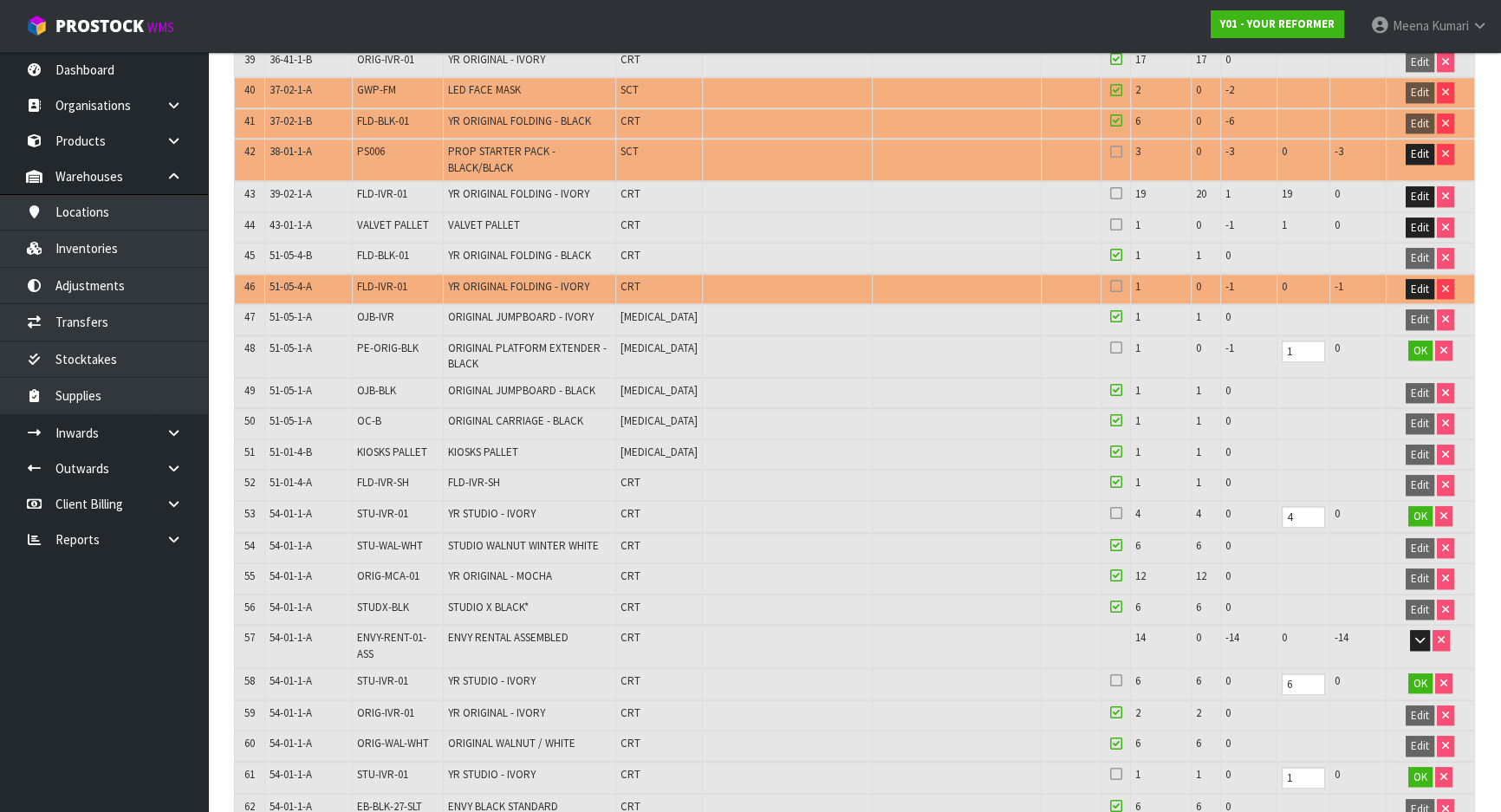
scroll to position [1733, 0]
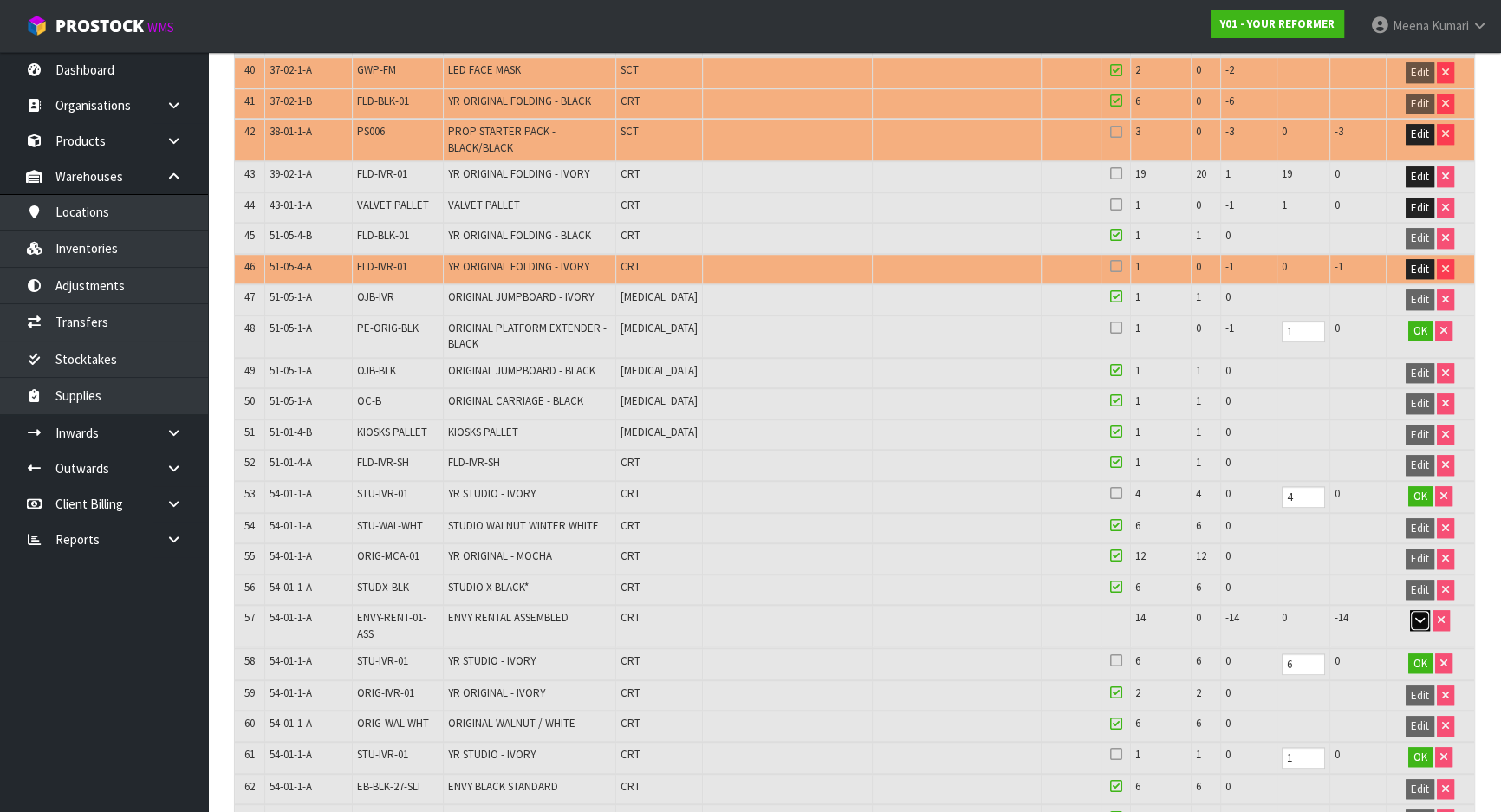
click at [1414, 610] on button "button" at bounding box center [1419, 620] width 20 height 21
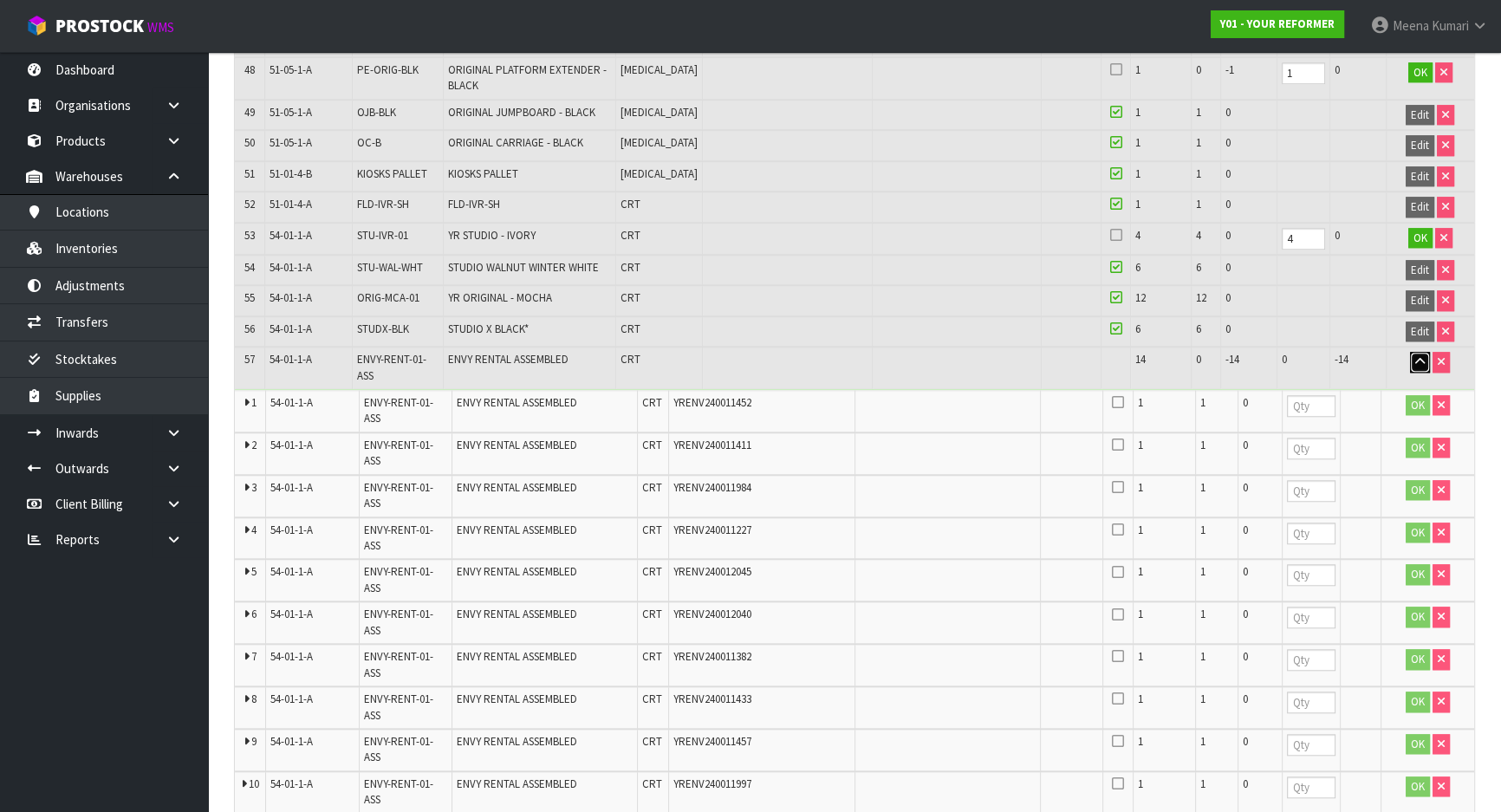
scroll to position [1968, 0]
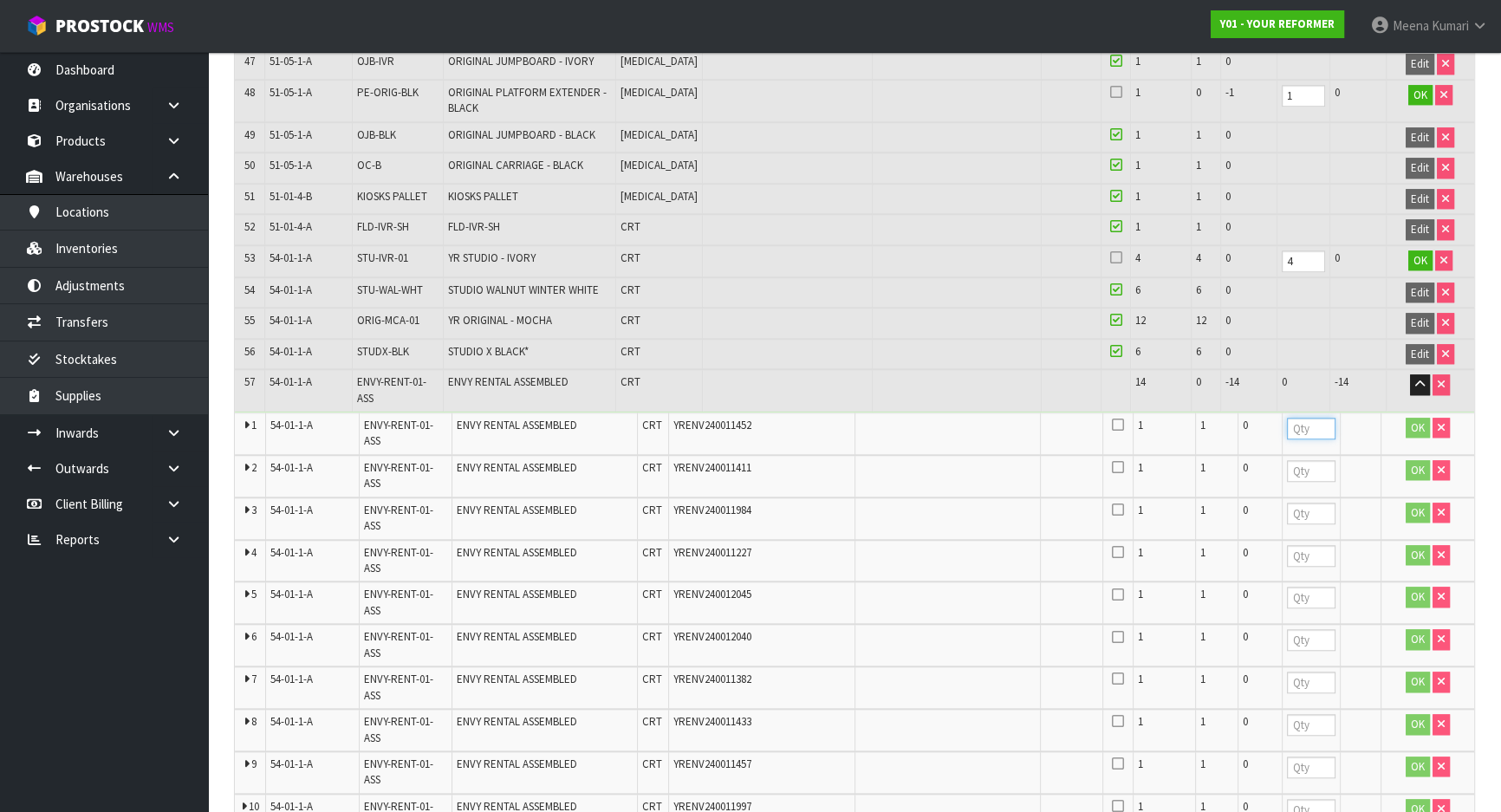
click at [1291, 417] on input "number" at bounding box center [1311, 428] width 49 height 22
type input "1"
click at [1292, 460] on input "number" at bounding box center [1309, 471] width 48 height 22
type input "1"
click at [1300, 503] on input "number" at bounding box center [1309, 513] width 48 height 22
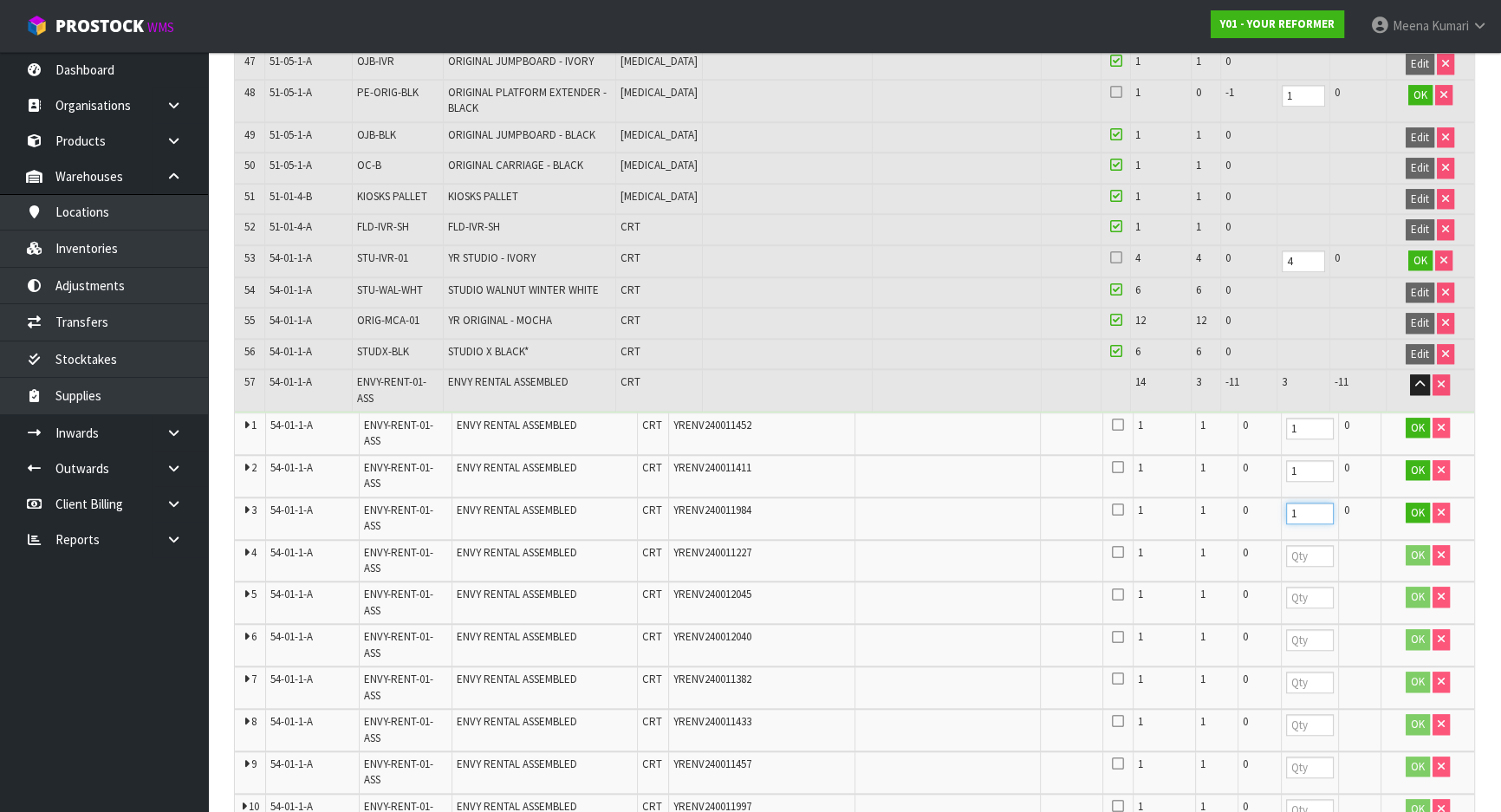
type input "1"
click at [1296, 545] on input "number" at bounding box center [1309, 556] width 48 height 22
type input "1"
click at [1296, 581] on td at bounding box center [1310, 602] width 58 height 42
click at [1302, 586] on input "number" at bounding box center [1309, 597] width 48 height 22
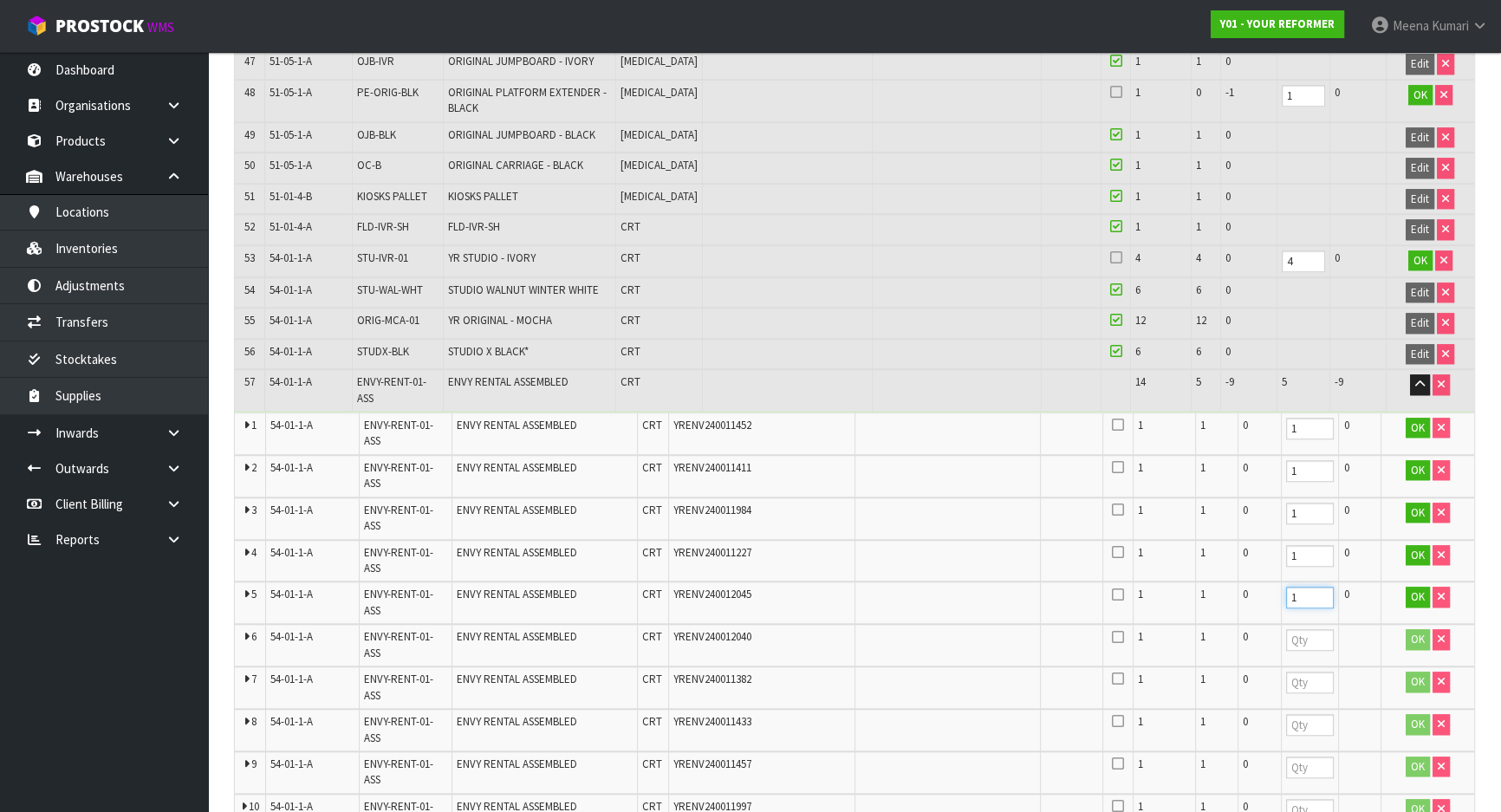
type input "1"
click at [1307, 629] on input "number" at bounding box center [1309, 639] width 48 height 22
type input "1"
click at [1295, 672] on input "number" at bounding box center [1309, 683] width 48 height 22
type input "1"
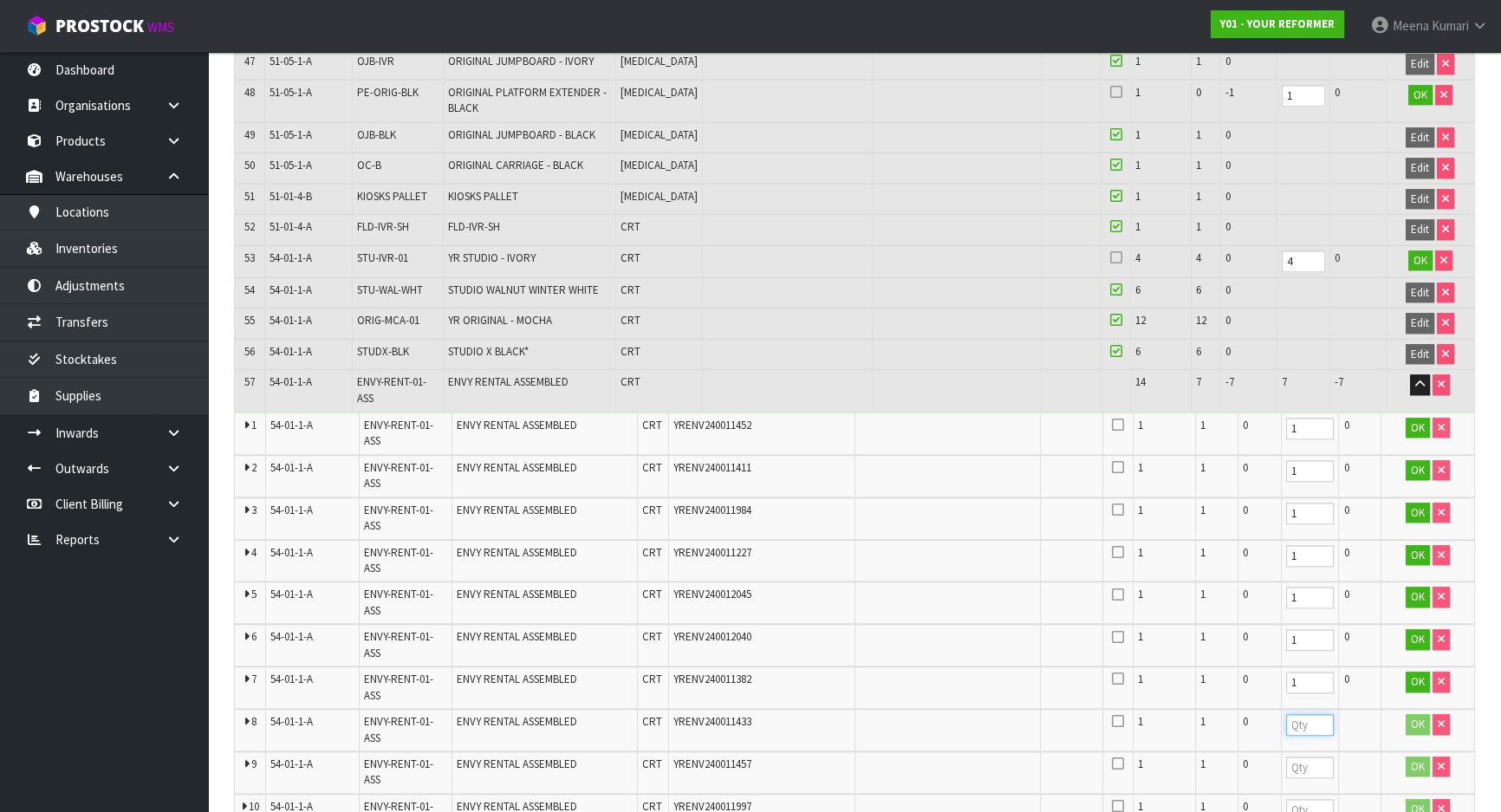
click at [1310, 714] on input "number" at bounding box center [1309, 725] width 48 height 22
type input "1"
click at [1304, 756] on input "number" at bounding box center [1309, 767] width 48 height 22
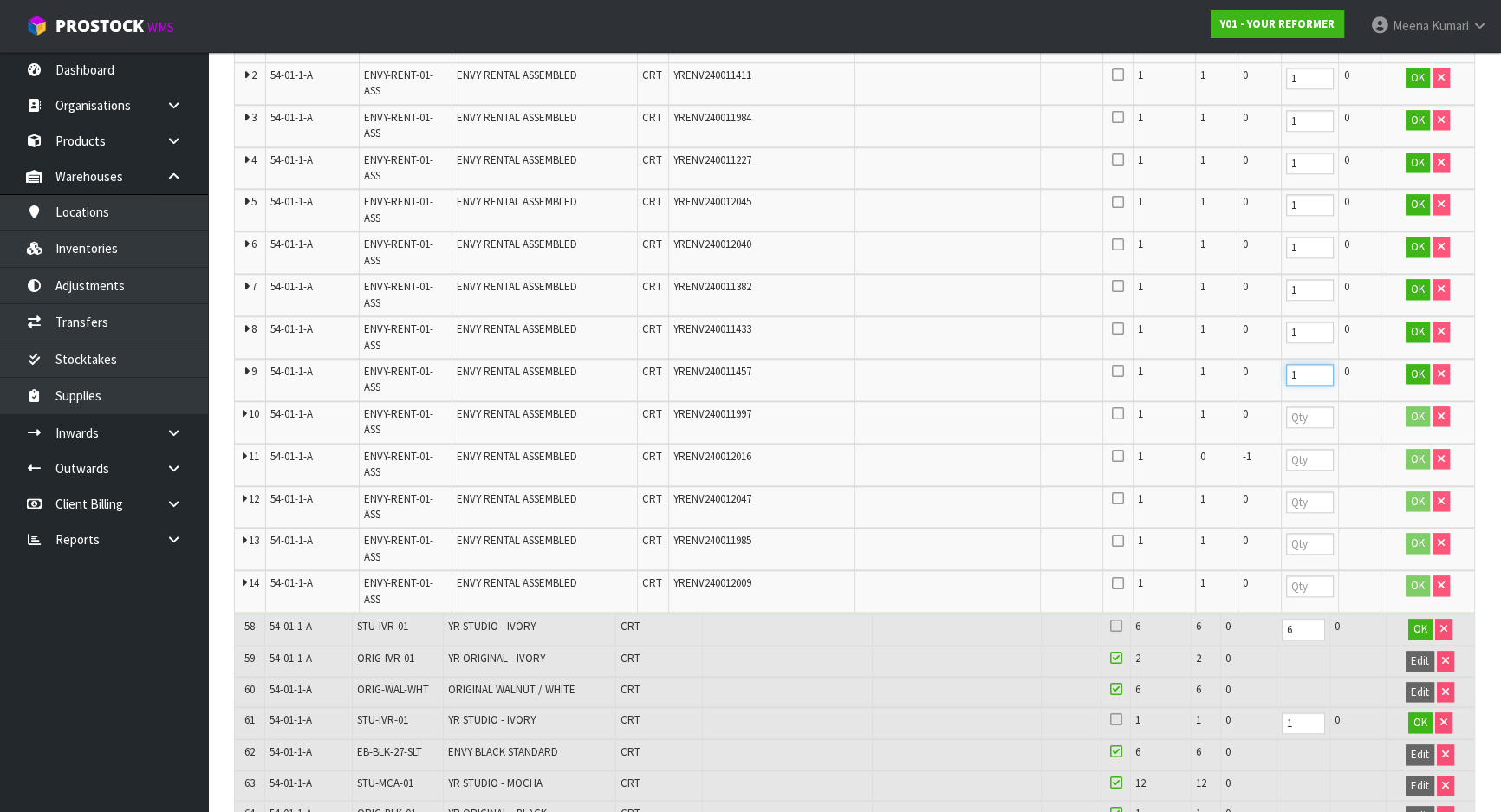
scroll to position [2362, 0]
type input "1"
click at [1293, 399] on td at bounding box center [1310, 420] width 58 height 42
click at [1295, 405] on input "number" at bounding box center [1309, 415] width 48 height 22
type input "1"
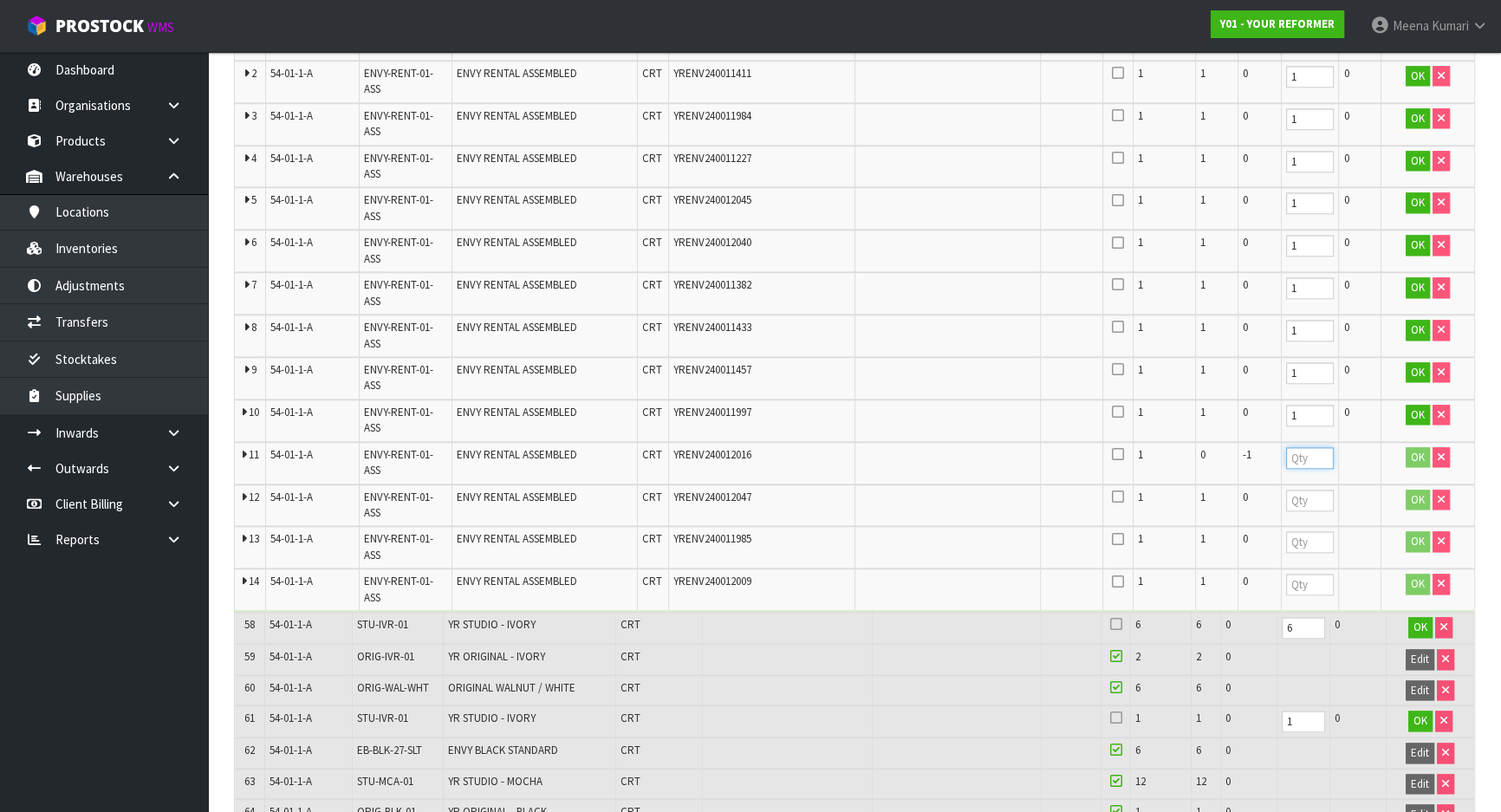
click at [1298, 447] on input "number" at bounding box center [1309, 458] width 48 height 22
type input "1"
click at [1301, 489] on input "number" at bounding box center [1309, 500] width 48 height 22
type input "1"
click at [1299, 531] on input "number" at bounding box center [1309, 542] width 48 height 22
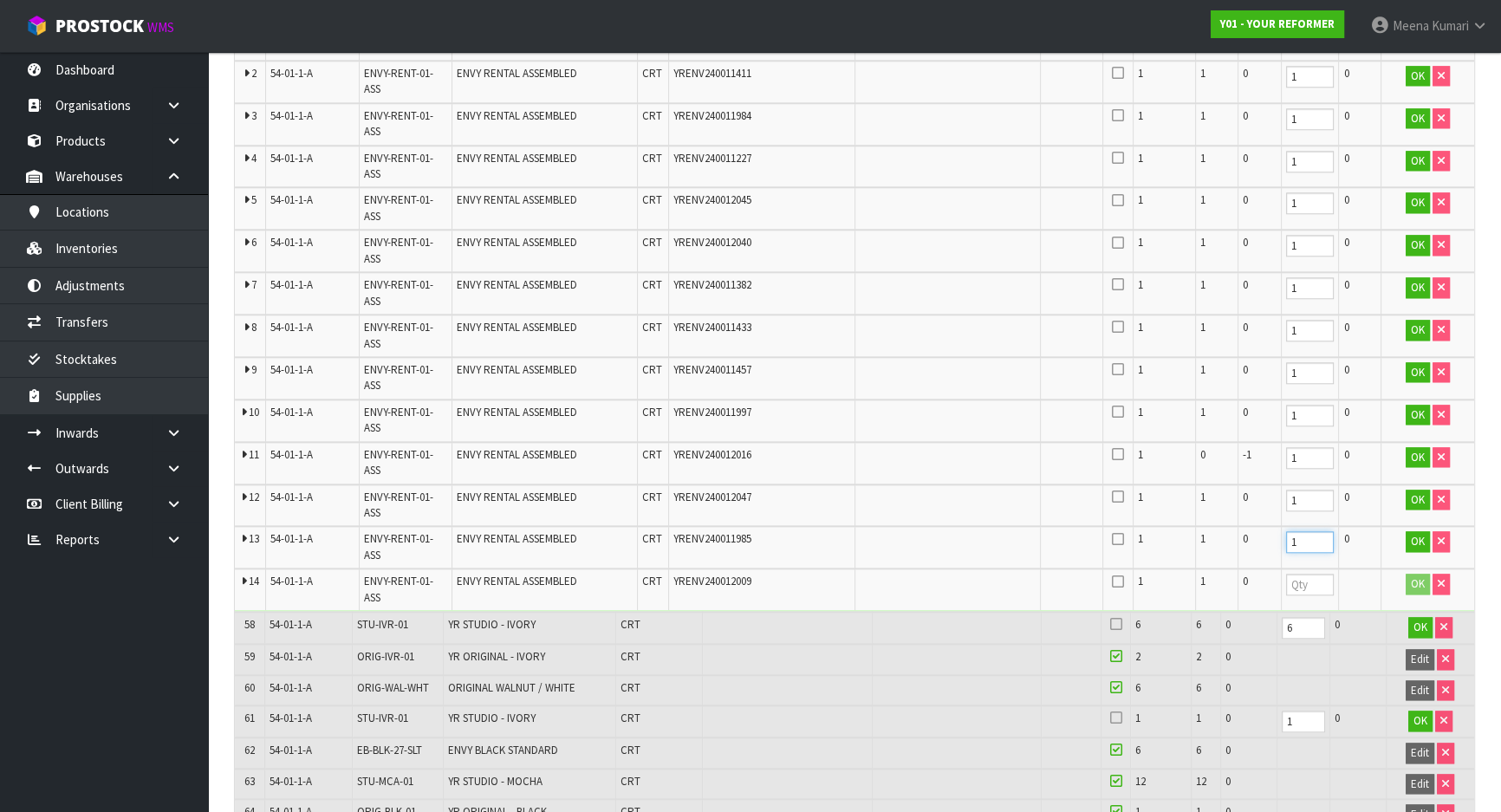
type input "1"
click at [1291, 574] on input "number" at bounding box center [1309, 584] width 48 height 22
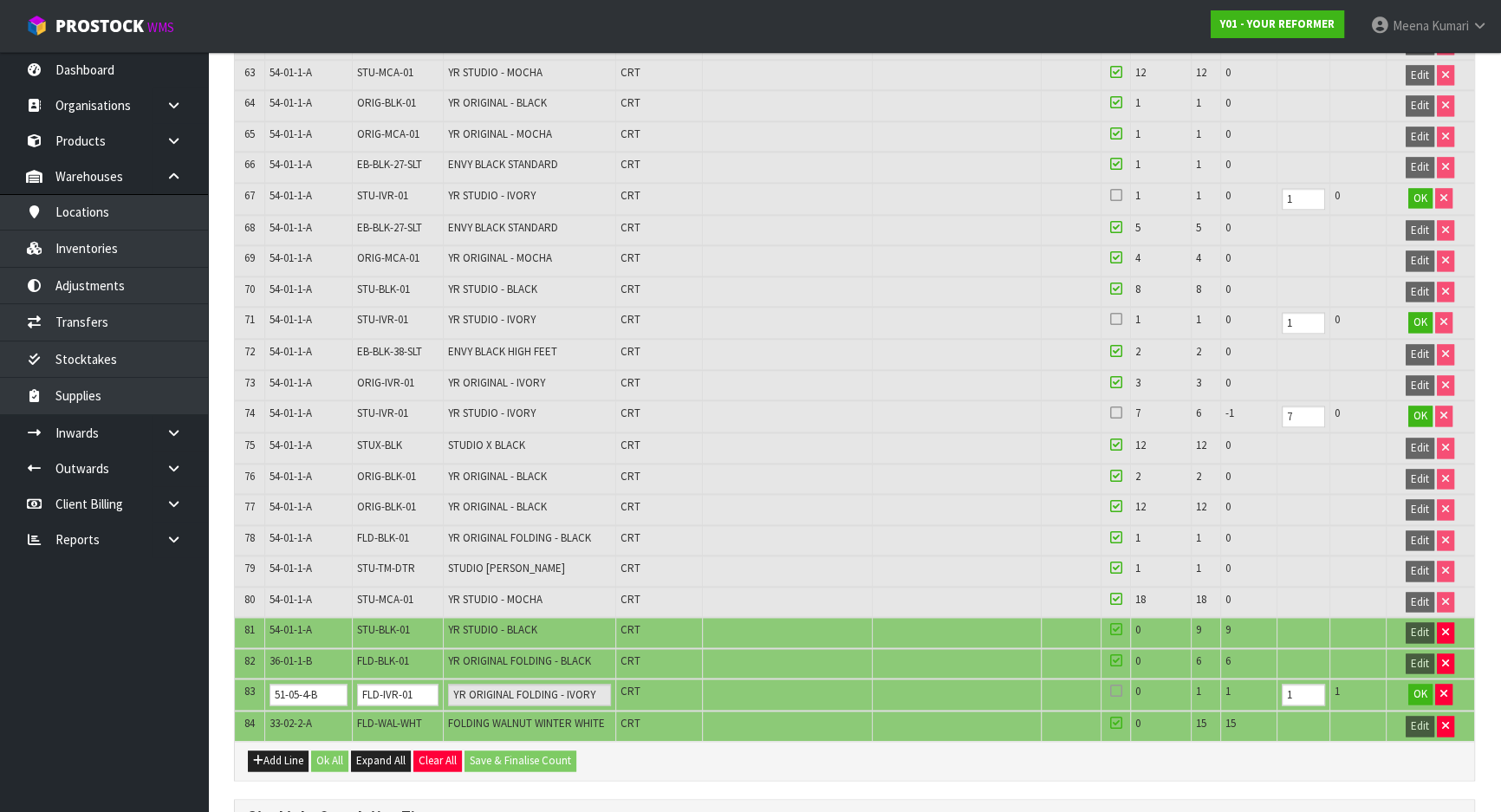
scroll to position [3197, 0]
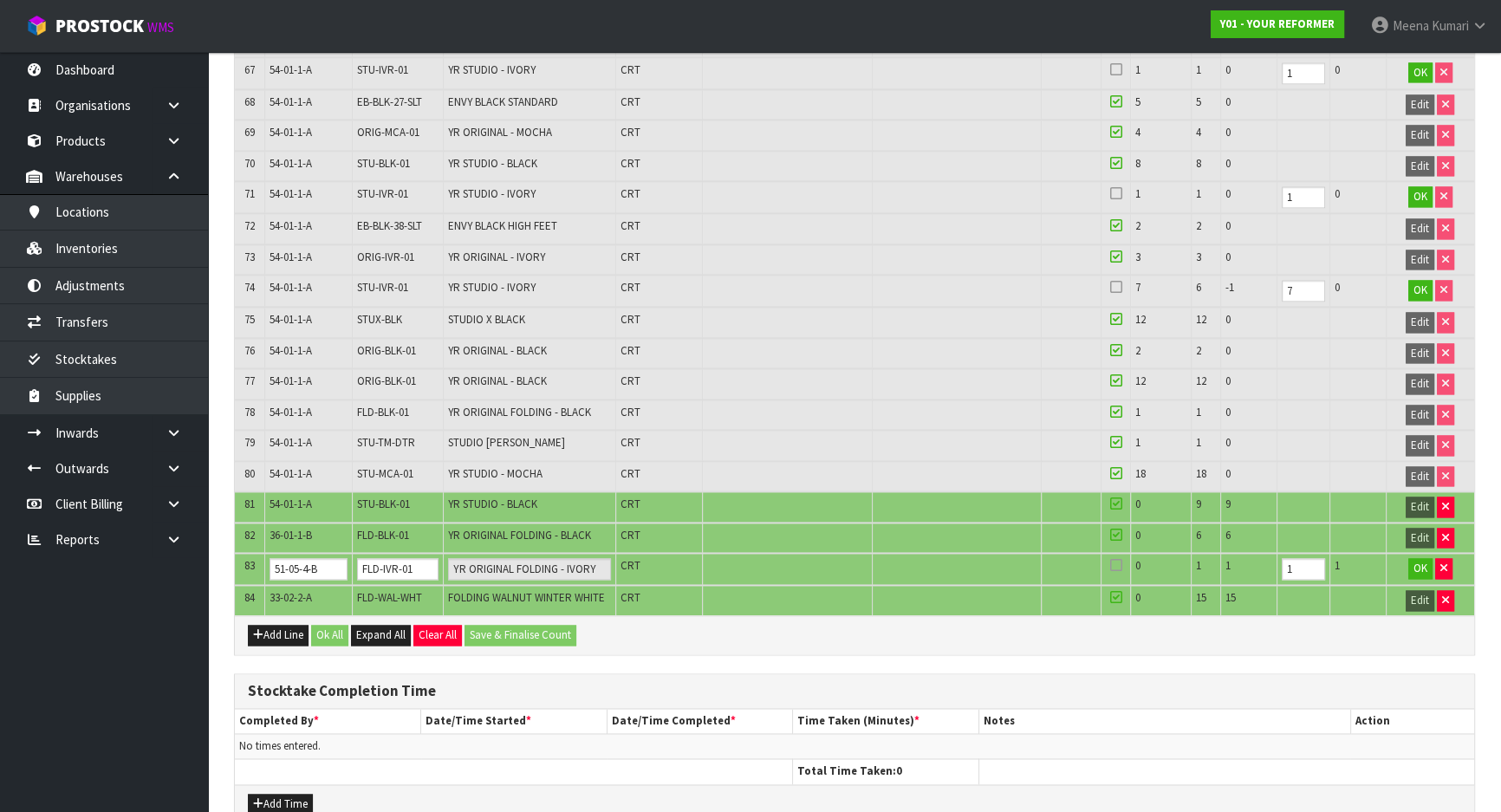
type input "1"
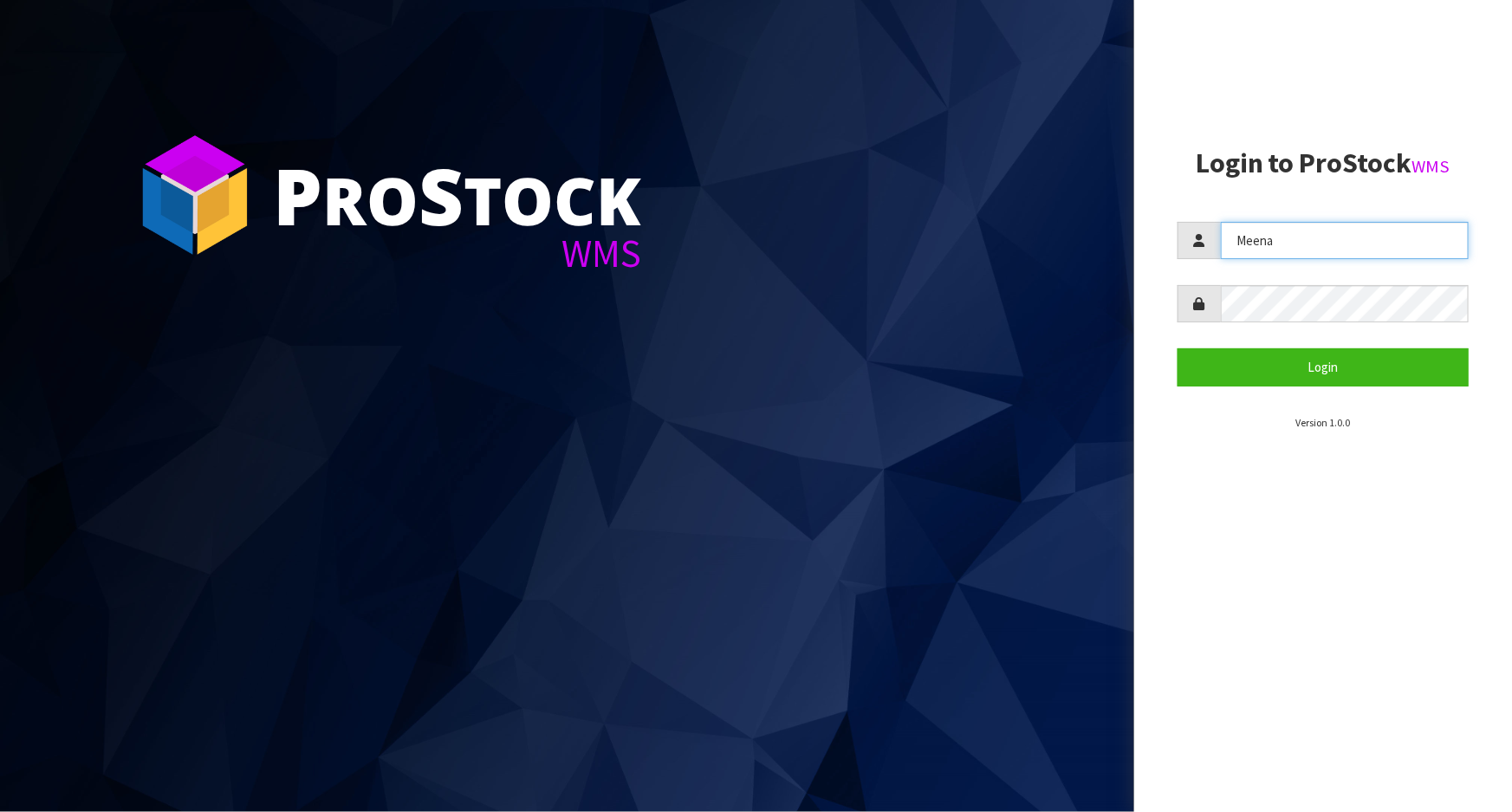
click at [1276, 245] on input "Meena" at bounding box center [1345, 240] width 248 height 37
type input "KARLENE"
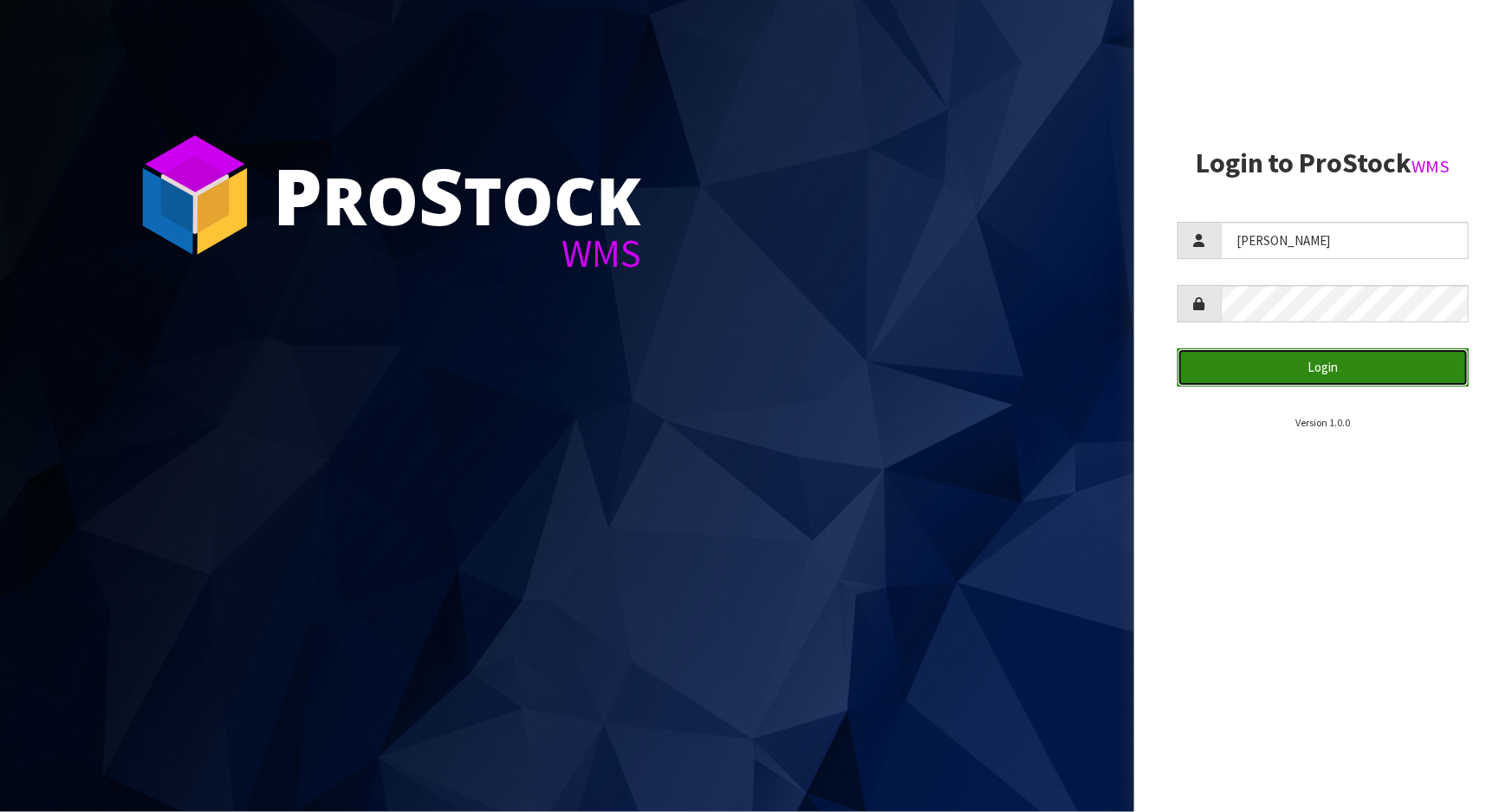
click at [1273, 351] on button "Login" at bounding box center [1323, 366] width 291 height 37
